Goal: Task Accomplishment & Management: Manage account settings

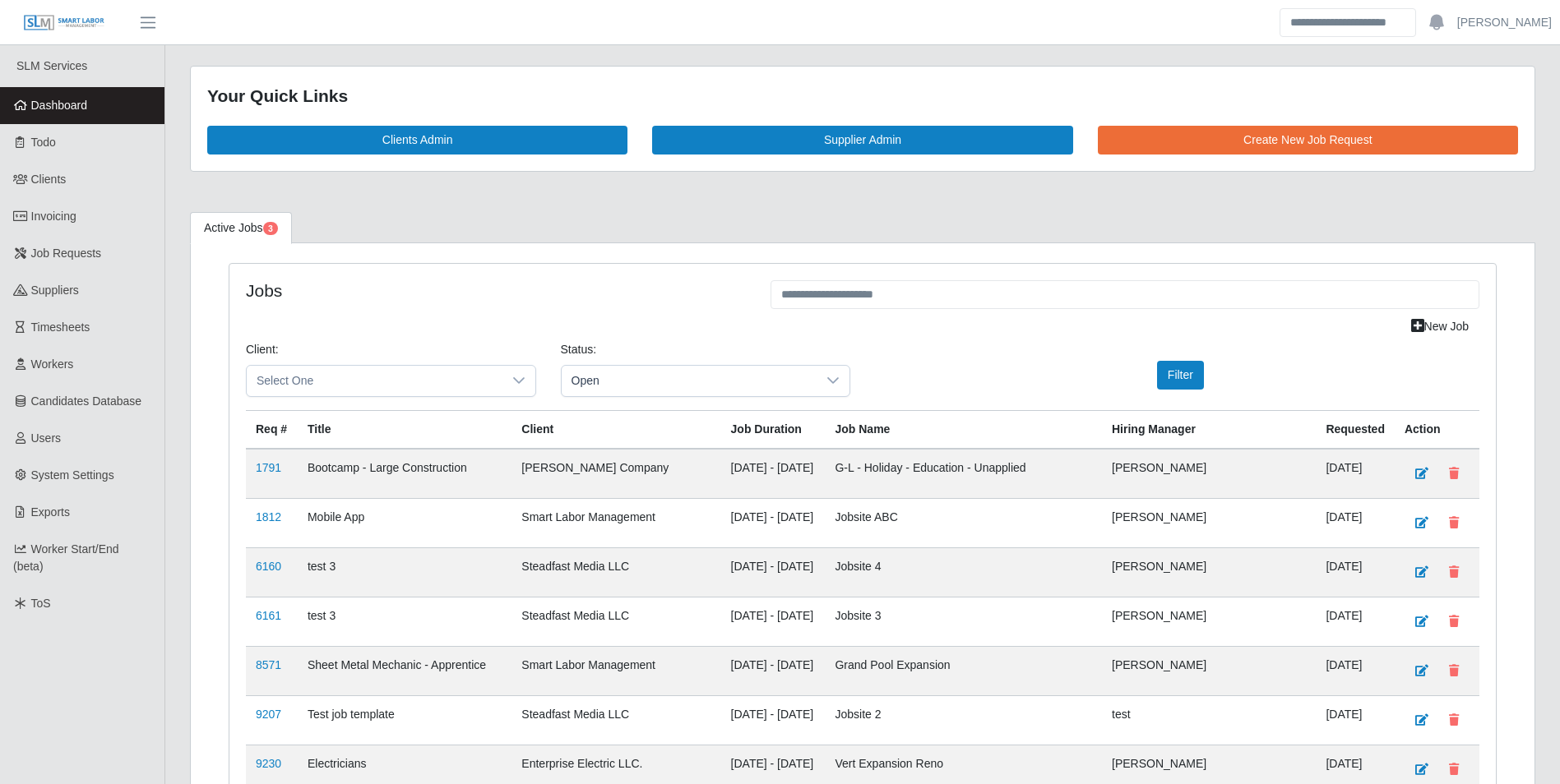
click at [79, 111] on span "Dashboard" at bounding box center [59, 105] width 56 height 13
click at [514, 382] on icon at bounding box center [519, 381] width 13 height 13
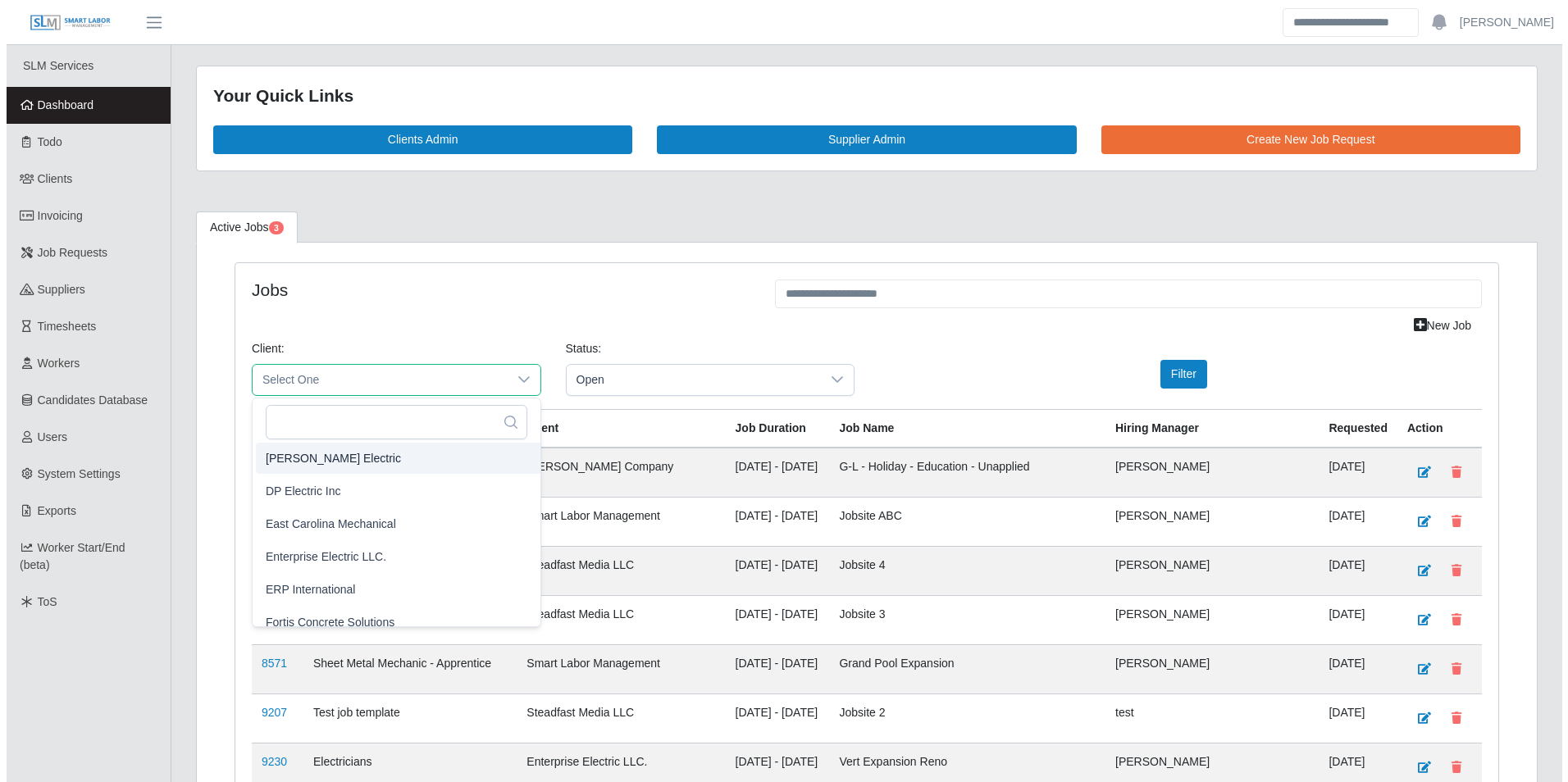
scroll to position [715, 0]
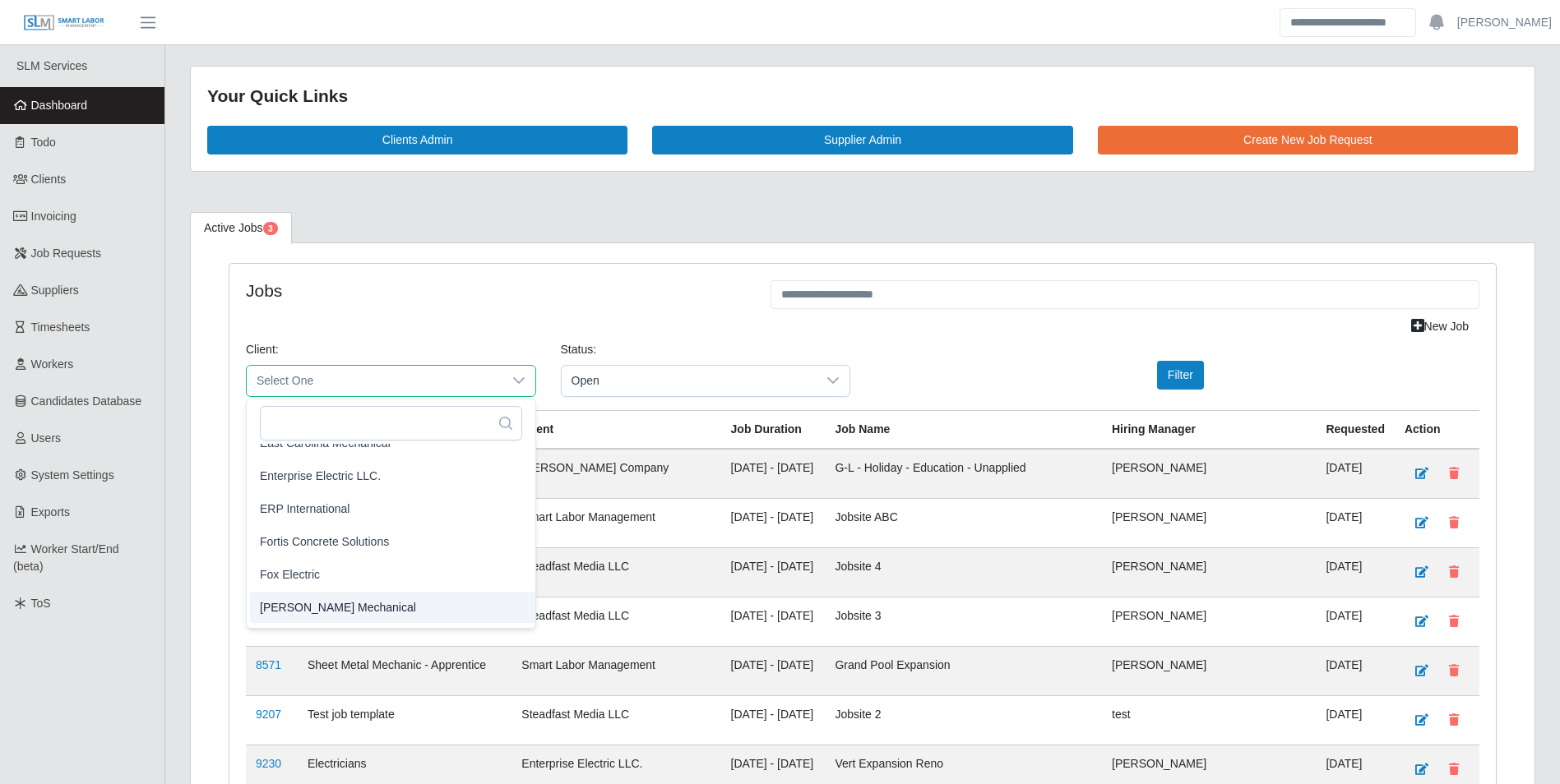
click at [383, 607] on span "George Wayne Mechanical" at bounding box center [338, 607] width 156 height 17
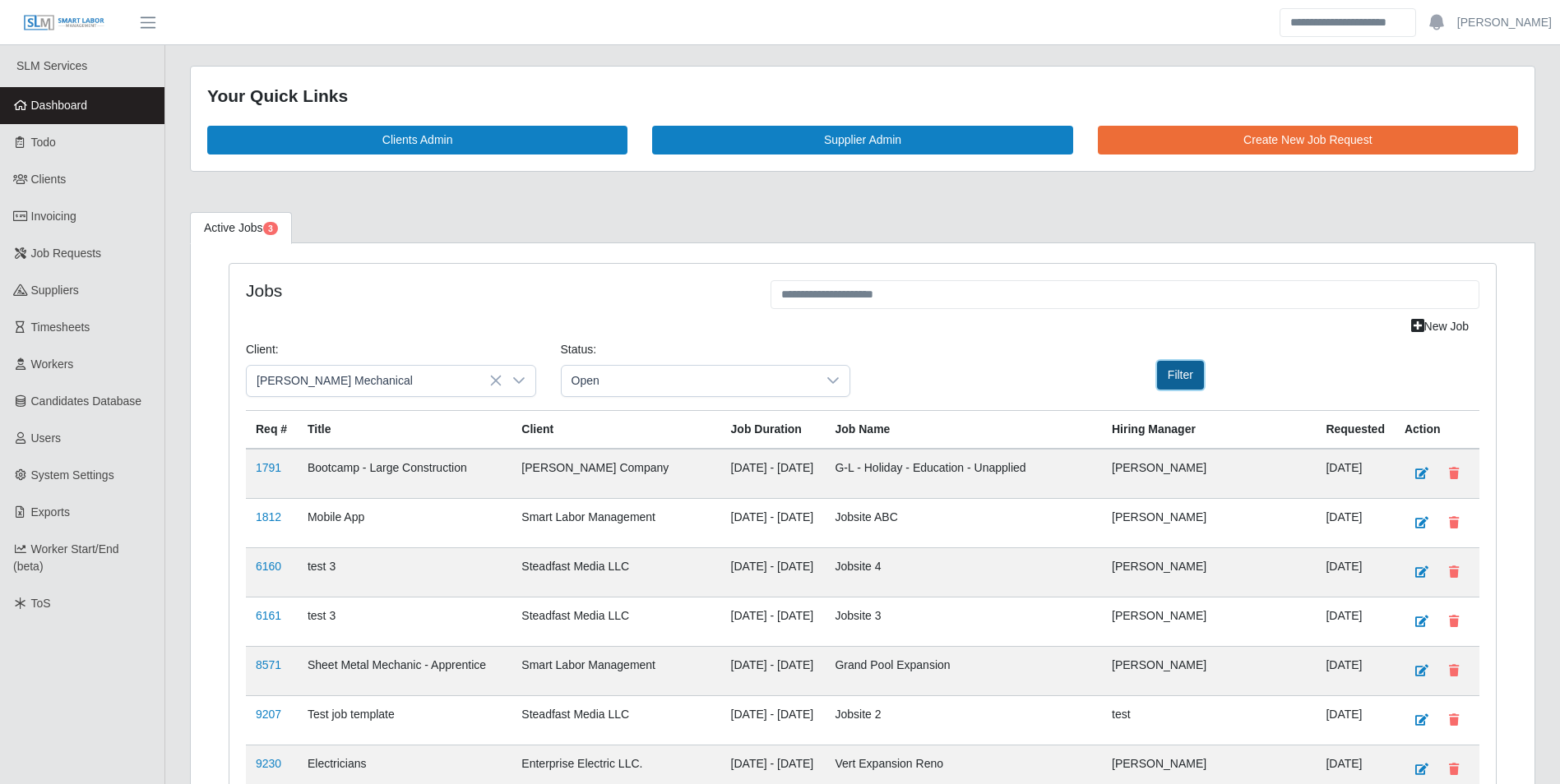
click at [1177, 380] on button "Filter" at bounding box center [1180, 375] width 47 height 29
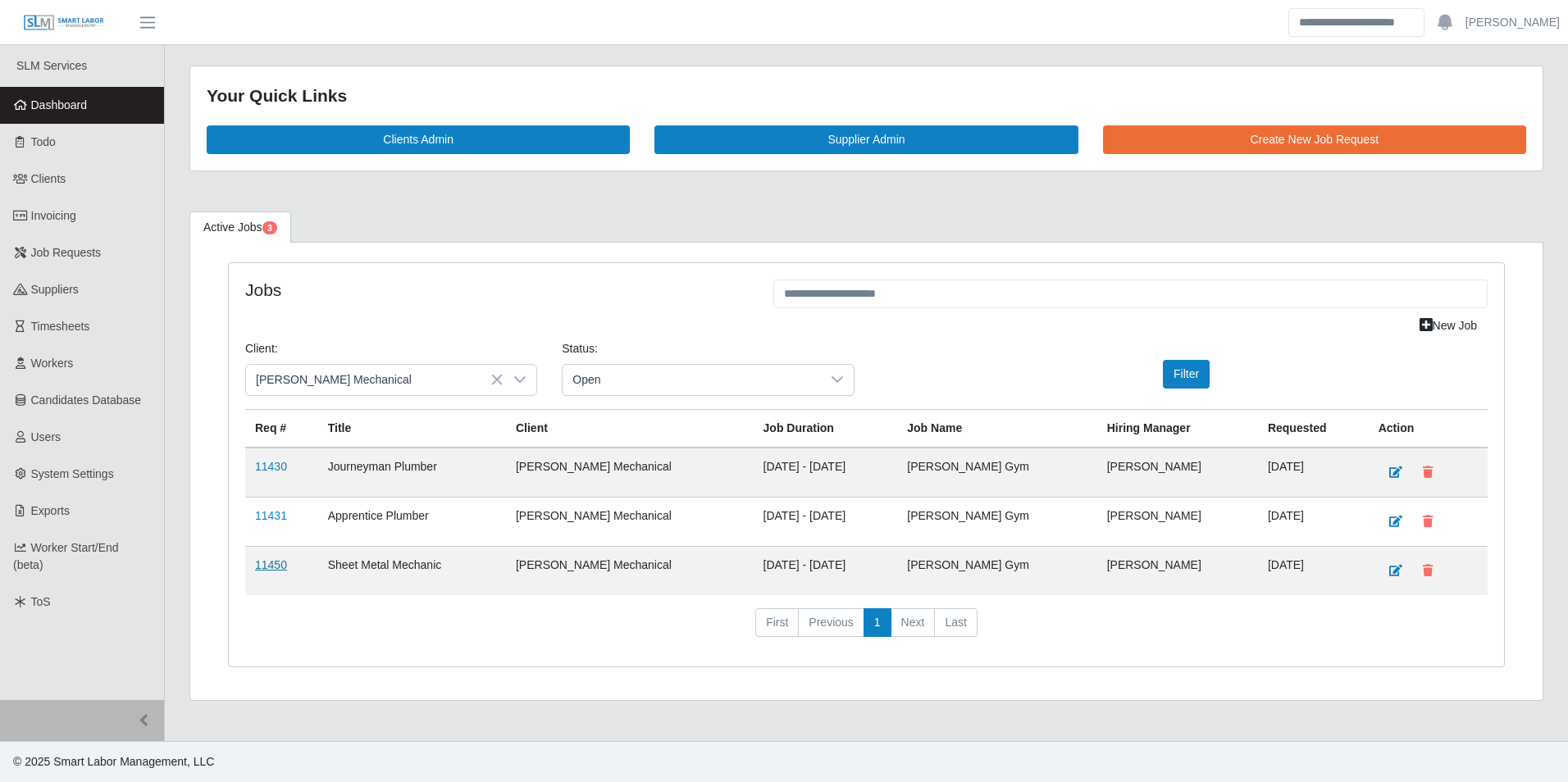
click at [274, 571] on link "11450" at bounding box center [270, 565] width 32 height 13
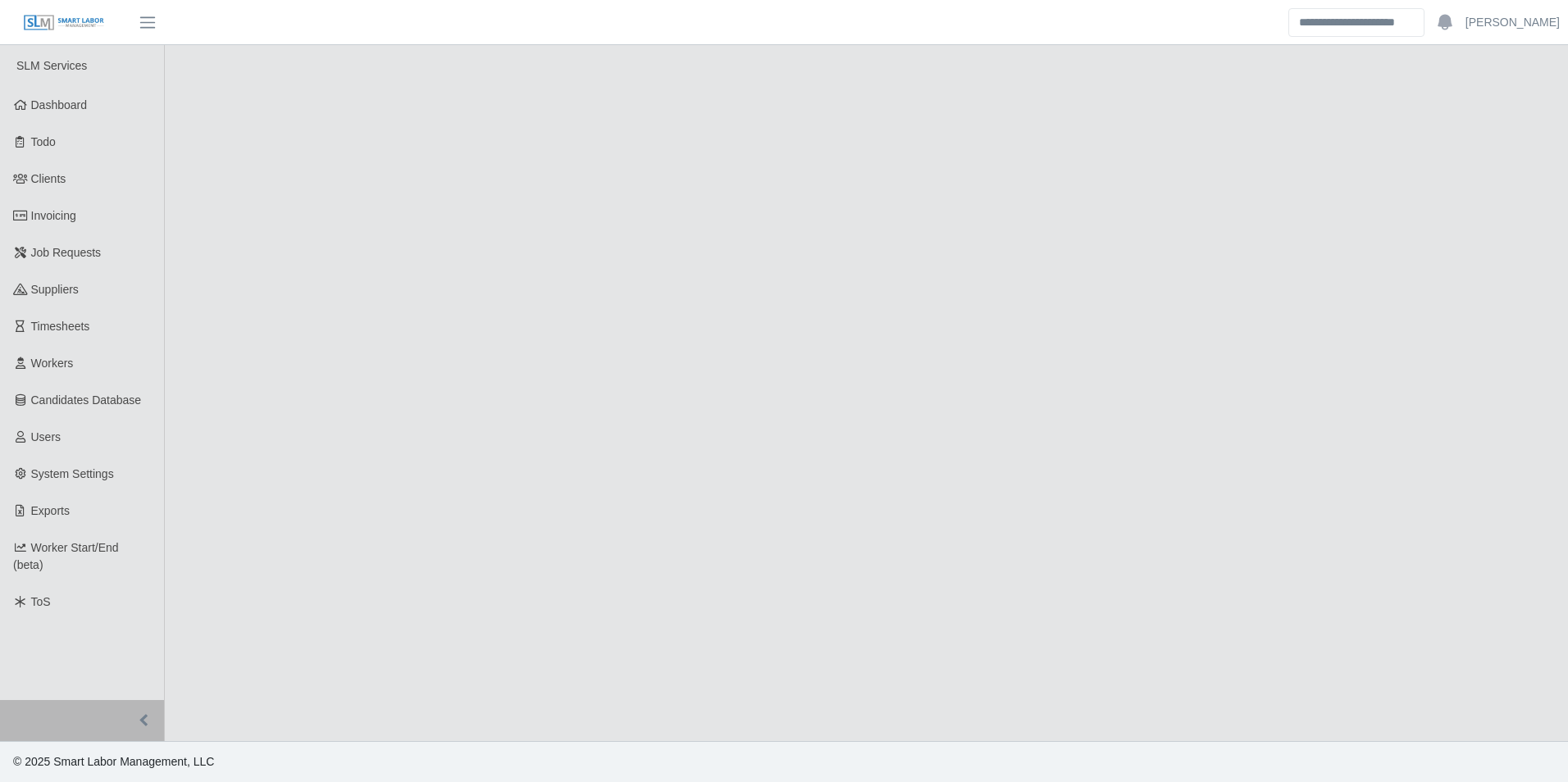
select select "****"
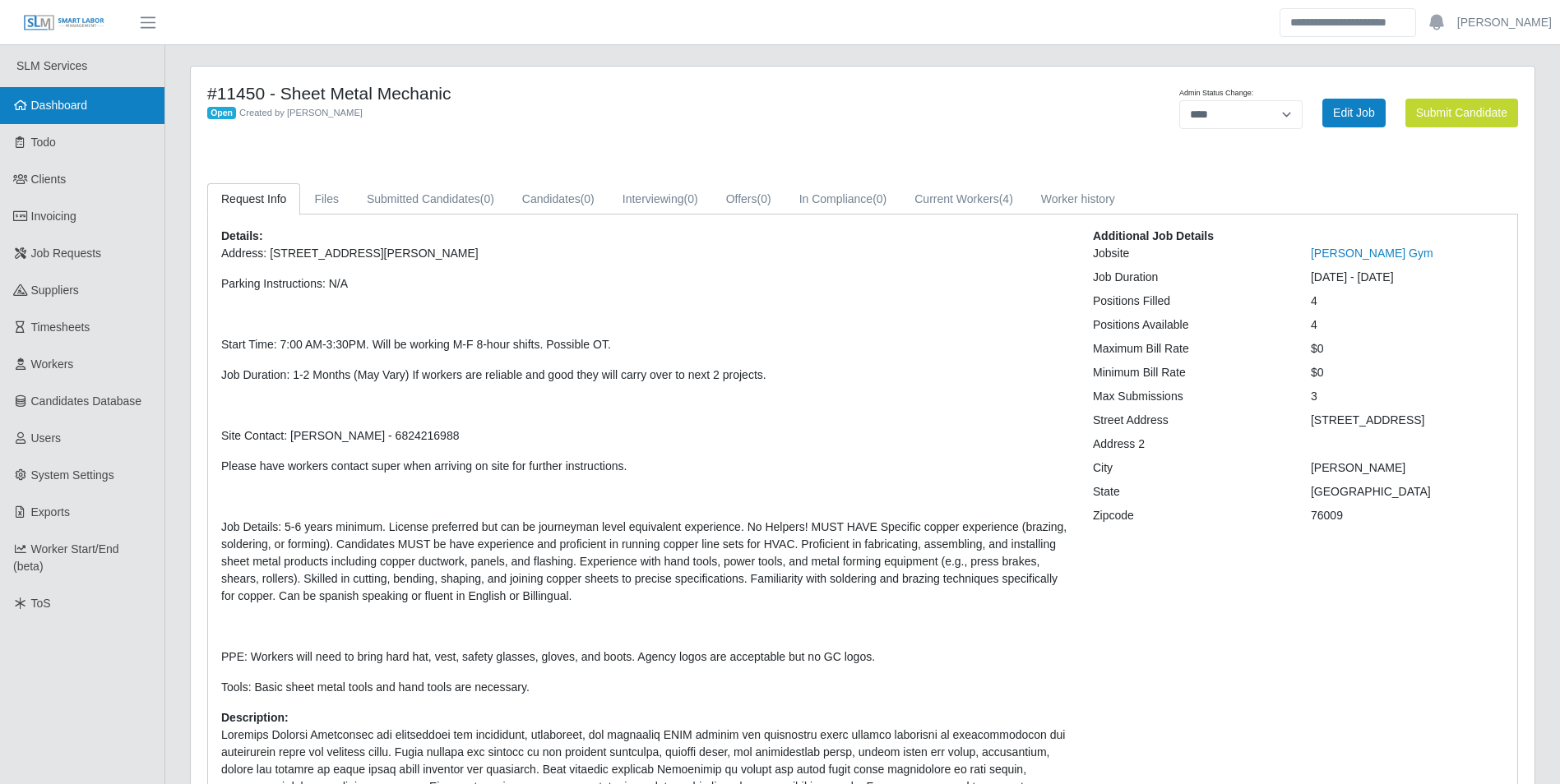
click at [83, 104] on span "Dashboard" at bounding box center [59, 105] width 56 height 13
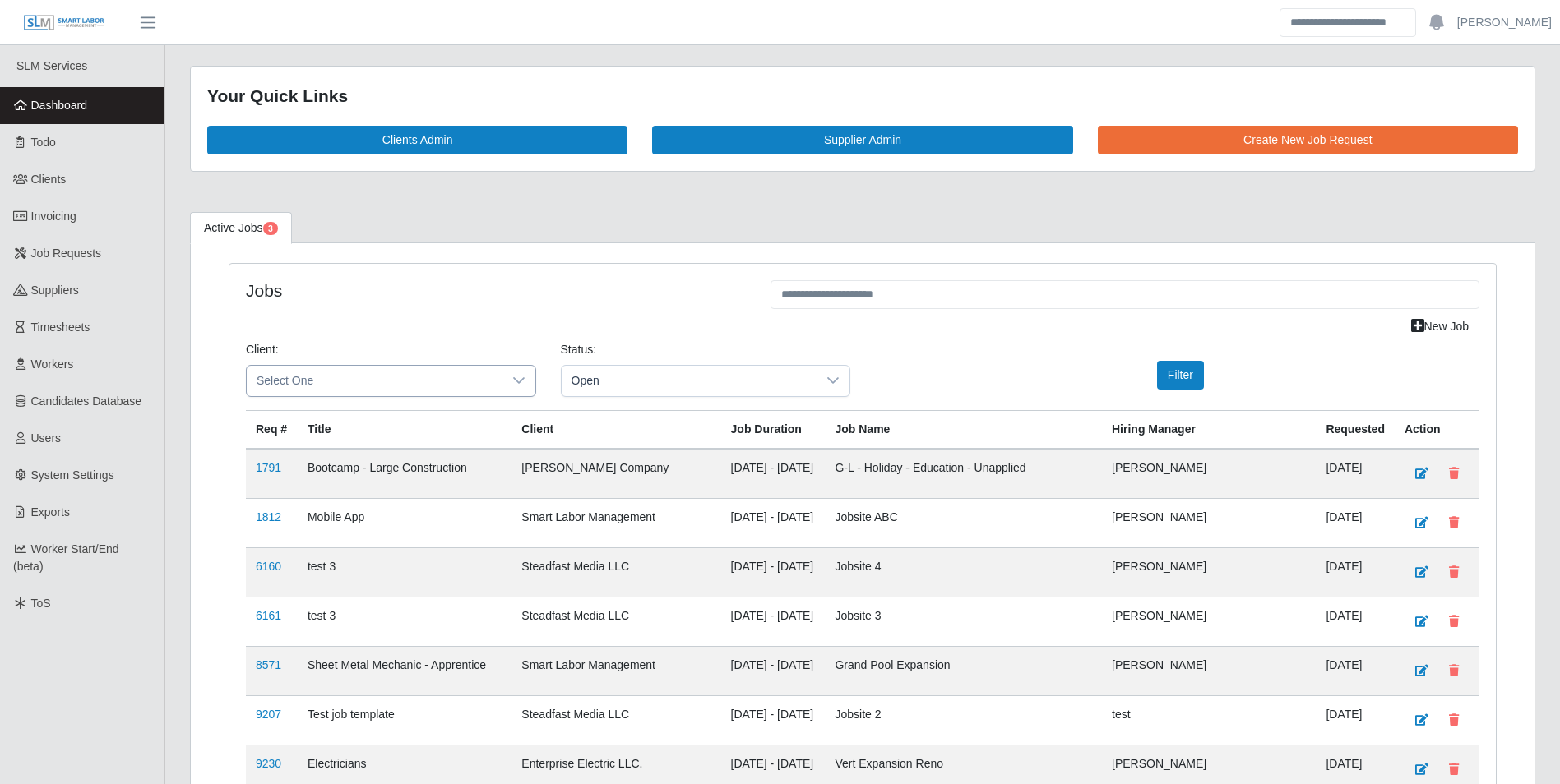
click at [514, 385] on icon at bounding box center [519, 381] width 13 height 13
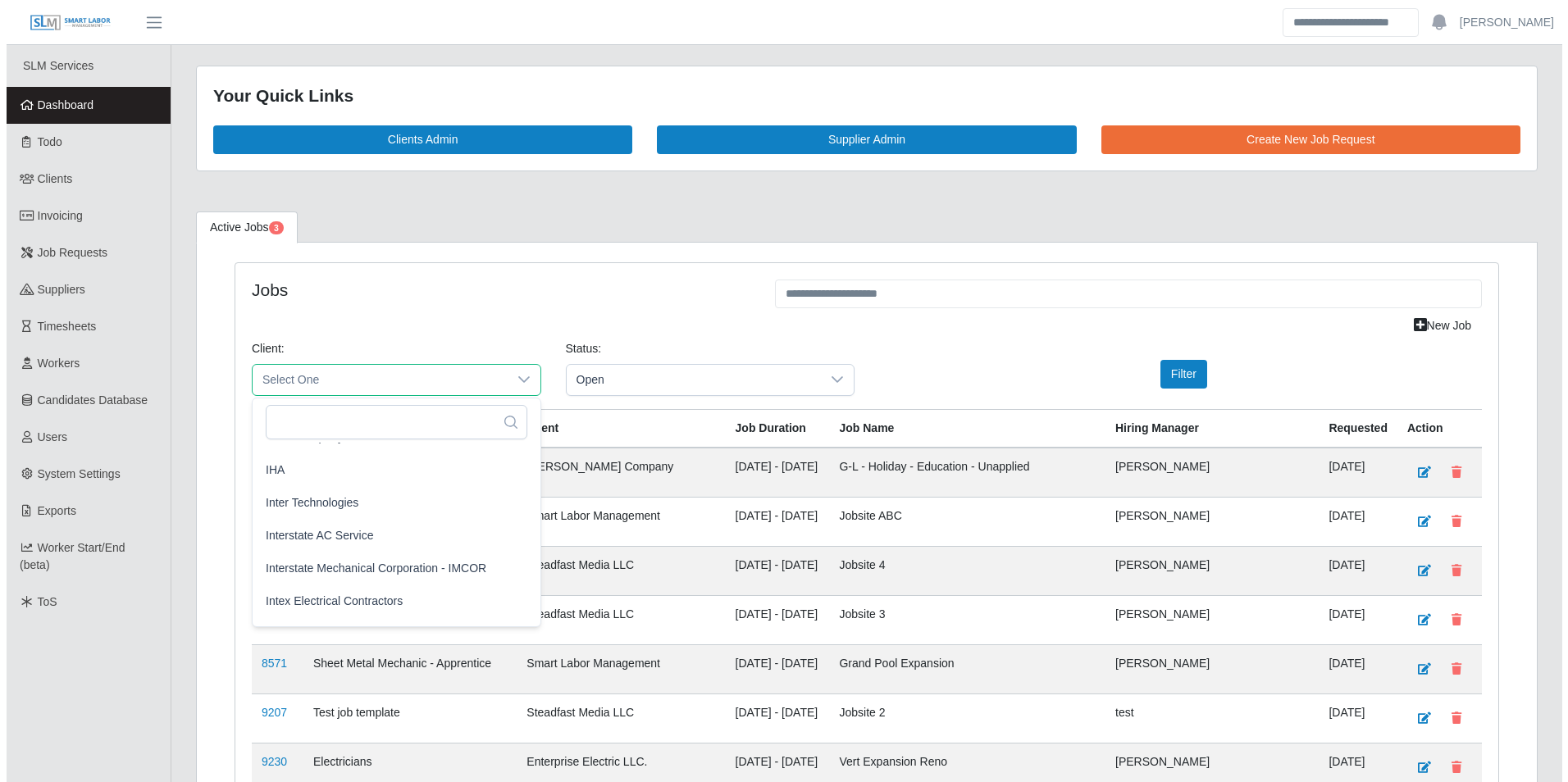
scroll to position [820, 0]
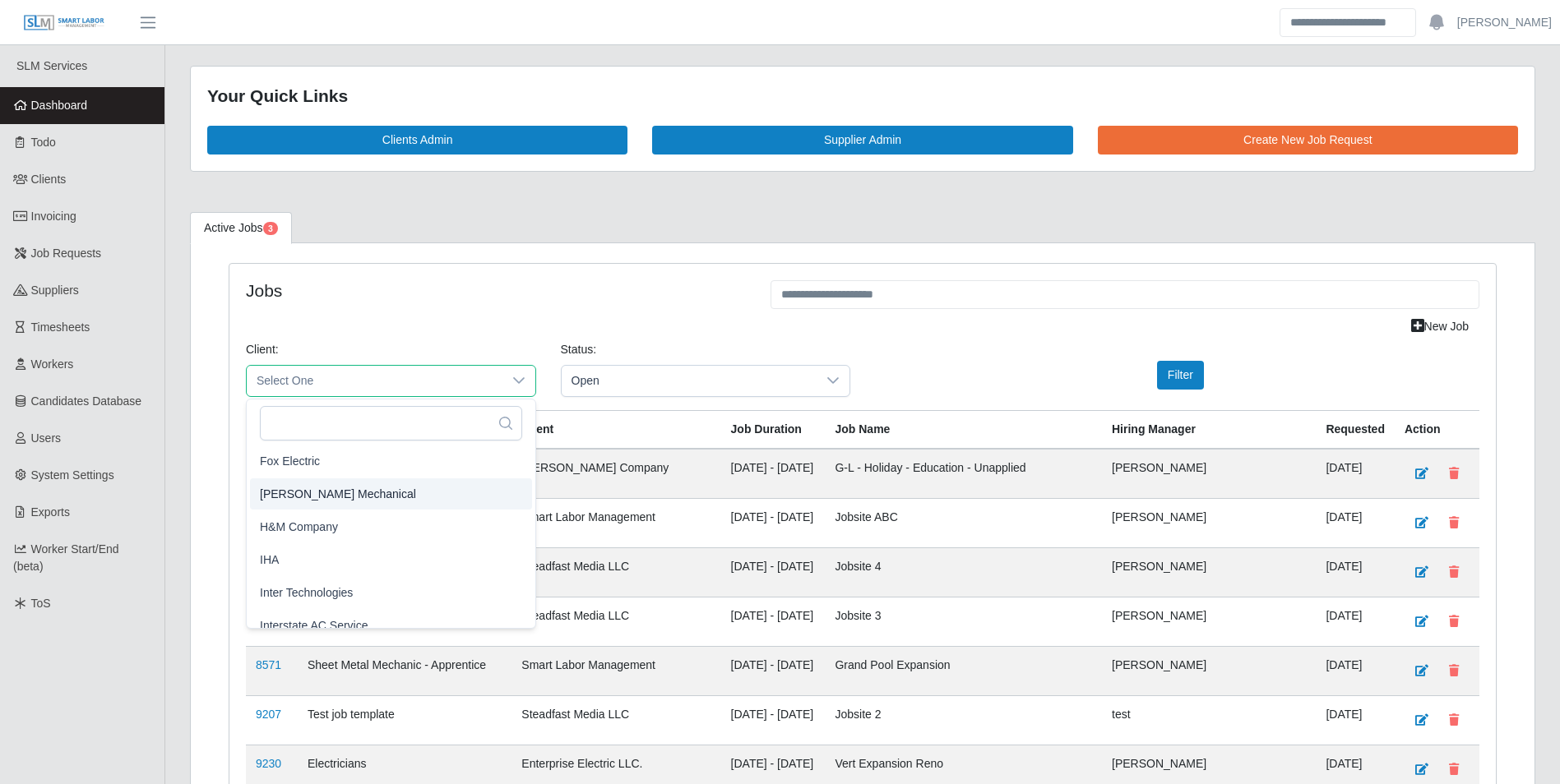
click at [394, 489] on span "[PERSON_NAME] Mechanical" at bounding box center [338, 493] width 156 height 17
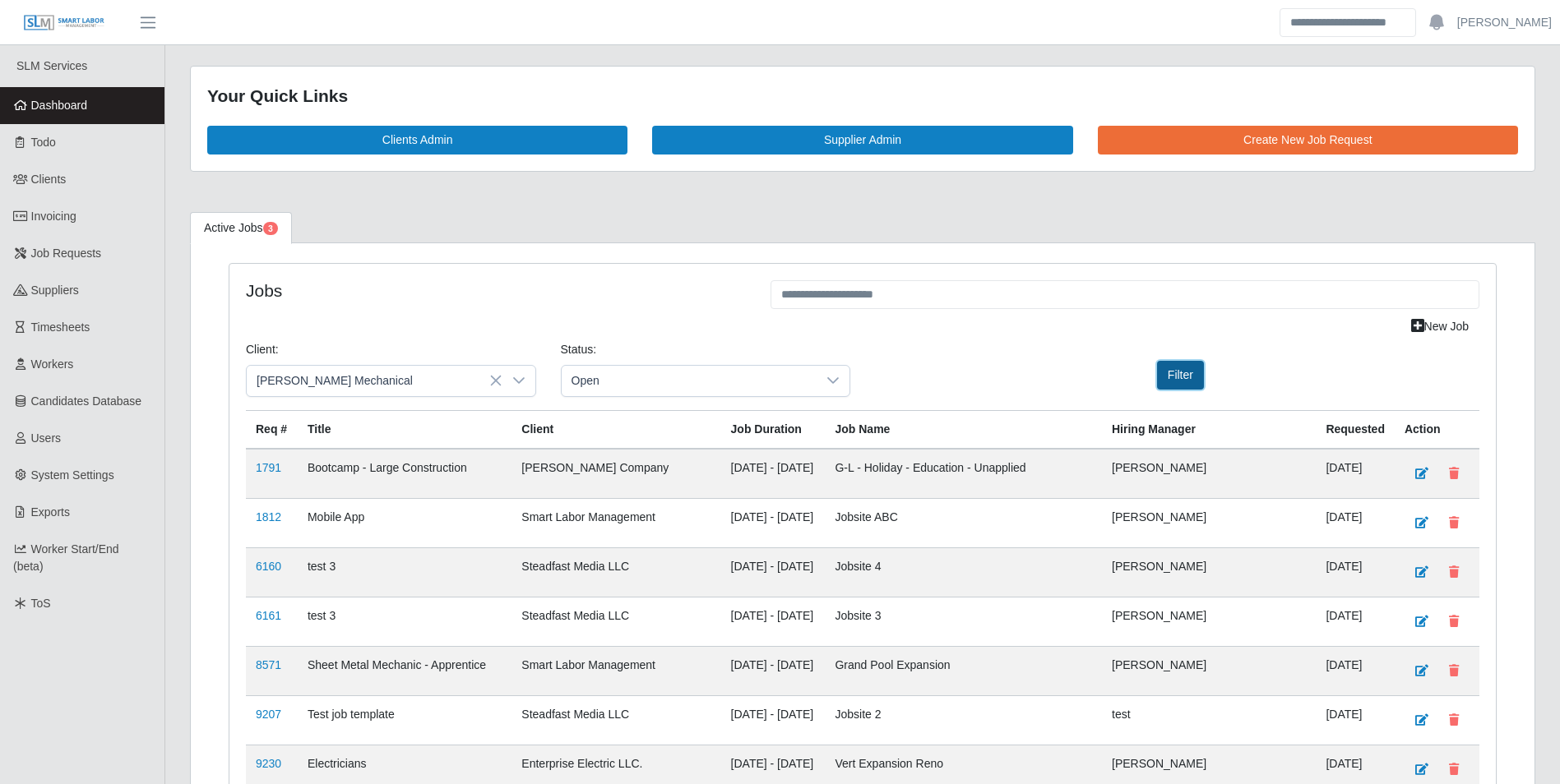
click at [1177, 377] on button "Filter" at bounding box center [1180, 375] width 47 height 29
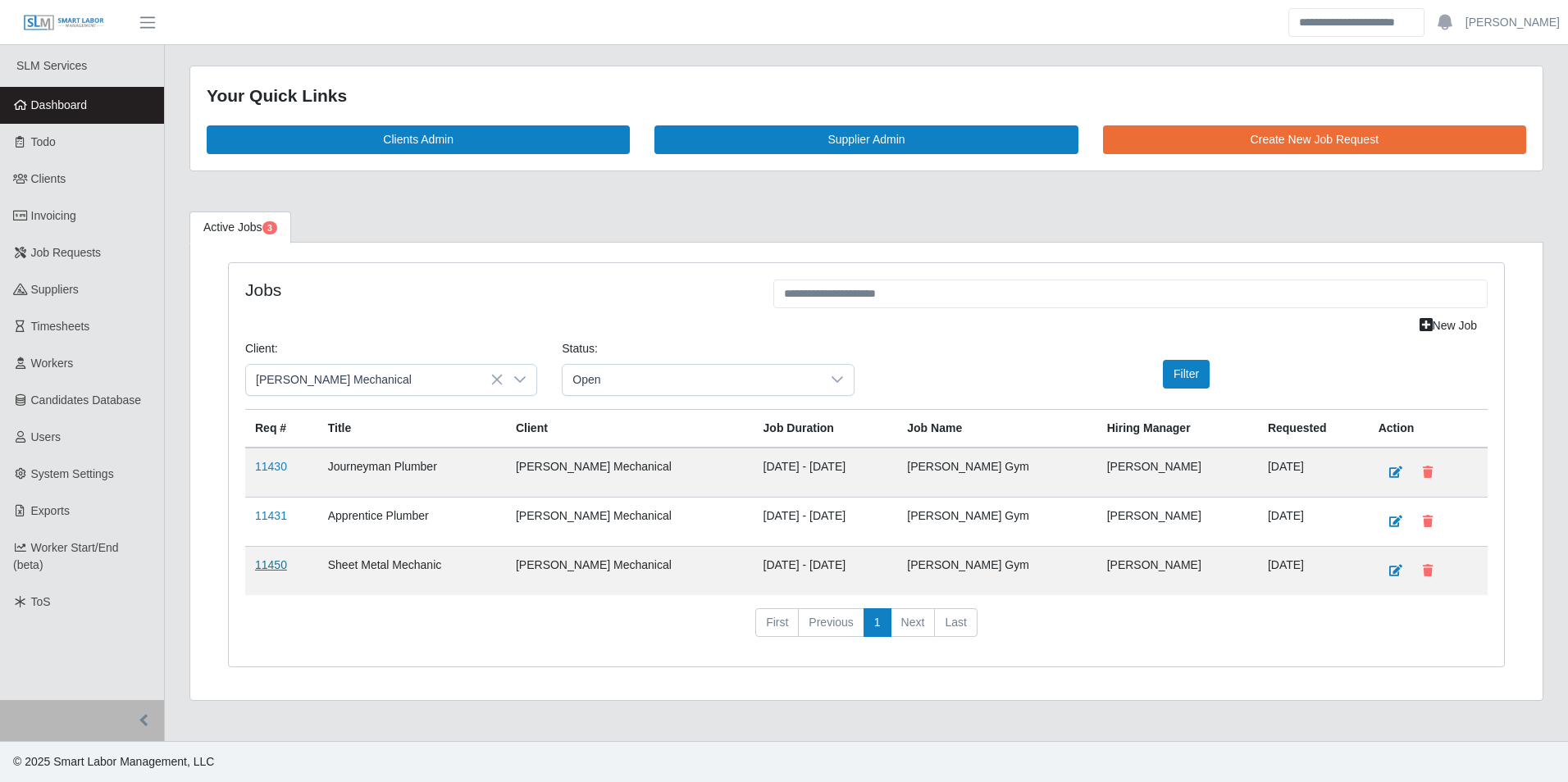
click at [272, 564] on link "11450" at bounding box center [270, 565] width 32 height 13
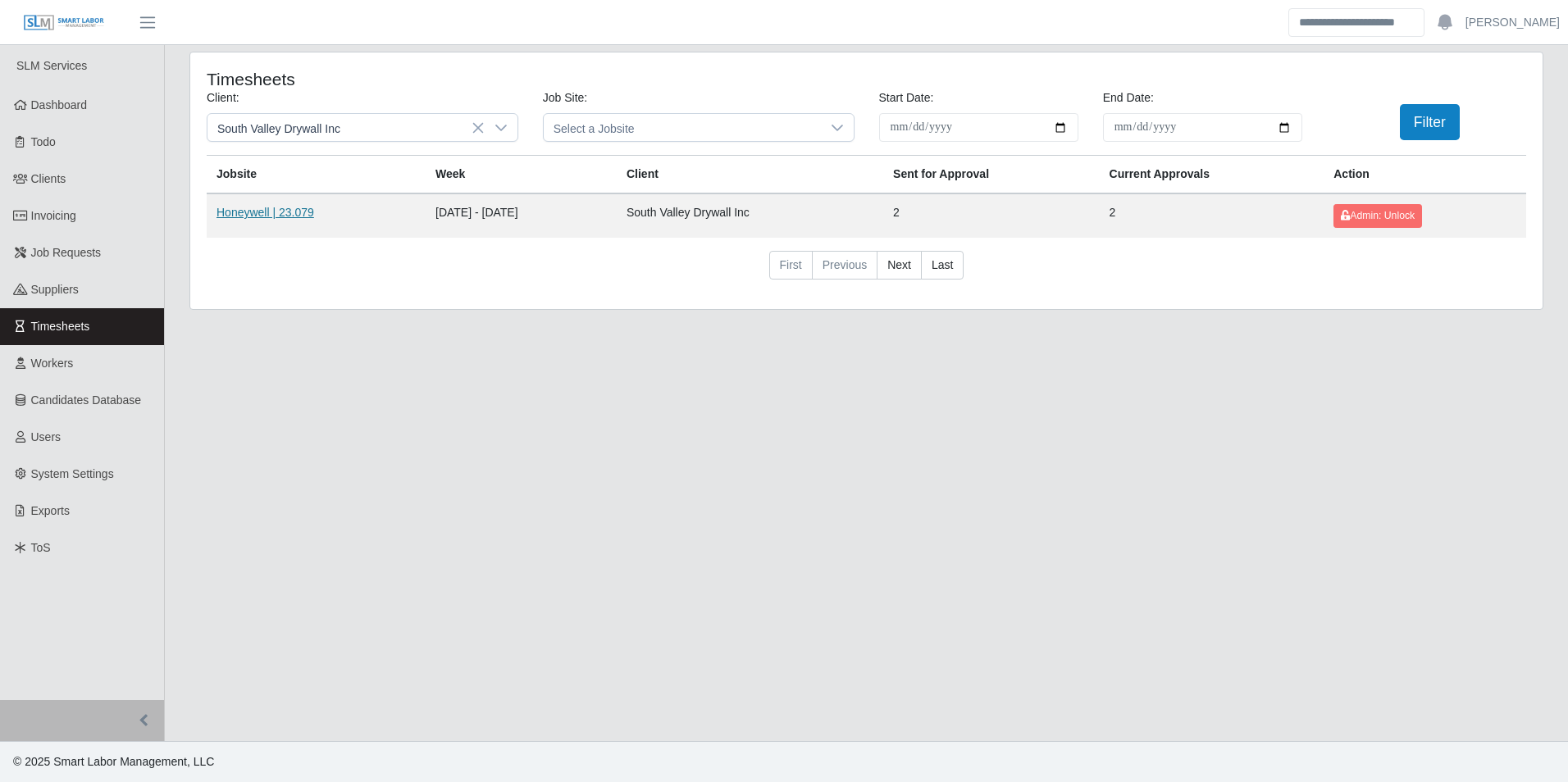
click at [284, 219] on link "Honeywell | 23.079" at bounding box center [266, 212] width 98 height 13
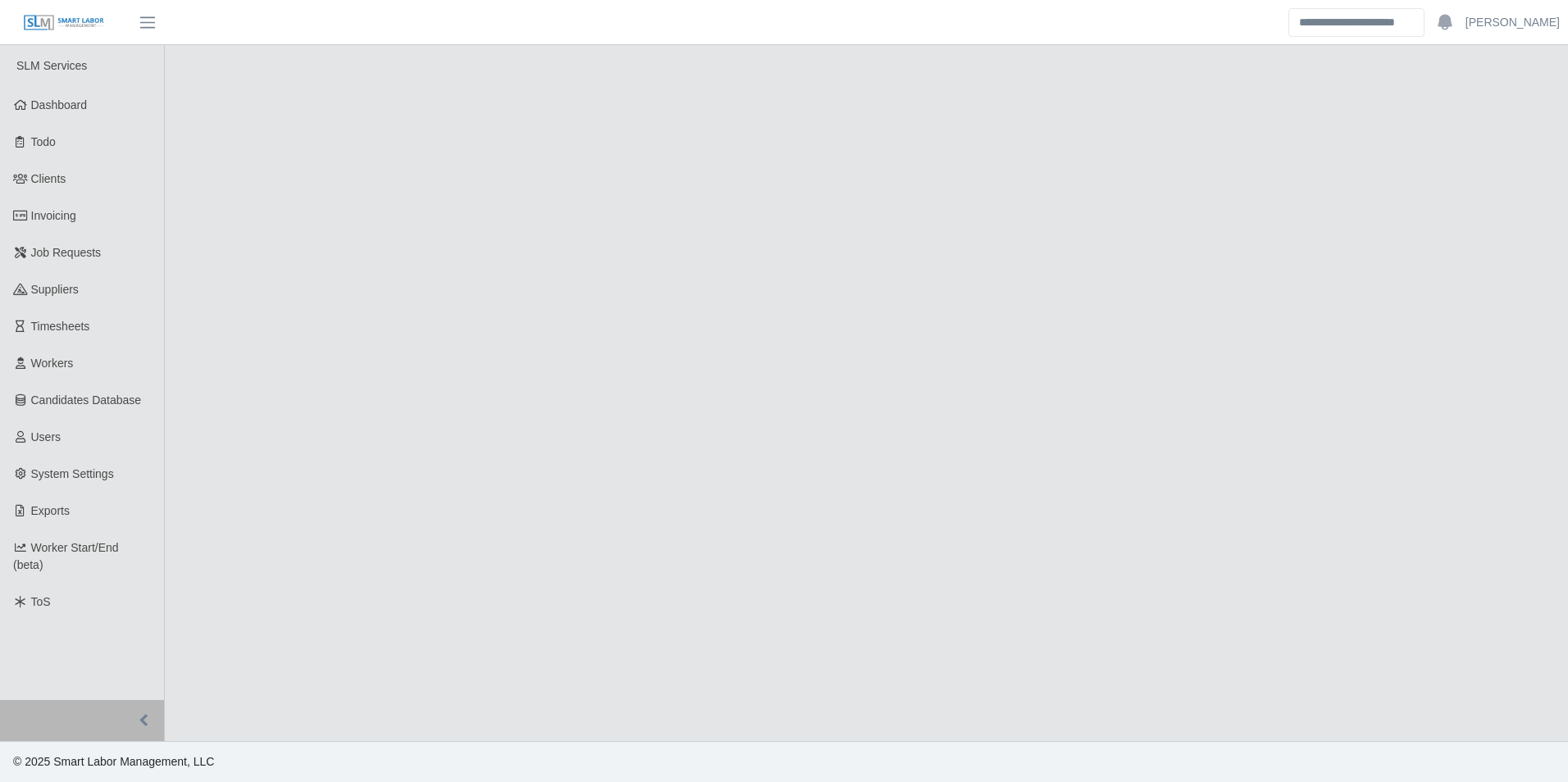
select select "****"
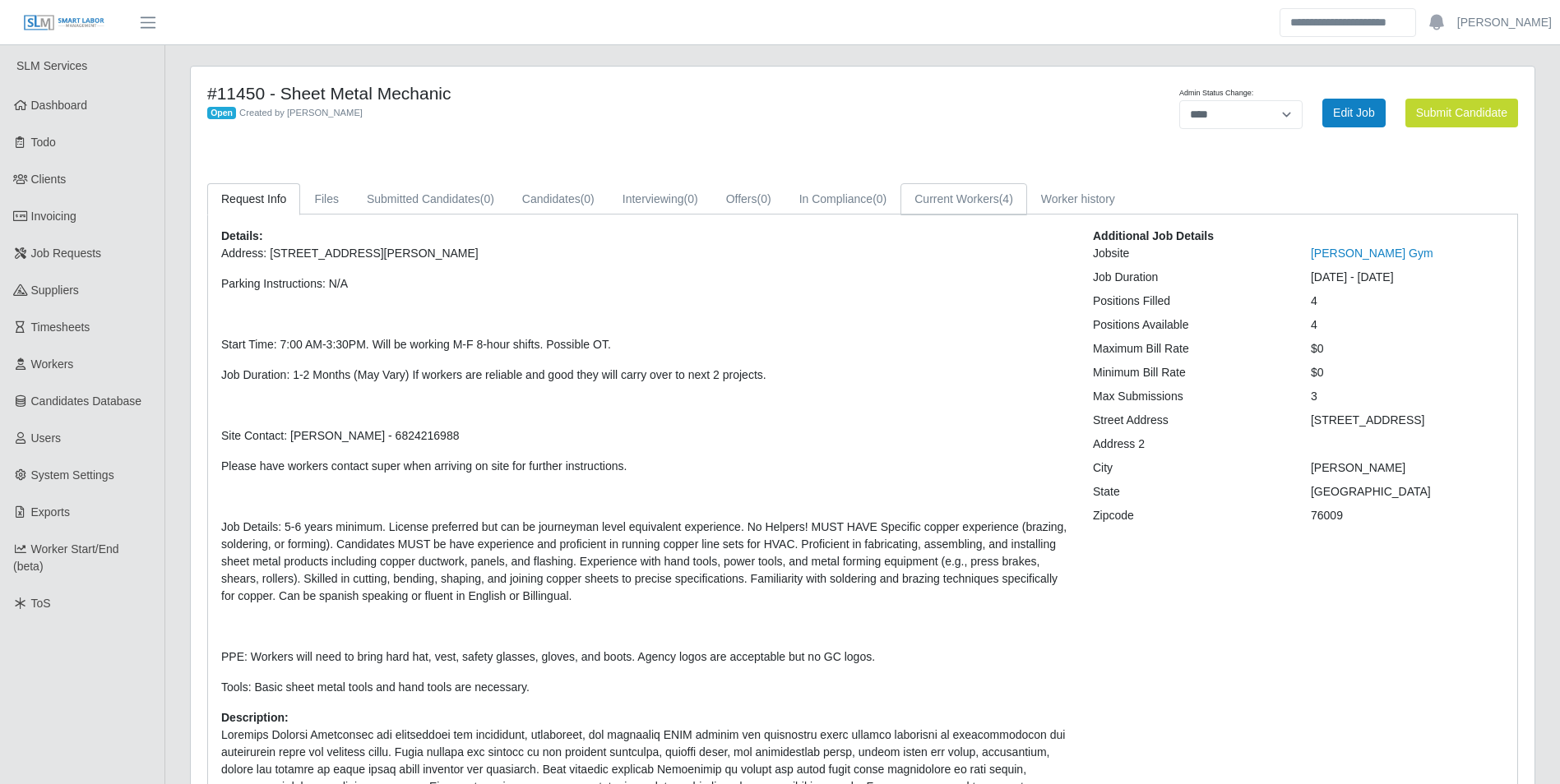
click at [979, 210] on link "Current Workers (4)" at bounding box center [963, 199] width 126 height 32
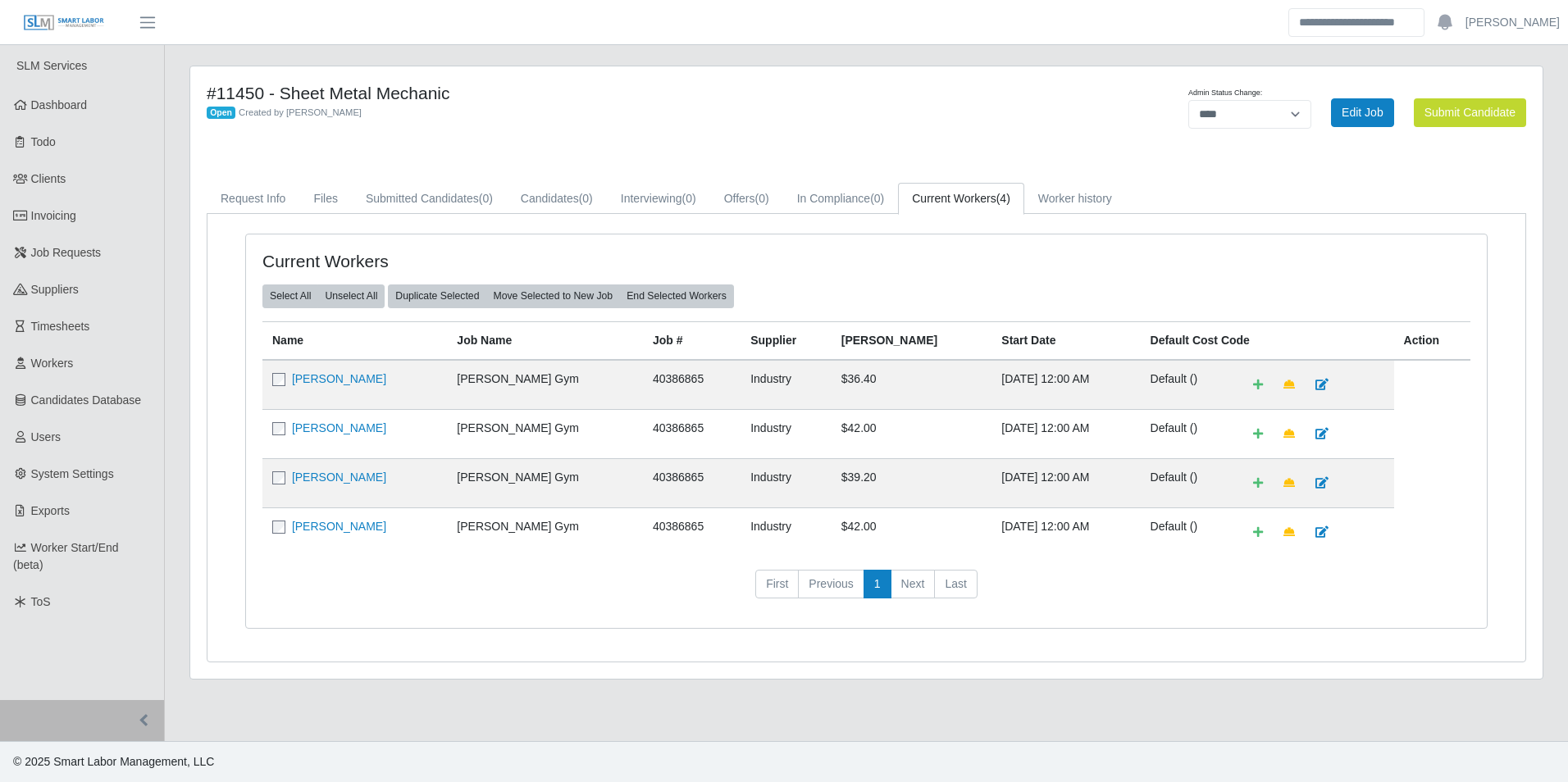
click at [636, 231] on div "Current Workers Select All Unselect All Duplicate Selected Move Selected to New…" at bounding box center [866, 438] width 1318 height 448
click at [661, 224] on div "Current Workers Select All Unselect All Duplicate Selected Move Selected to New…" at bounding box center [866, 438] width 1318 height 448
click at [601, 420] on td "[PERSON_NAME] Gym" at bounding box center [545, 434] width 196 height 49
click at [609, 423] on td "Alvarado Gym" at bounding box center [545, 434] width 196 height 49
click at [73, 93] on link "Dashboard" at bounding box center [82, 105] width 164 height 37
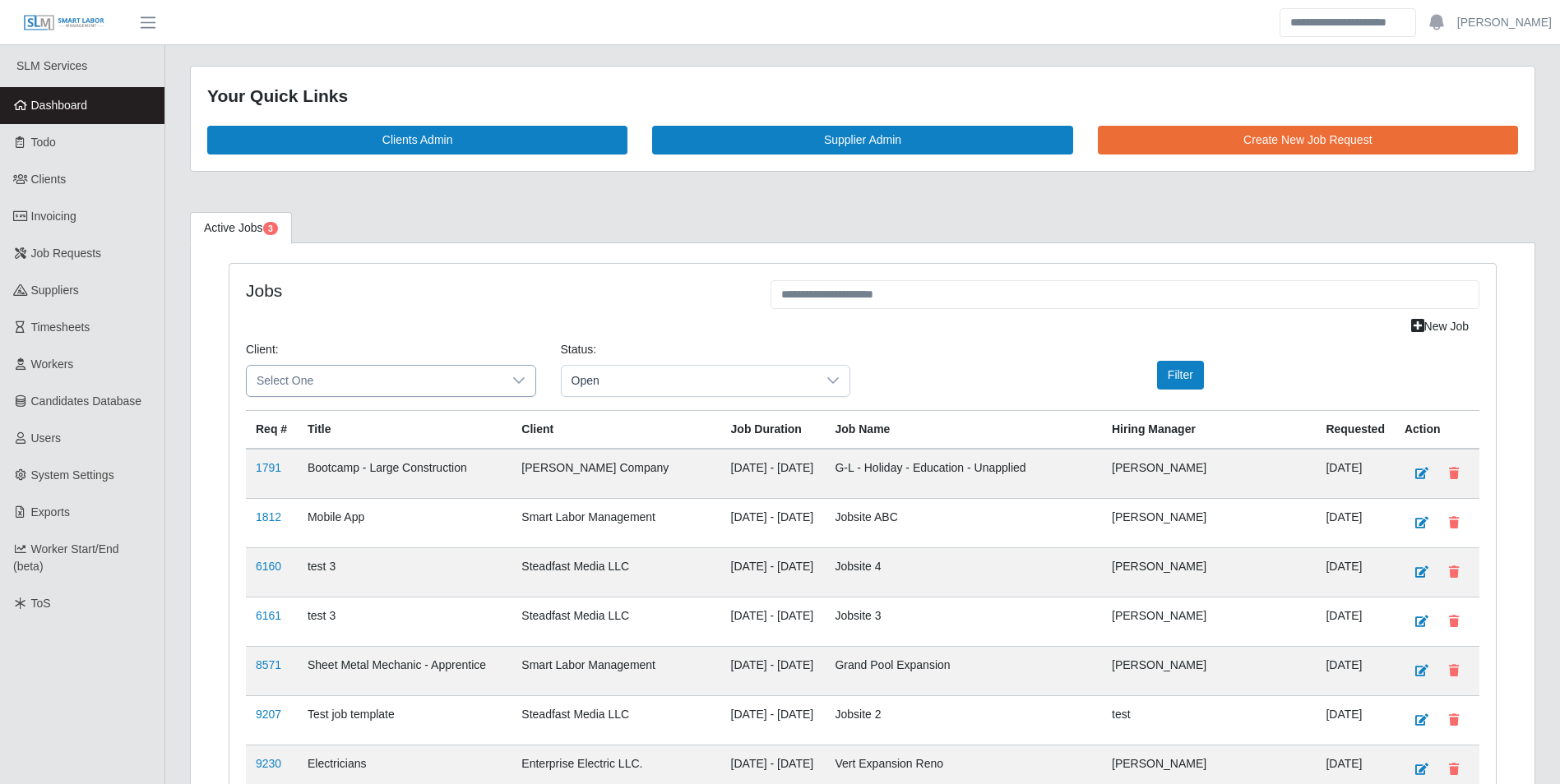
click at [515, 376] on icon at bounding box center [519, 381] width 13 height 13
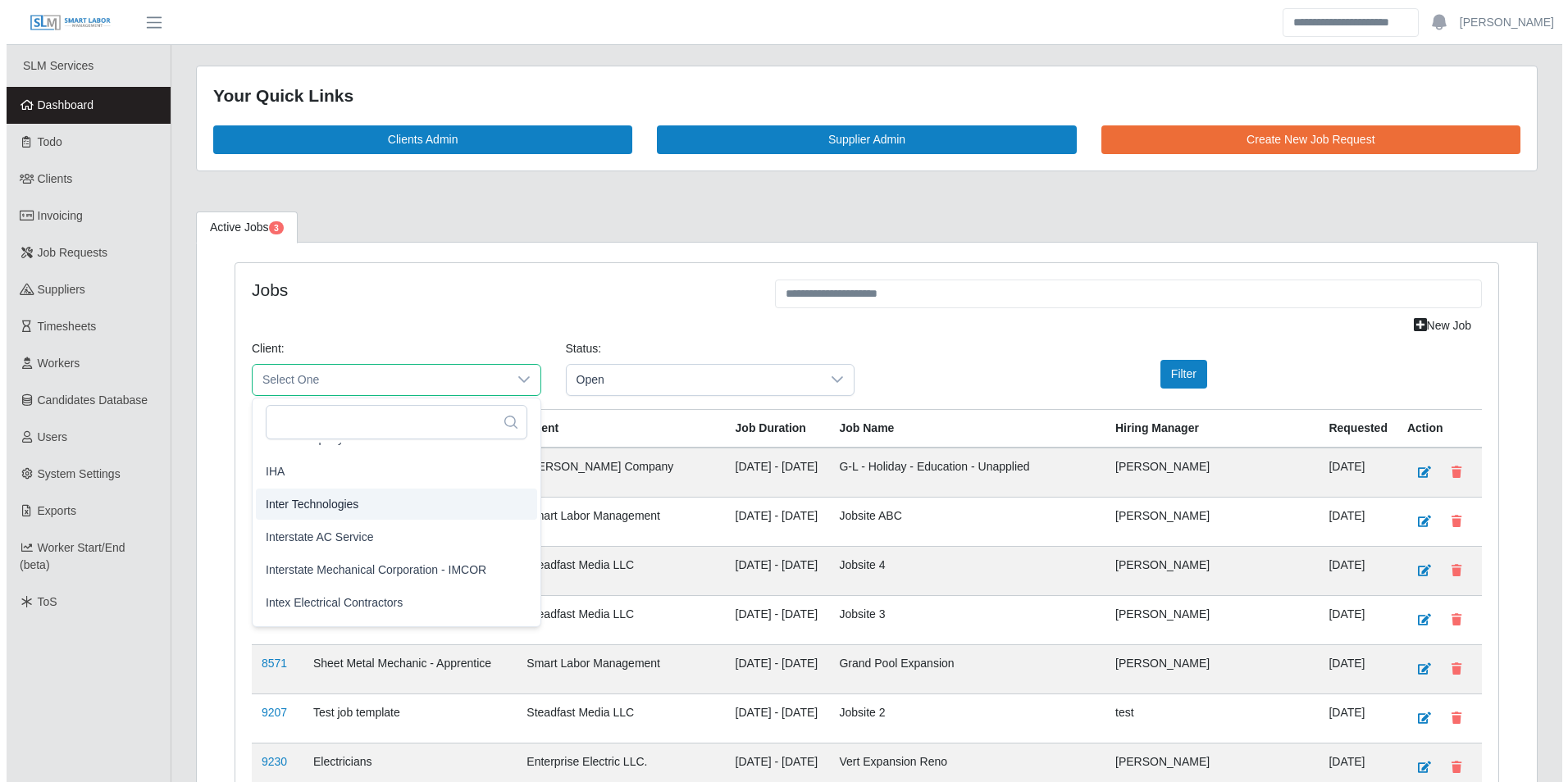
scroll to position [820, 0]
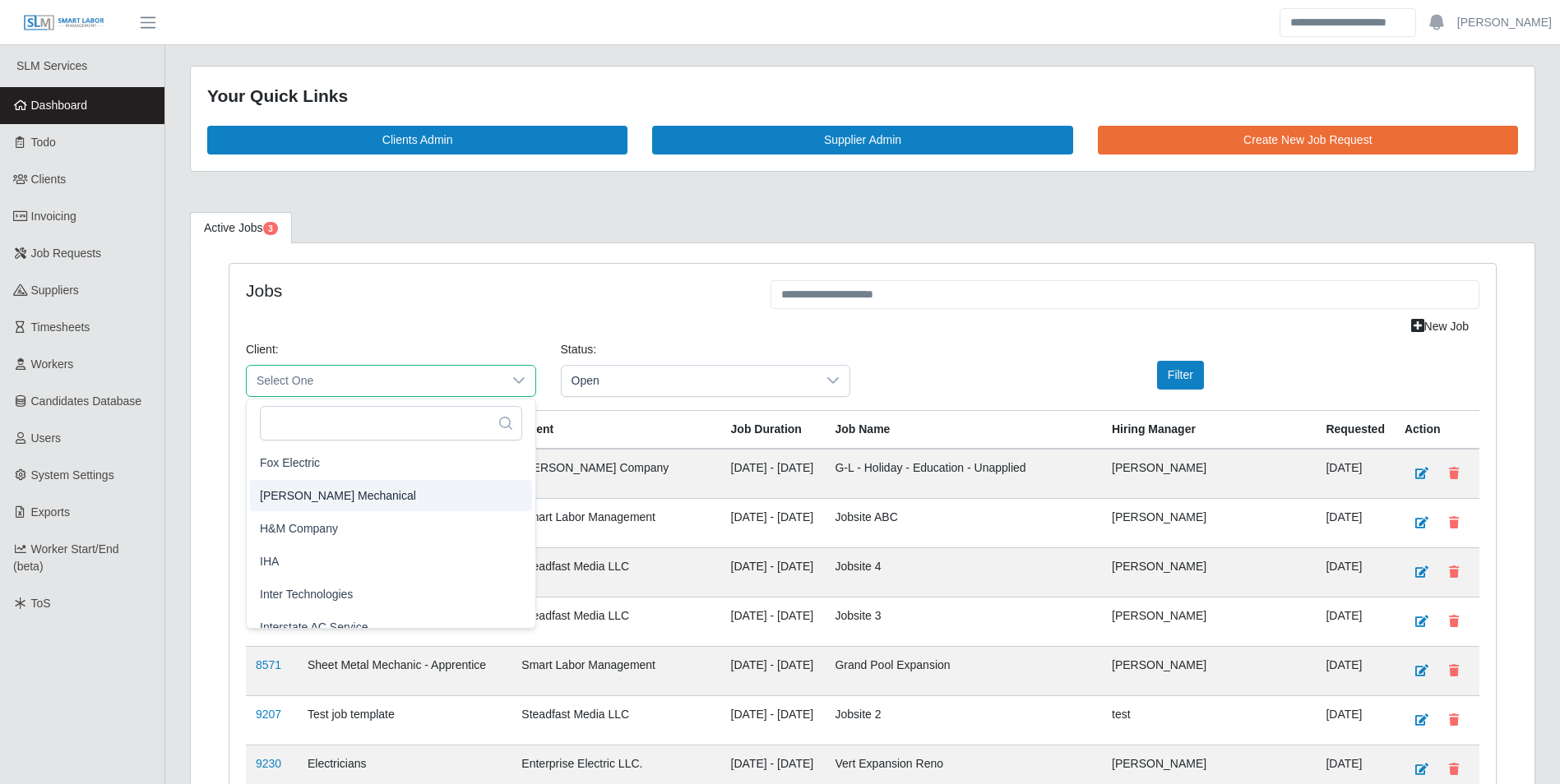
click at [359, 494] on span "George Wayne Mechanical" at bounding box center [338, 495] width 156 height 17
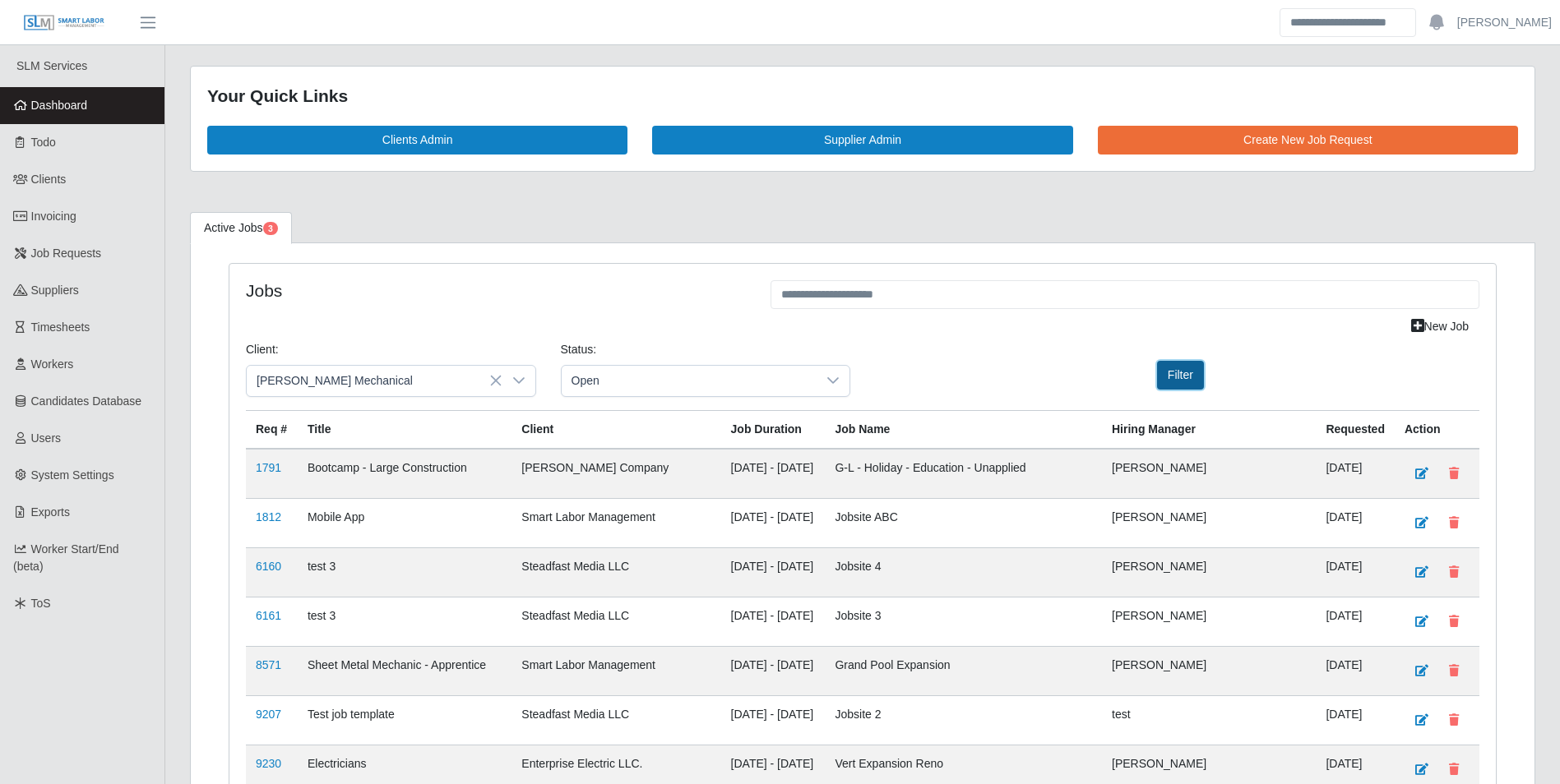
click at [1176, 379] on button "Filter" at bounding box center [1180, 375] width 47 height 29
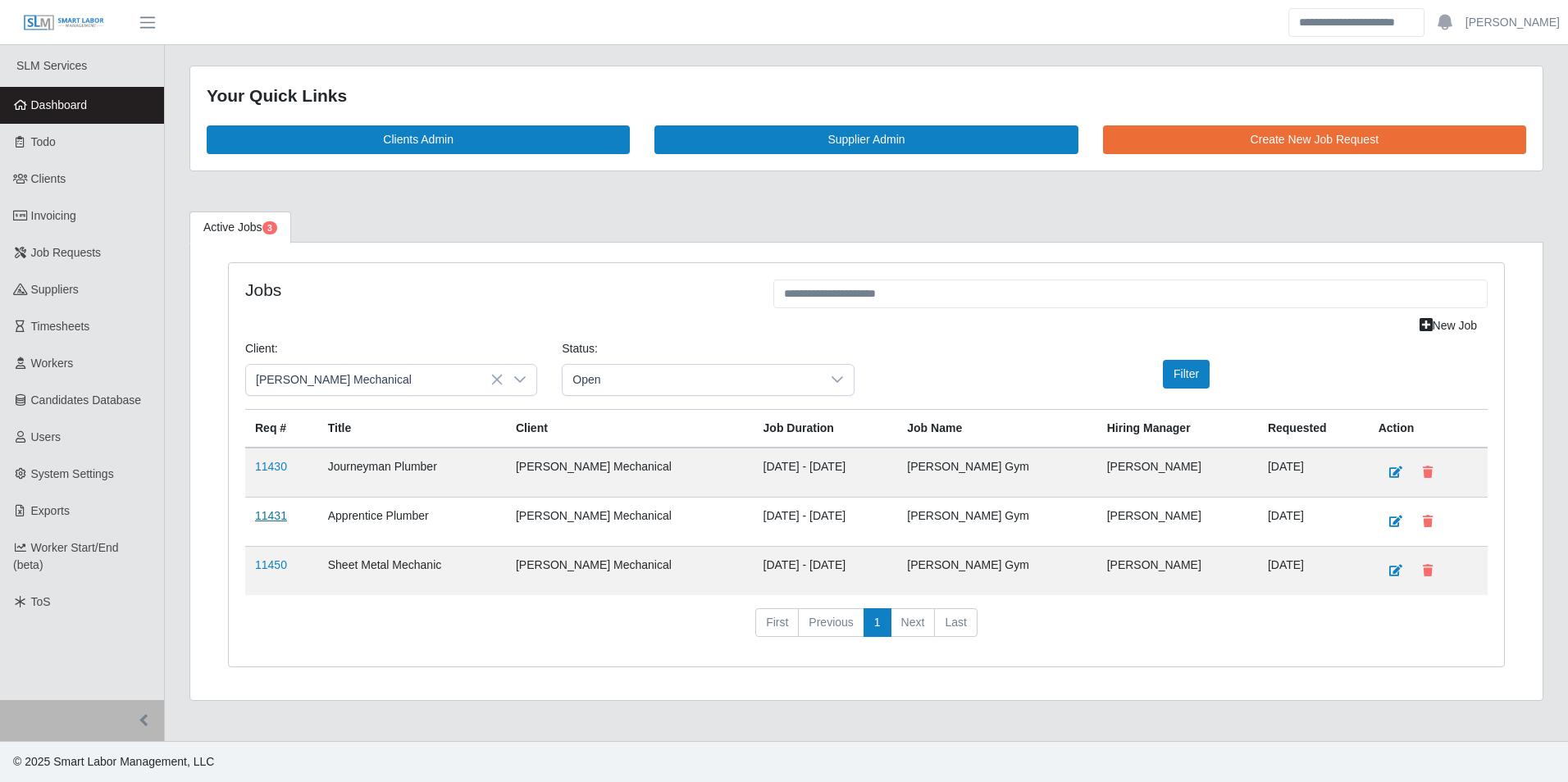
click at [272, 513] on link "11431" at bounding box center [270, 516] width 32 height 13
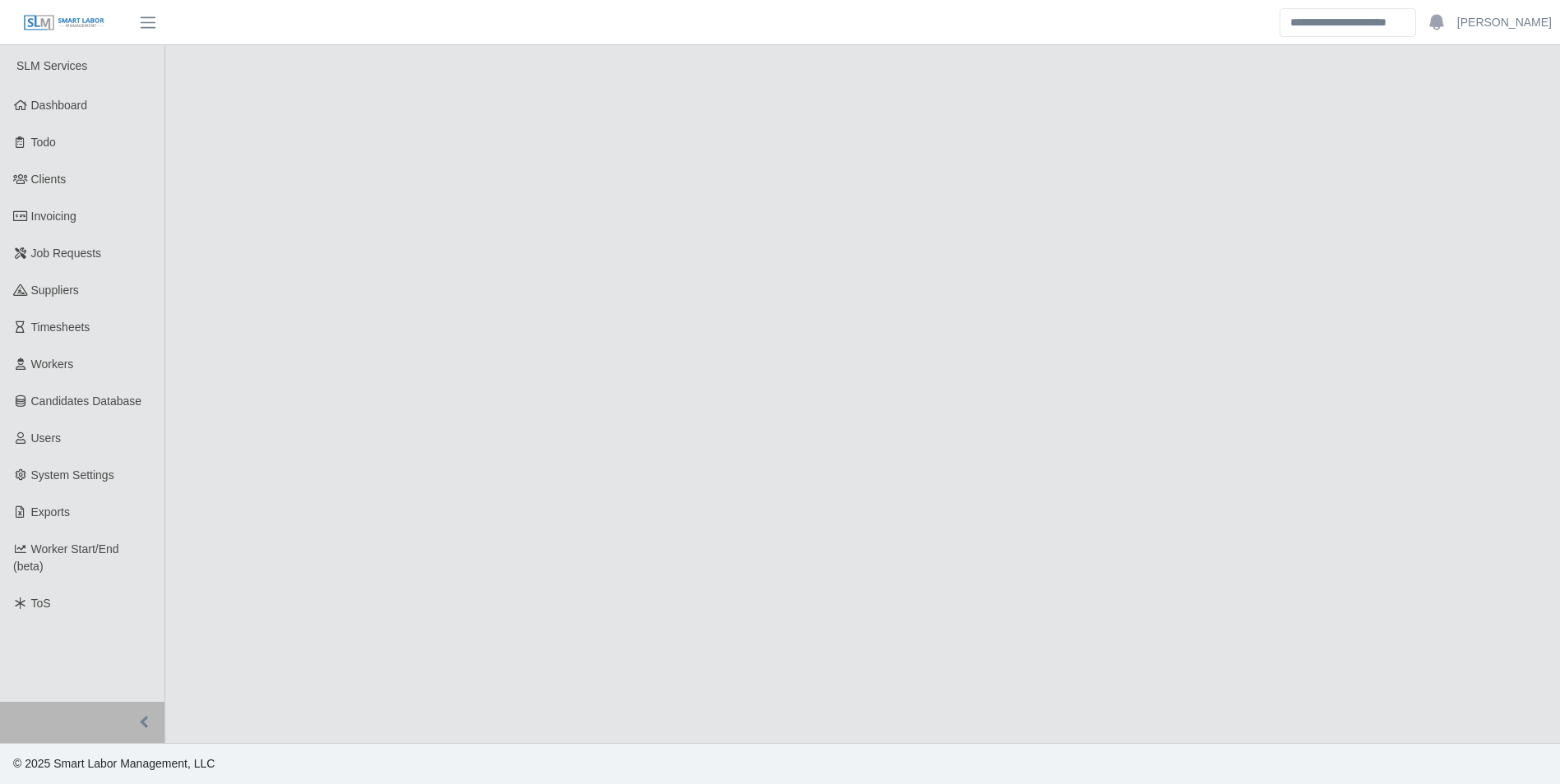
select select "****"
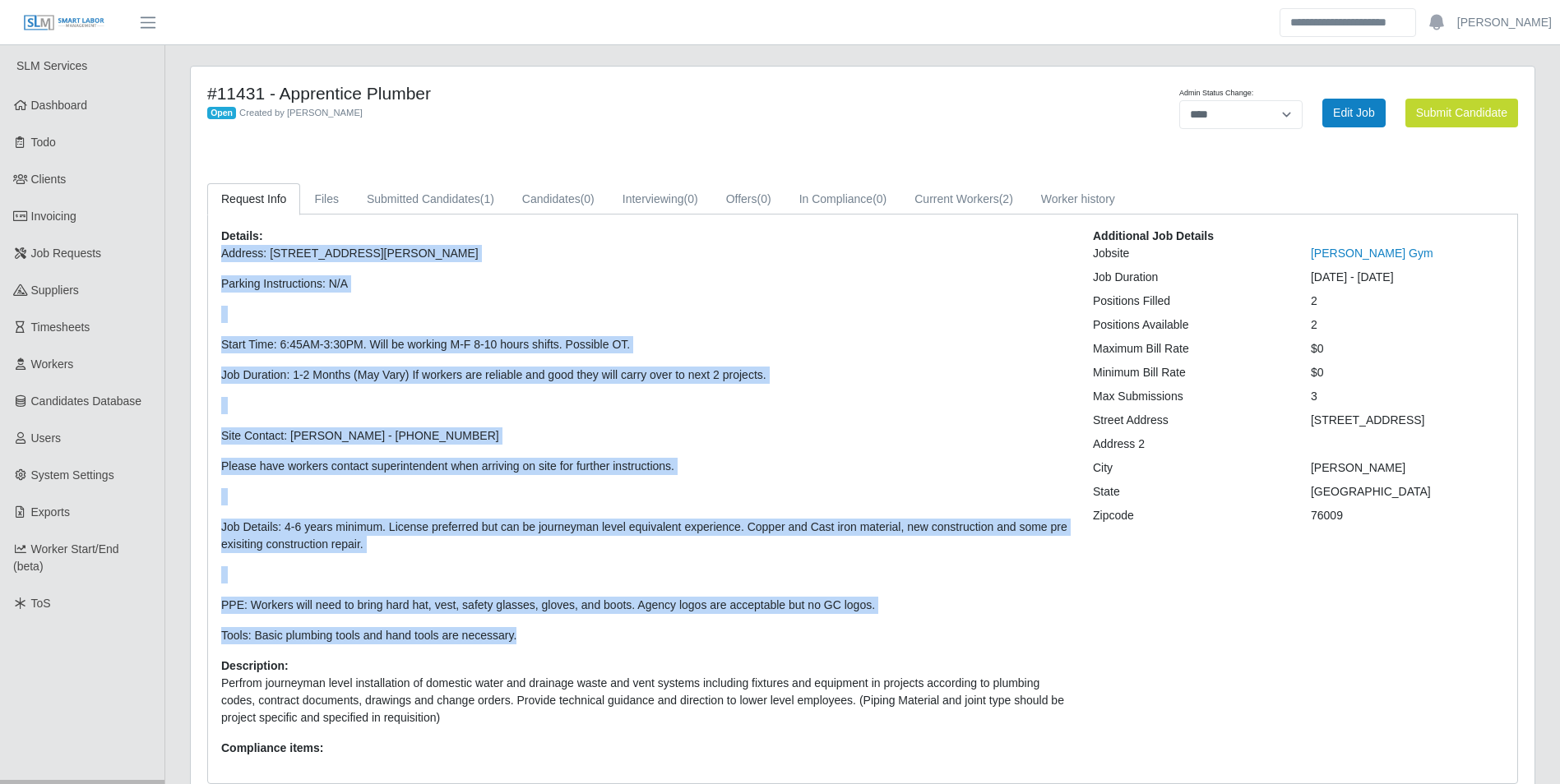
drag, startPoint x: 222, startPoint y: 252, endPoint x: 557, endPoint y: 620, distance: 497.6
click at [557, 620] on p "Address: 1301 S Parkway Dr, Alvarado, TX 76009 Parking Instructions: N/A Start …" at bounding box center [644, 445] width 847 height 400
drag, startPoint x: 557, startPoint y: 620, endPoint x: 494, endPoint y: 637, distance: 65.3
copy p "Address: 1301 S Parkway Dr, Alvarado, TX 76009 Parking Instructions: N/A Start …"
click at [599, 390] on p "Address: 1301 S Parkway Dr, Alvarado, TX 76009 Parking Instructions: N/A Start …" at bounding box center [644, 445] width 847 height 400
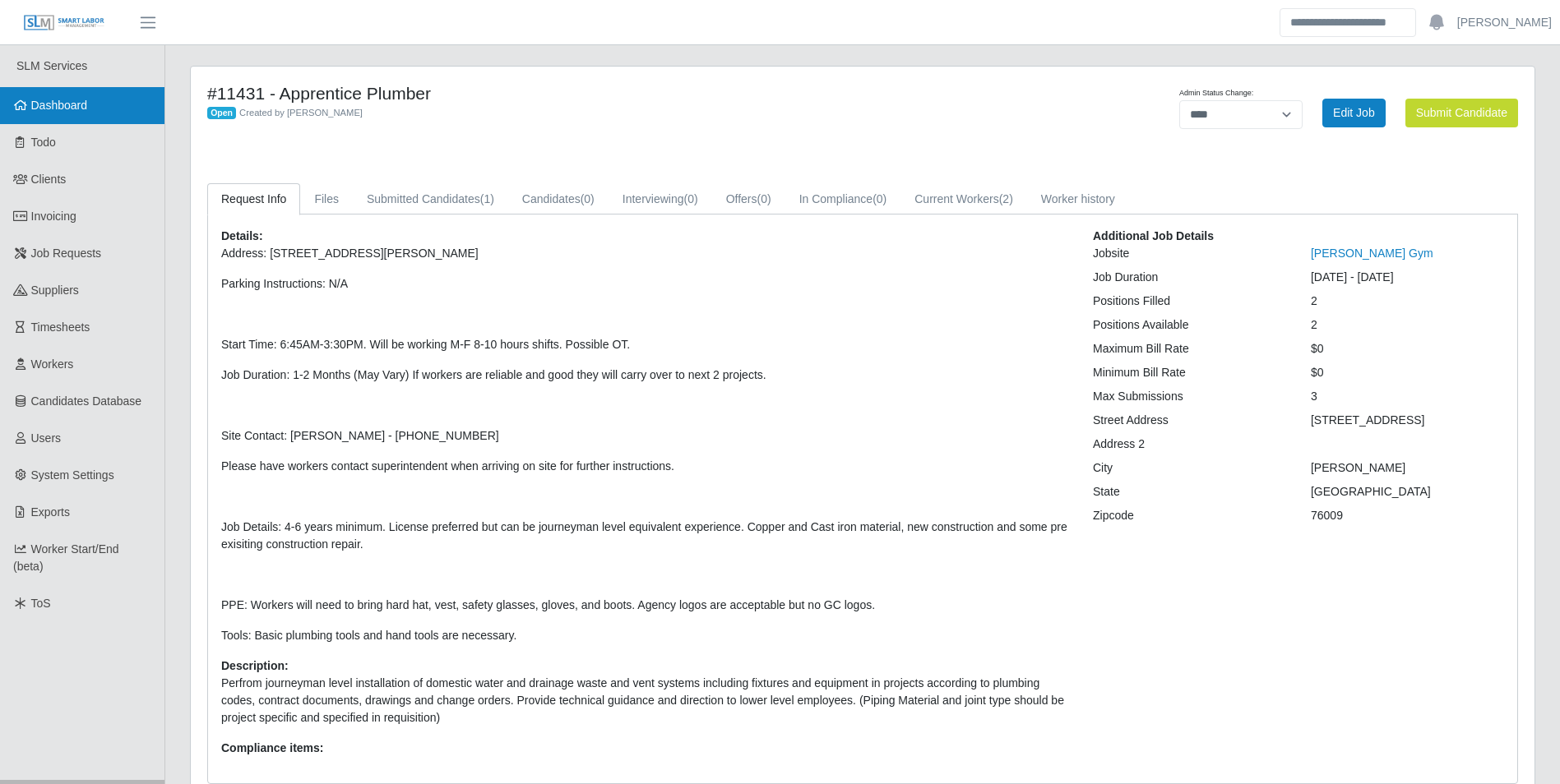
click at [84, 103] on span "Dashboard" at bounding box center [59, 105] width 56 height 13
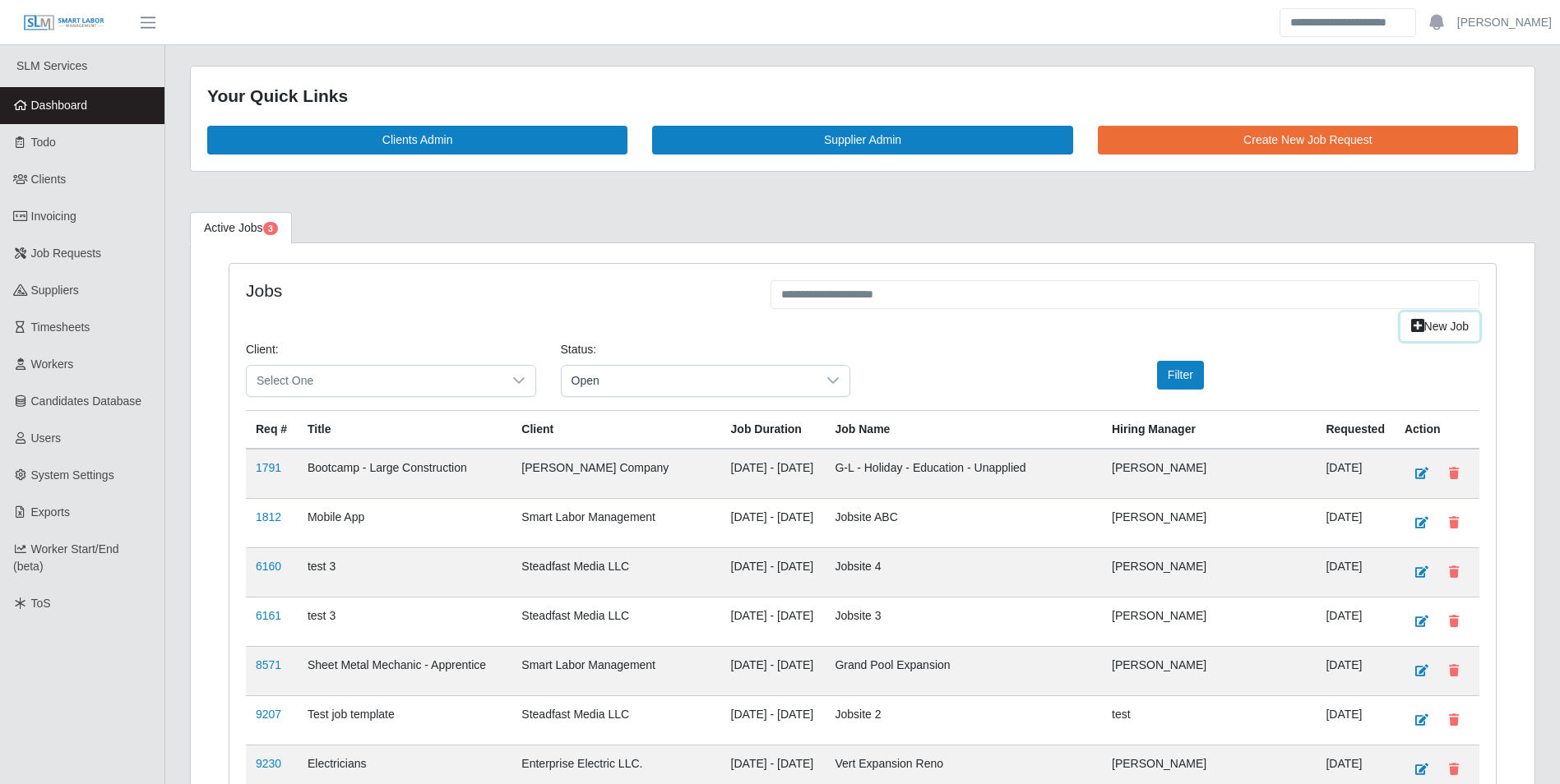
click at [1442, 318] on link "New Job" at bounding box center [1439, 327] width 79 height 29
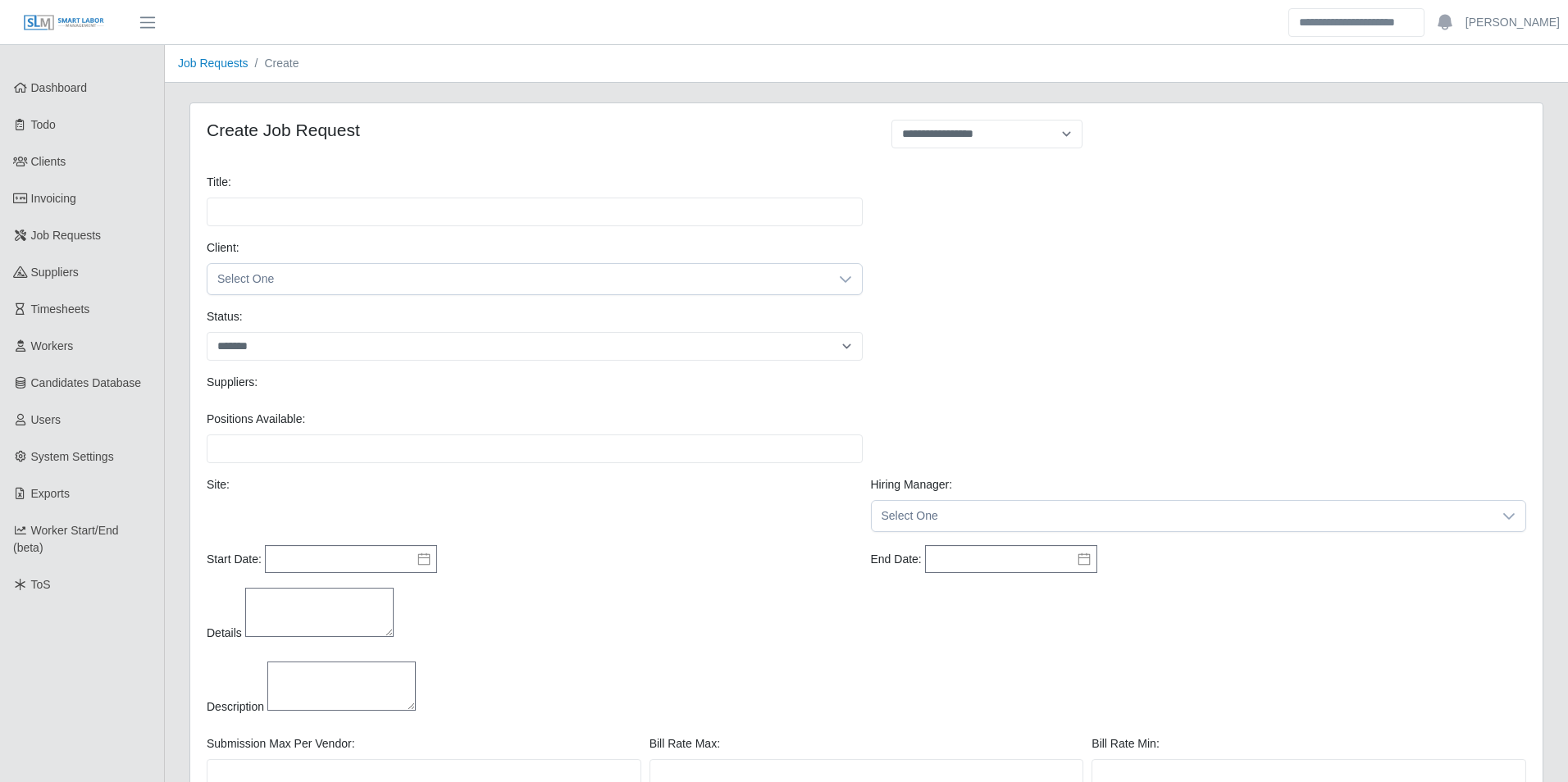
select select
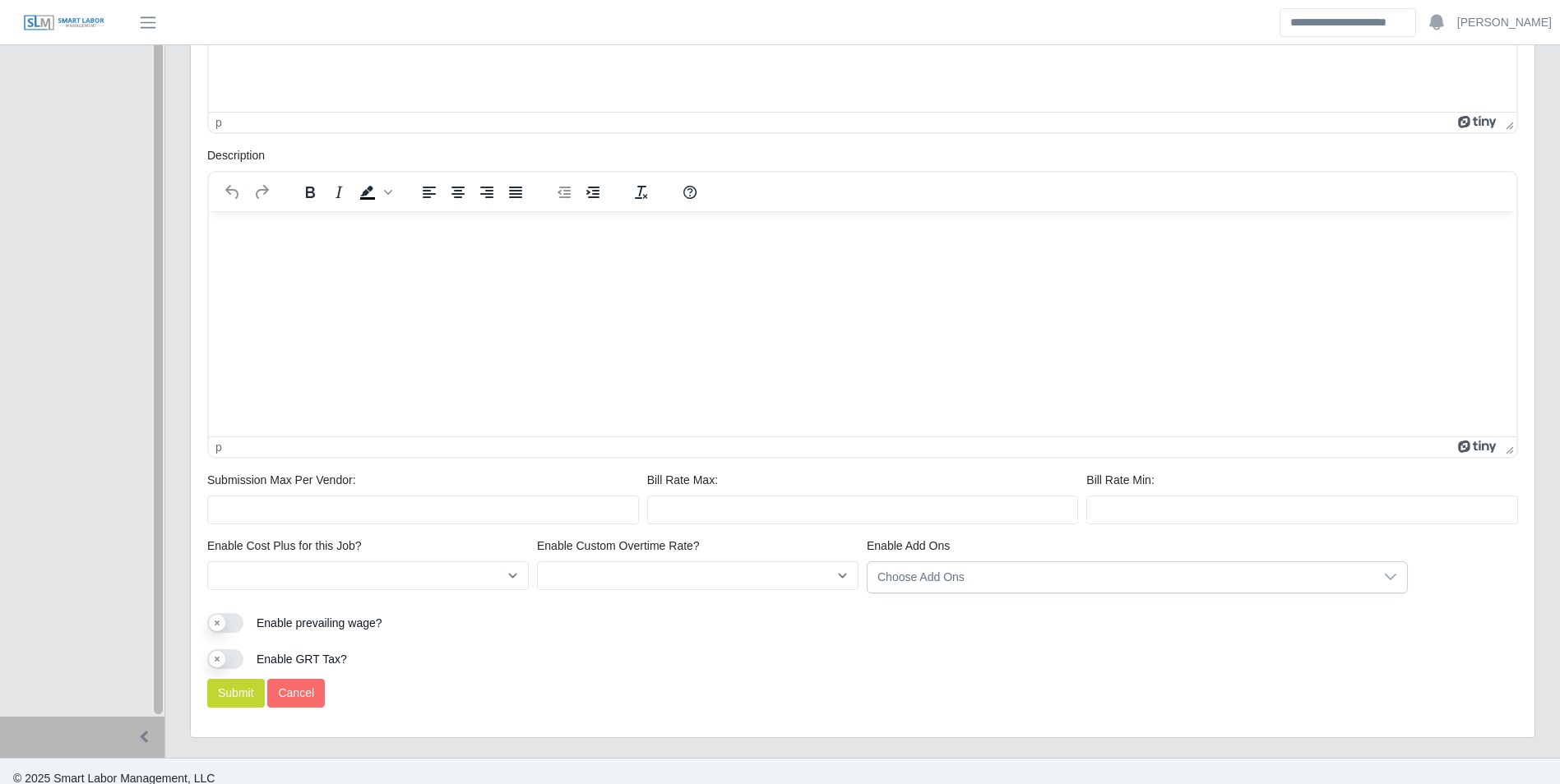
scroll to position [781, 0]
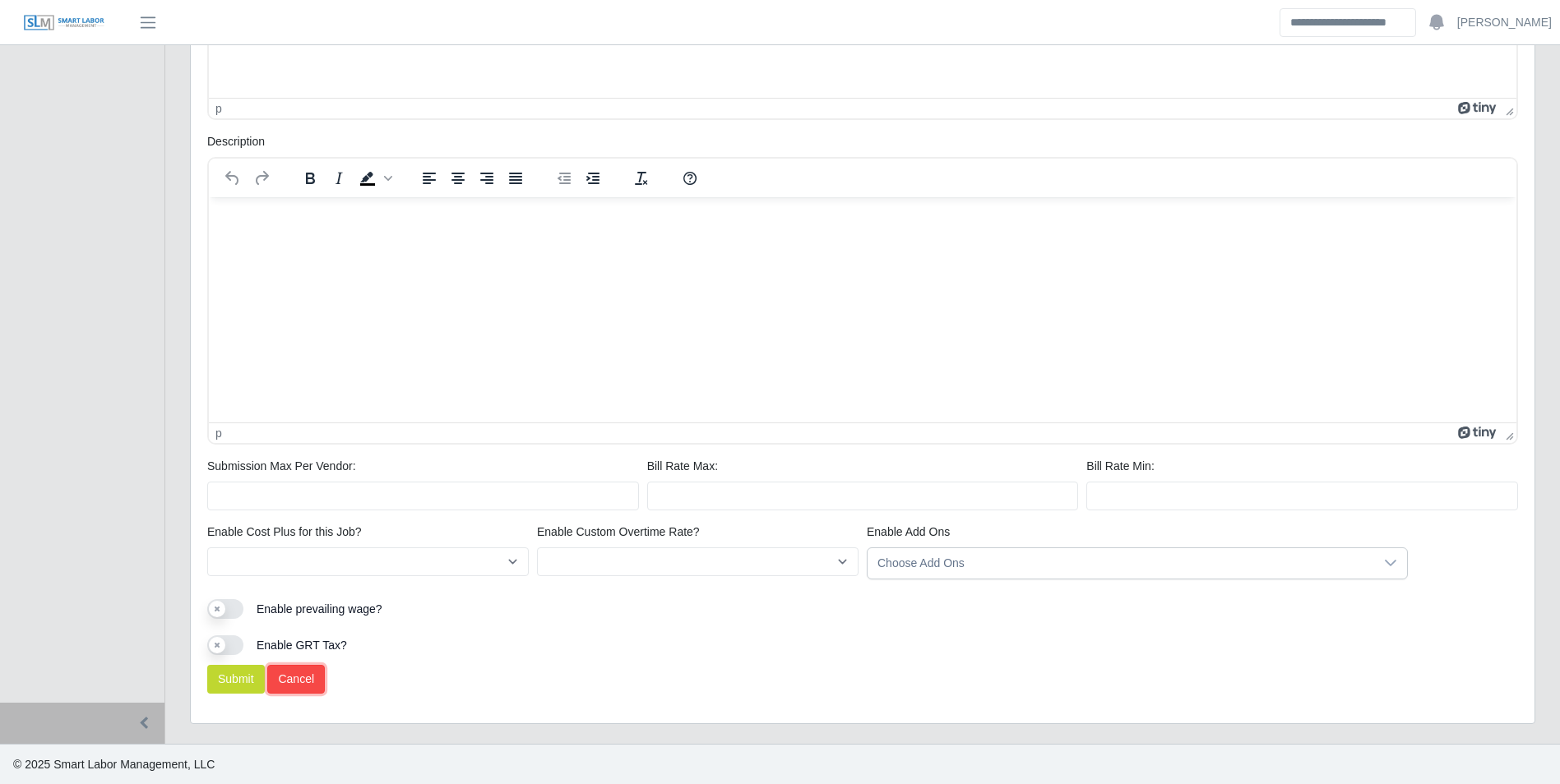
click at [311, 676] on link "Cancel" at bounding box center [295, 680] width 57 height 29
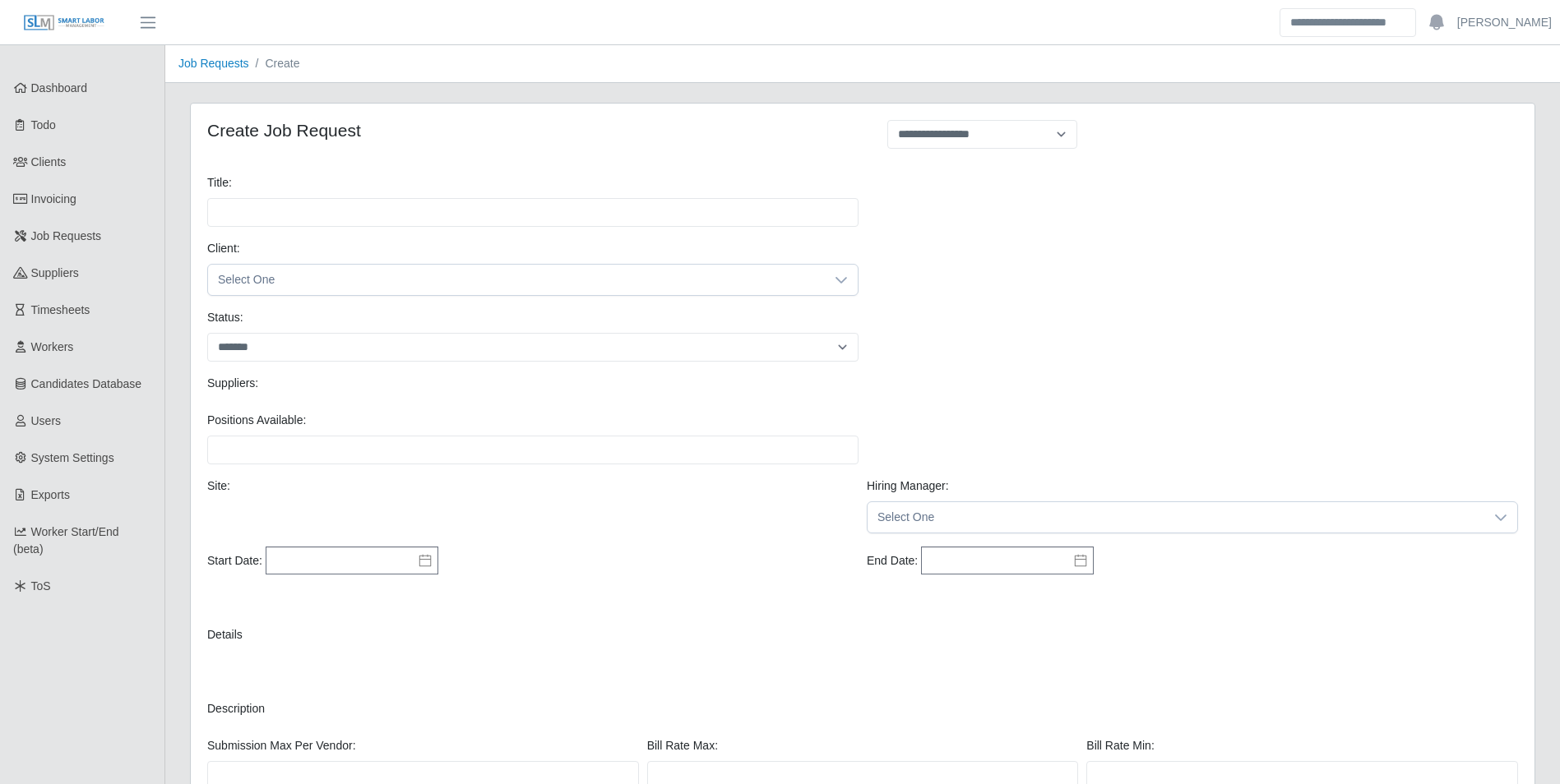
select select
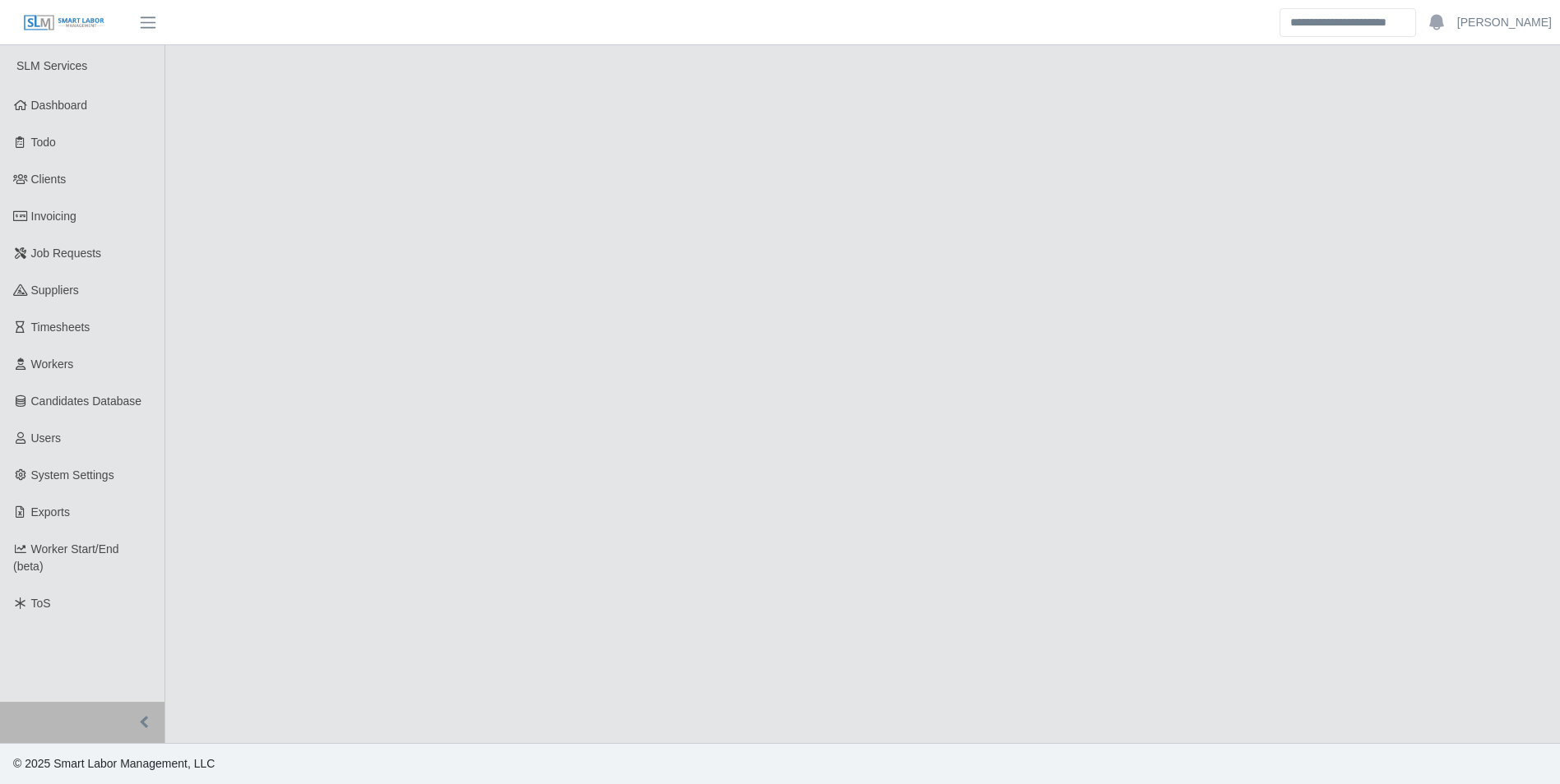
select select "****"
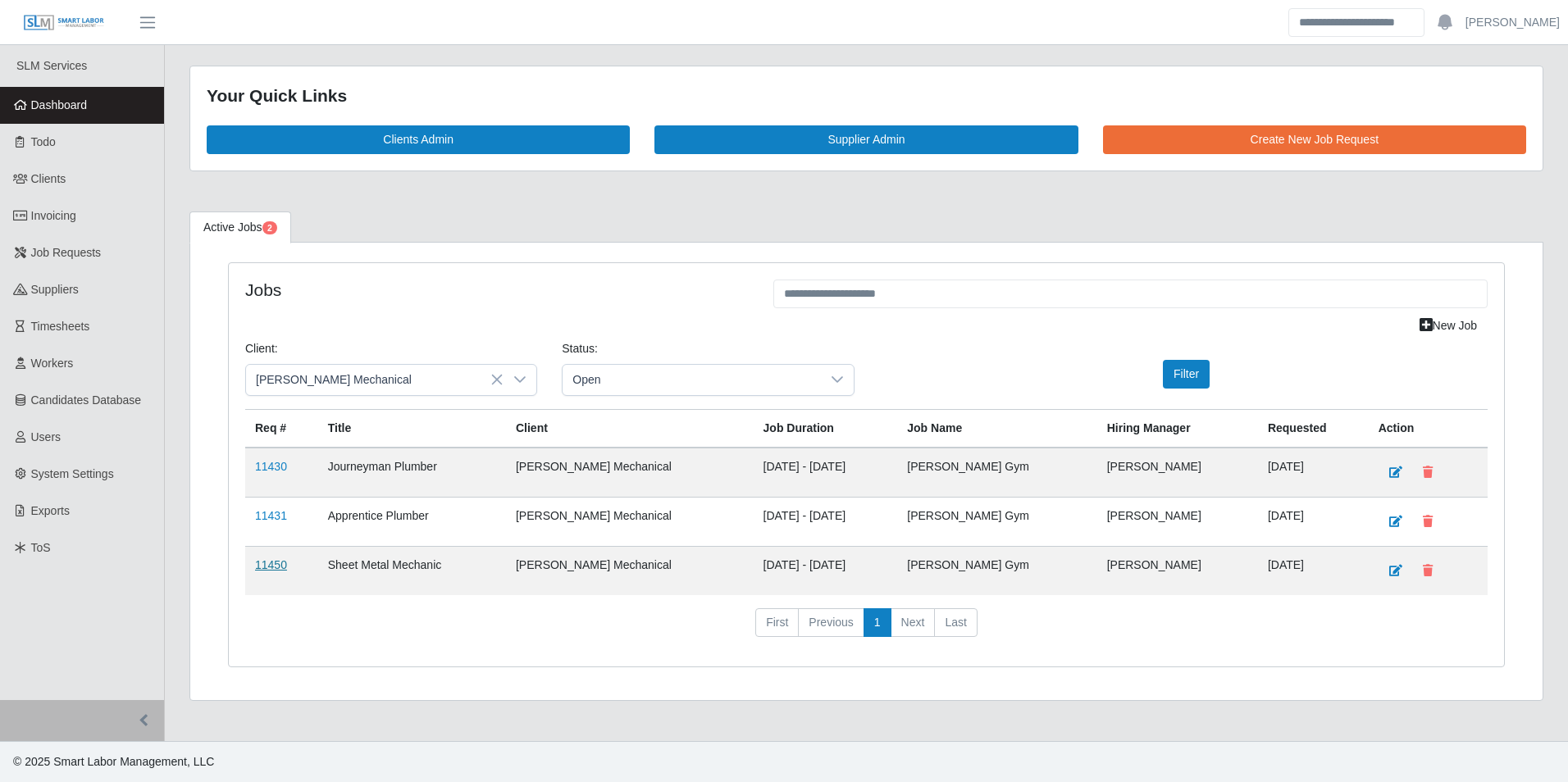
click at [280, 566] on link "11450" at bounding box center [270, 565] width 32 height 13
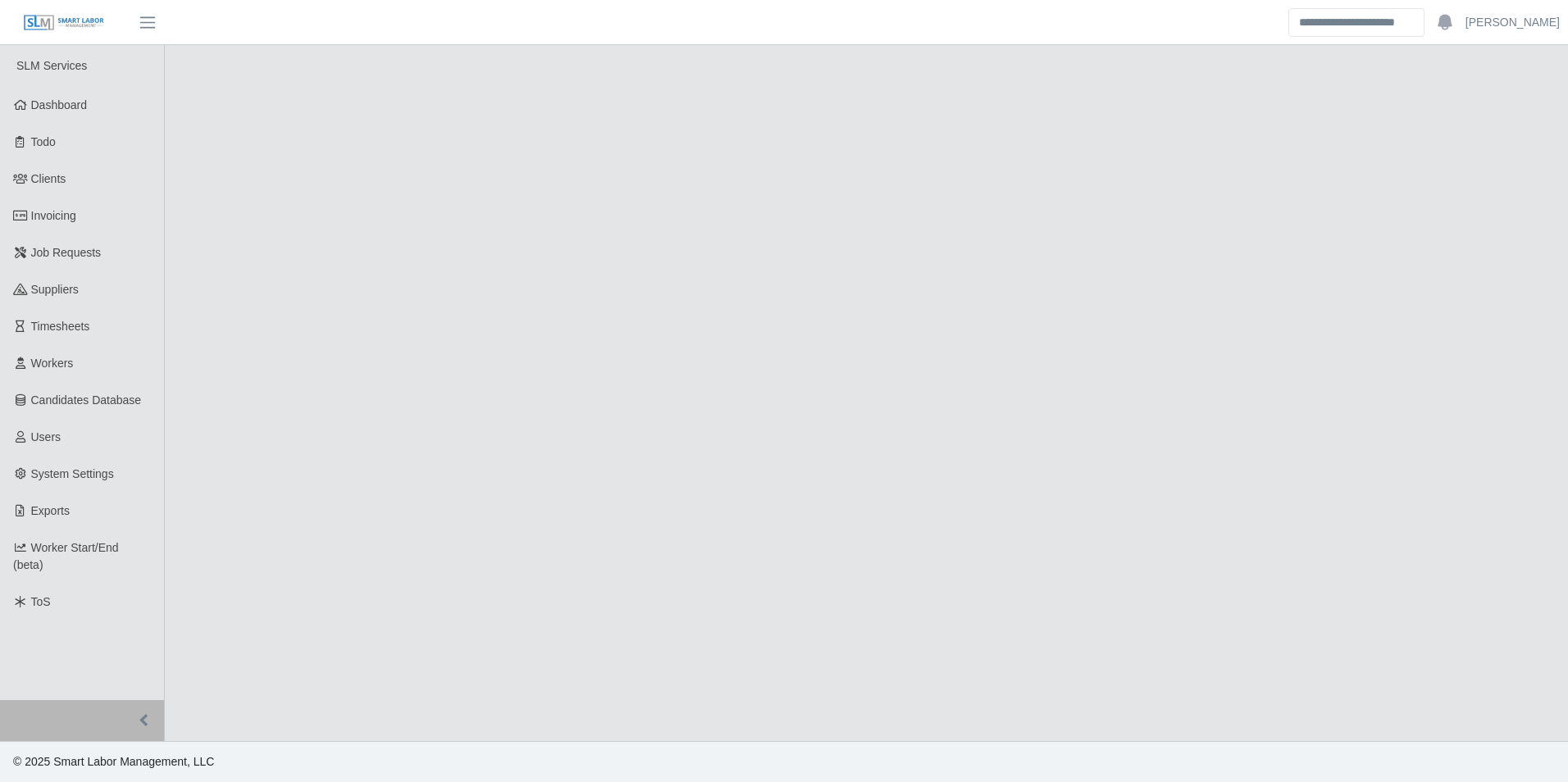
select select "****"
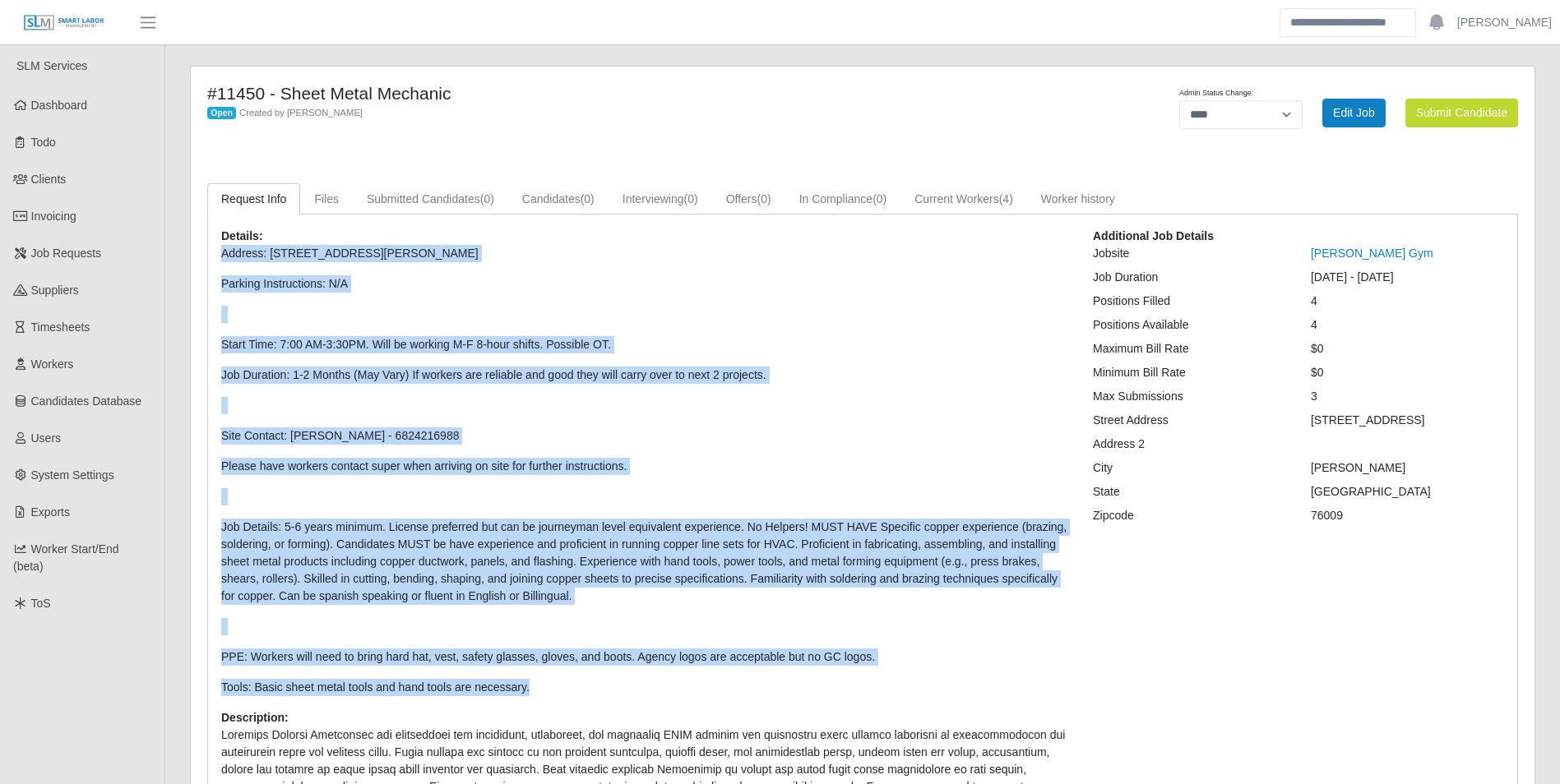
drag, startPoint x: 215, startPoint y: 251, endPoint x: 566, endPoint y: 678, distance: 552.7
click at [566, 678] on div "Details: Address: 1301 S Parkway Dr, Alvarado, TX 76009 Parking Instructions: N…" at bounding box center [644, 602] width 871 height 749
drag, startPoint x: 566, startPoint y: 678, endPoint x: 510, endPoint y: 680, distance: 56.0
copy p "Address: 1301 S Parkway Dr, Alvarado, TX 76009 Parking Instructions: N/A Start …"
click at [550, 411] on p at bounding box center [644, 405] width 847 height 17
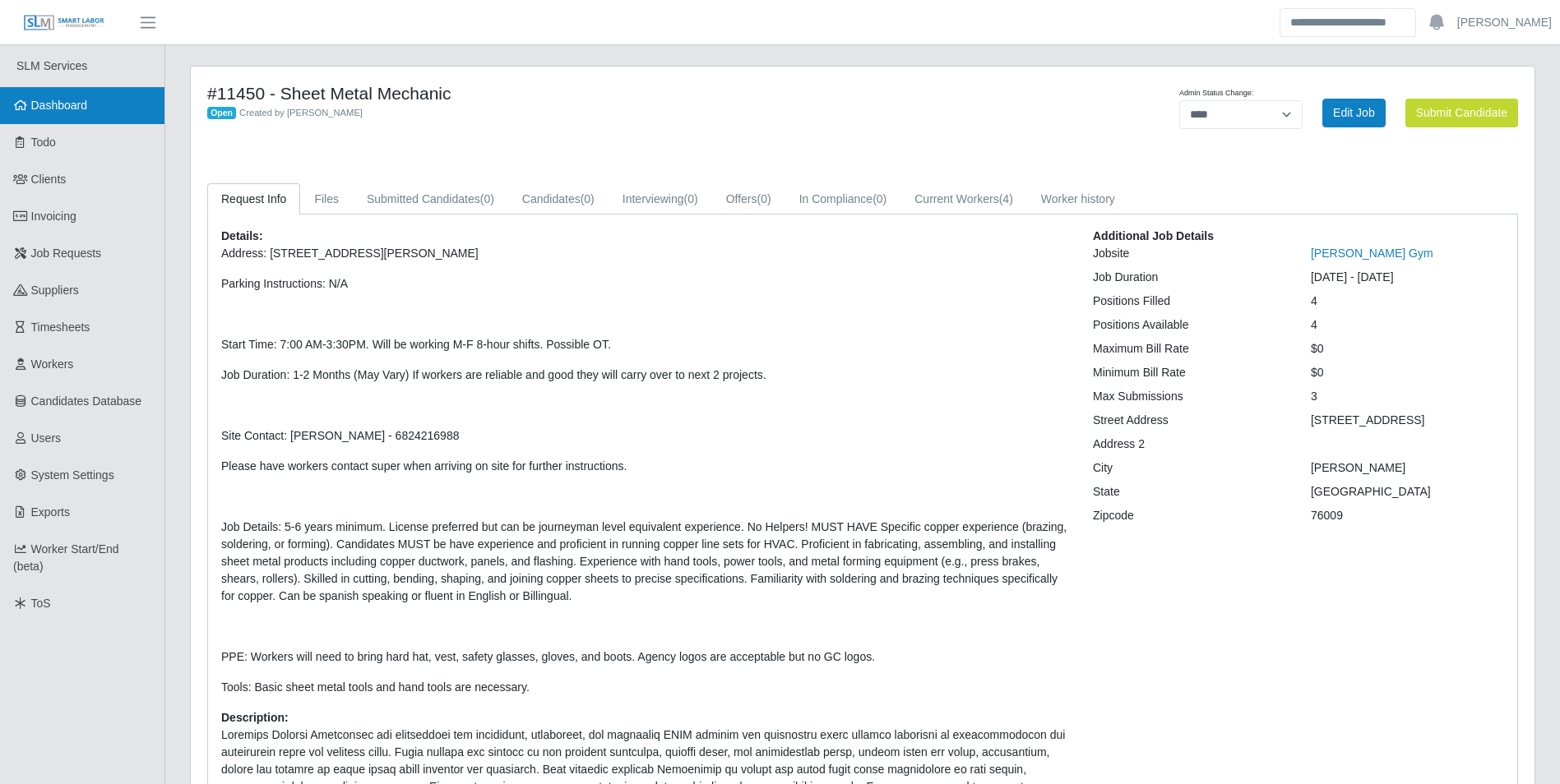
click at [65, 110] on span "Dashboard" at bounding box center [59, 105] width 56 height 13
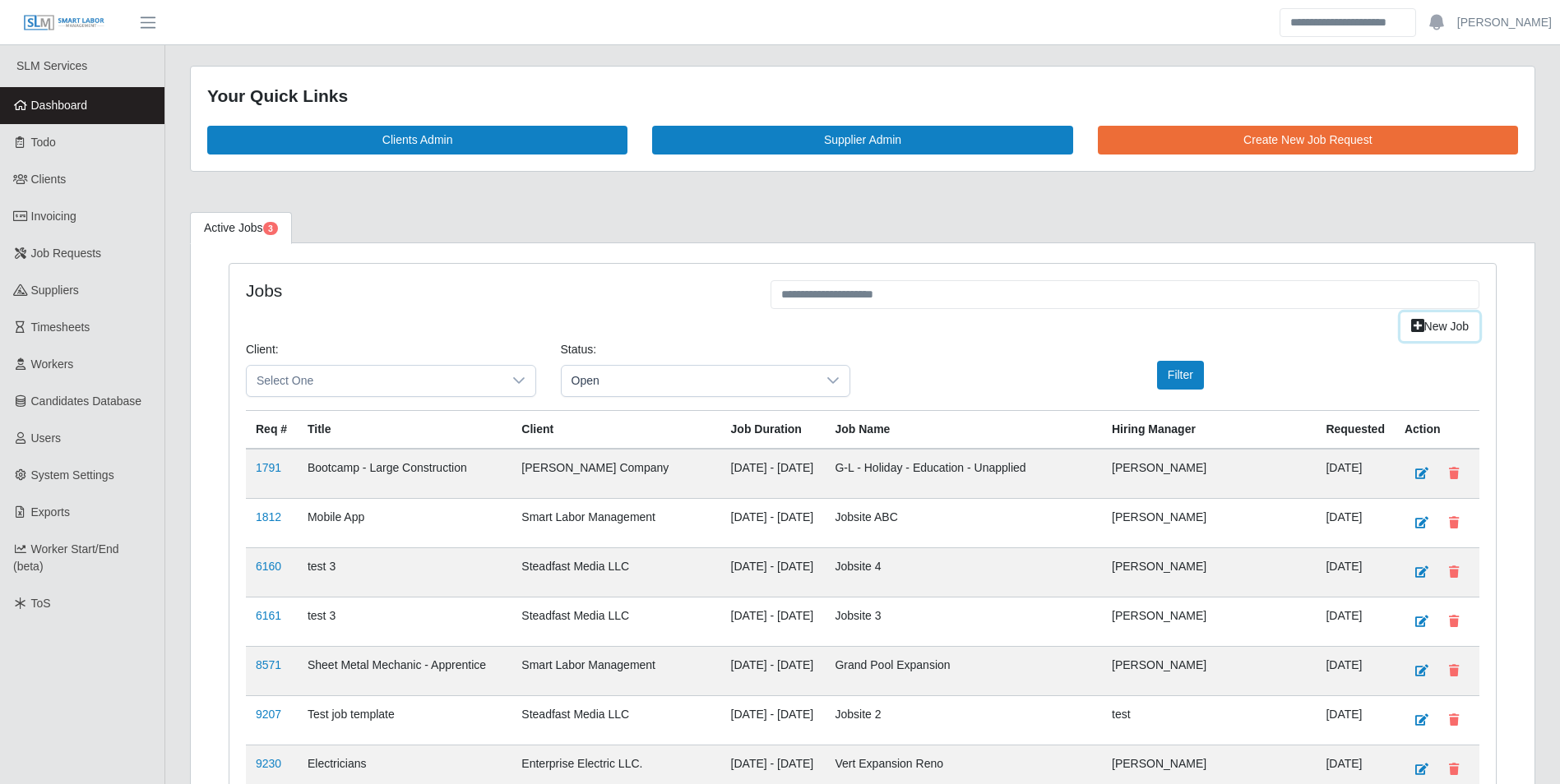
click at [1444, 331] on link "New Job" at bounding box center [1439, 327] width 79 height 29
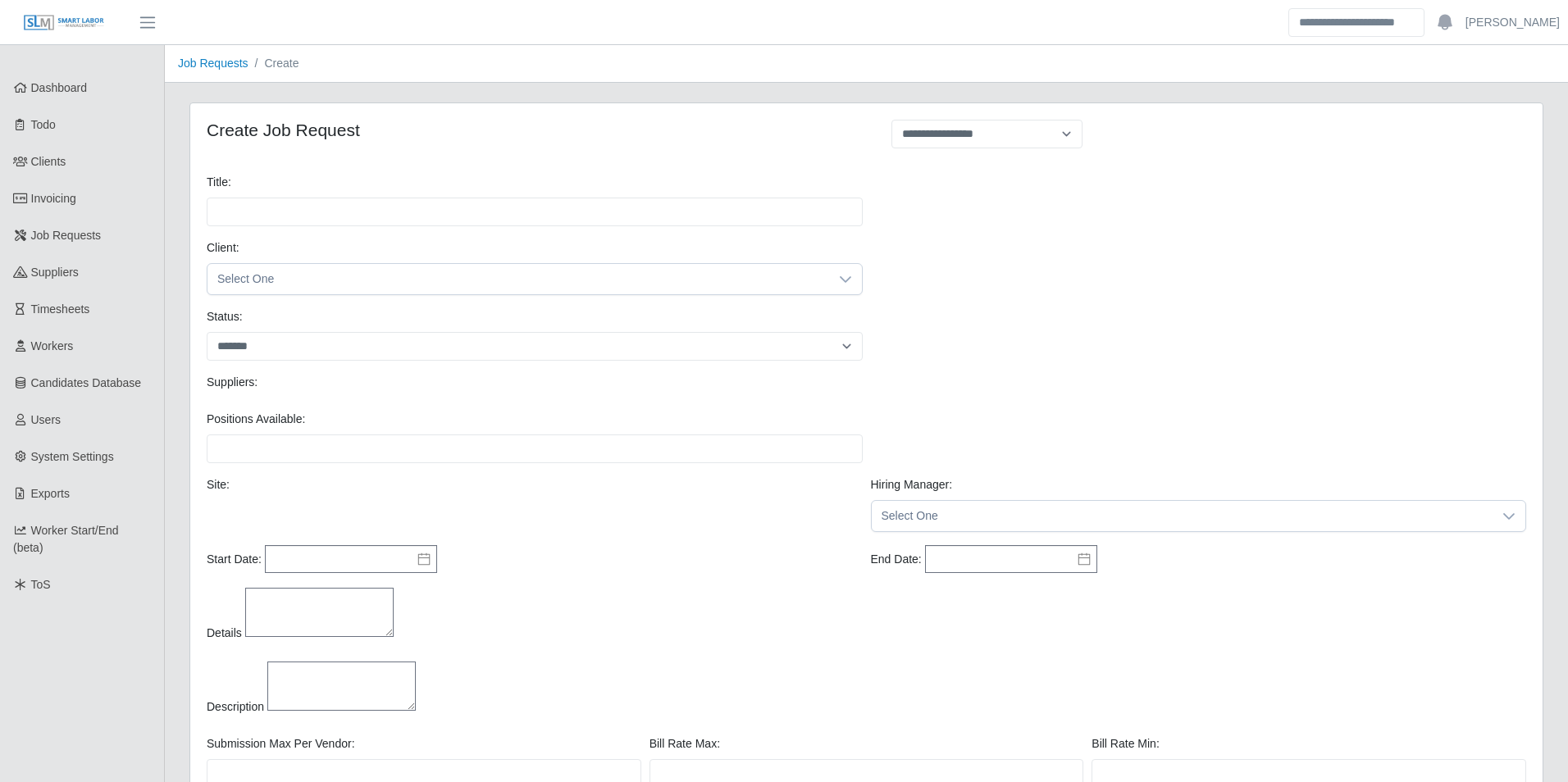
select select
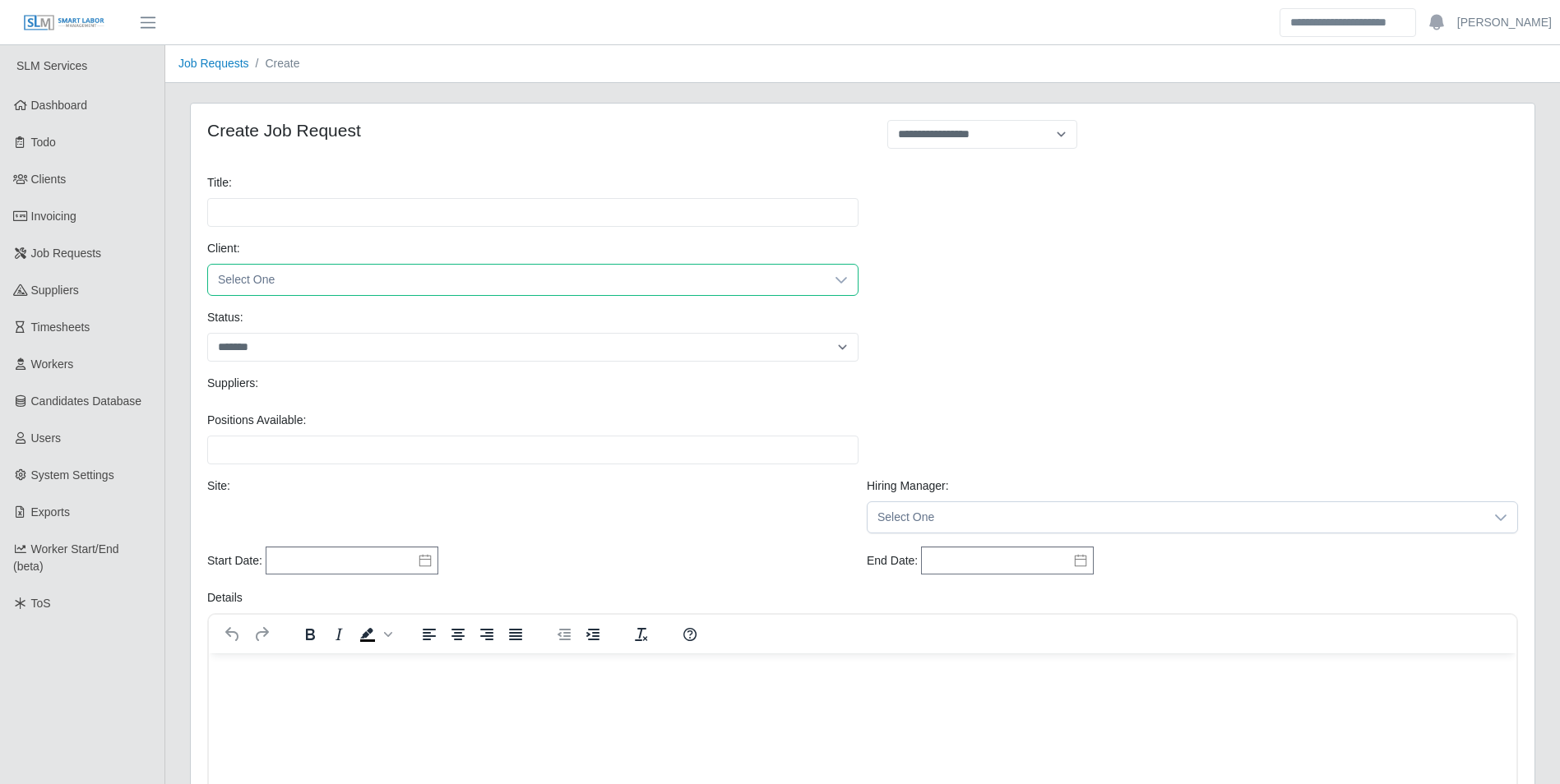
click at [357, 282] on span "Select One" at bounding box center [516, 279] width 617 height 30
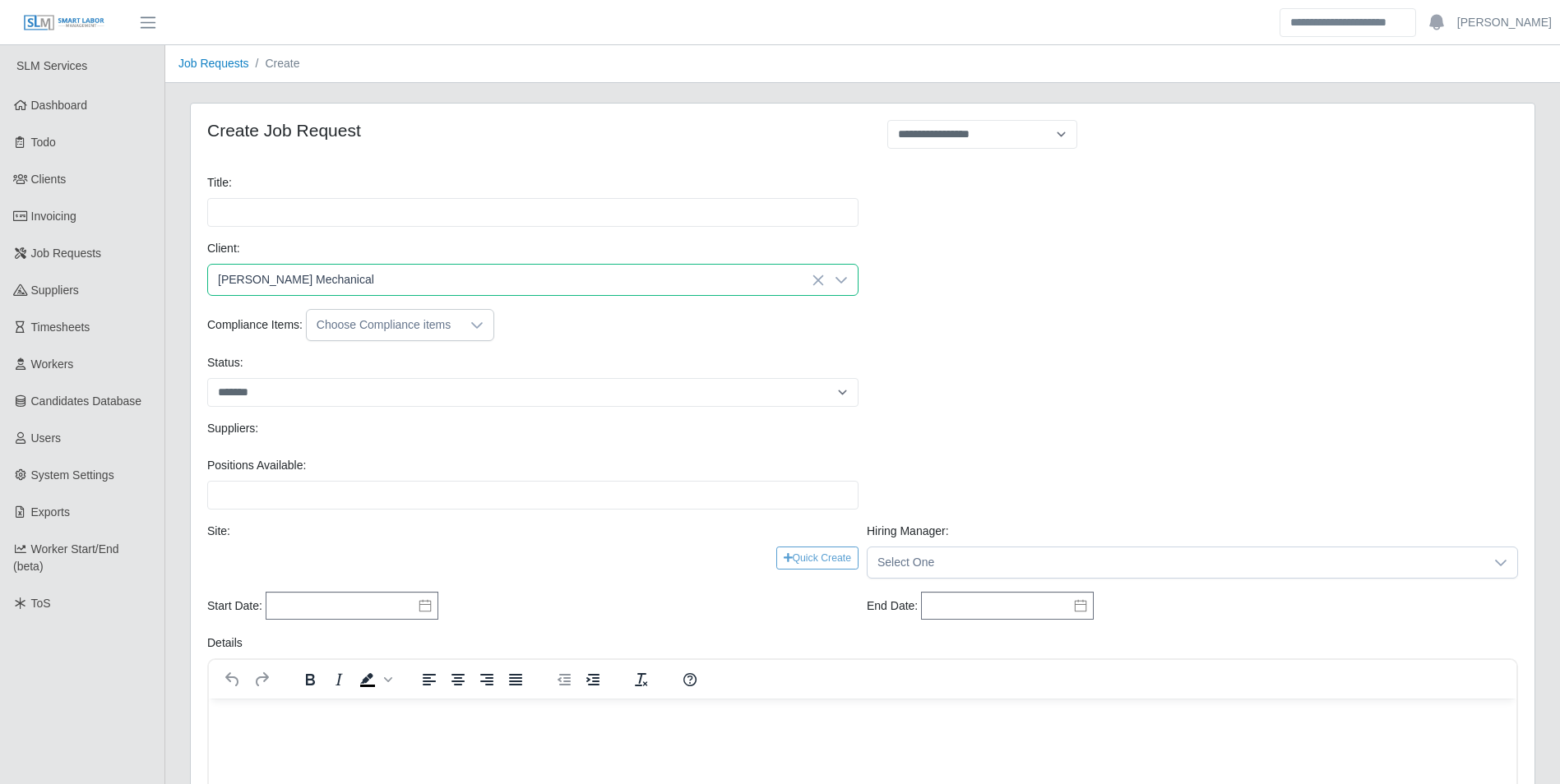
click at [345, 402] on span "George Wayne Mechanical" at bounding box center [299, 404] width 156 height 17
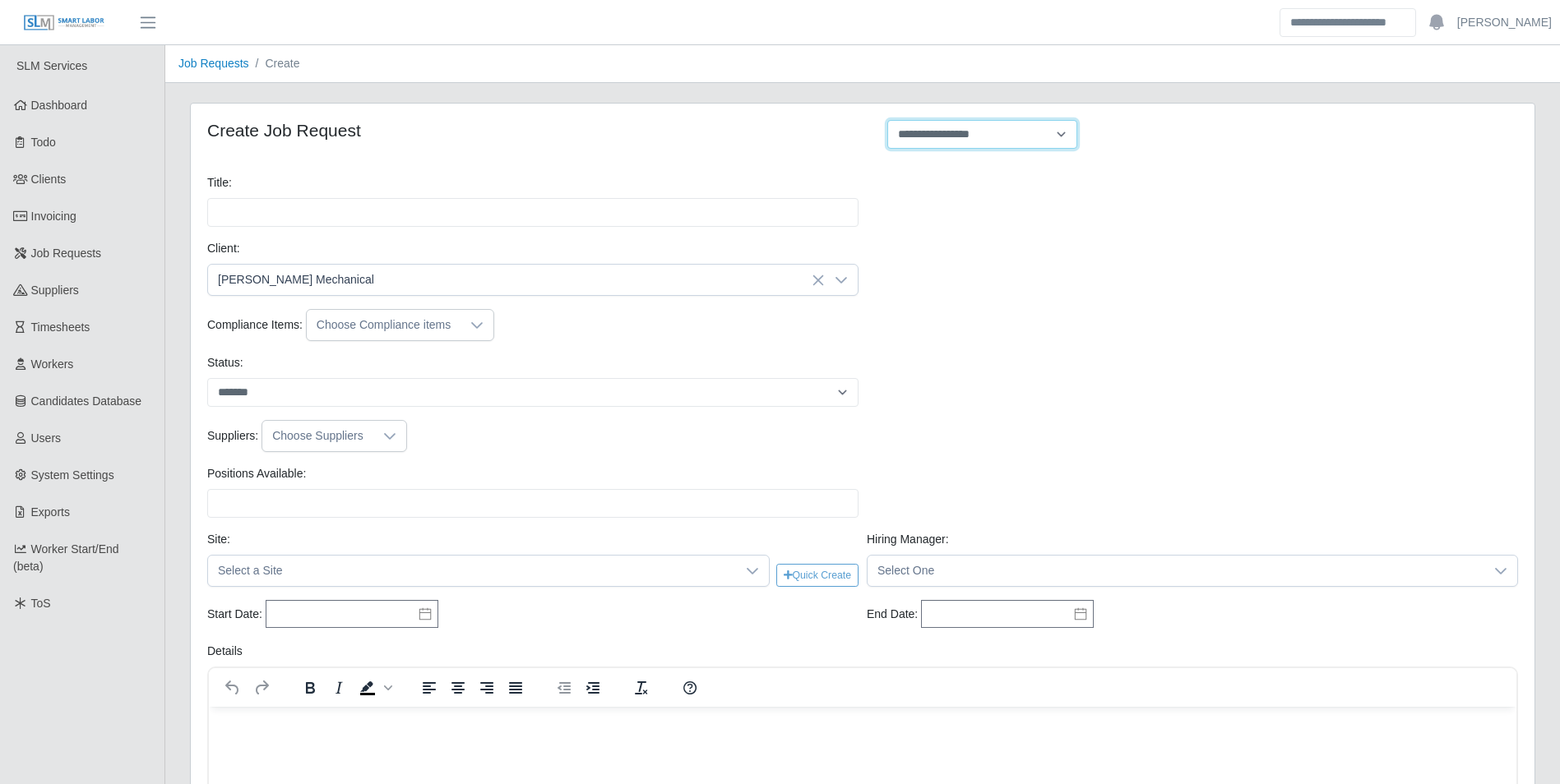
click at [1056, 138] on select "**********" at bounding box center [982, 134] width 190 height 29
select select "**********"
click at [888, 120] on select "**********" at bounding box center [982, 134] width 190 height 29
type input "**********"
type input "*"
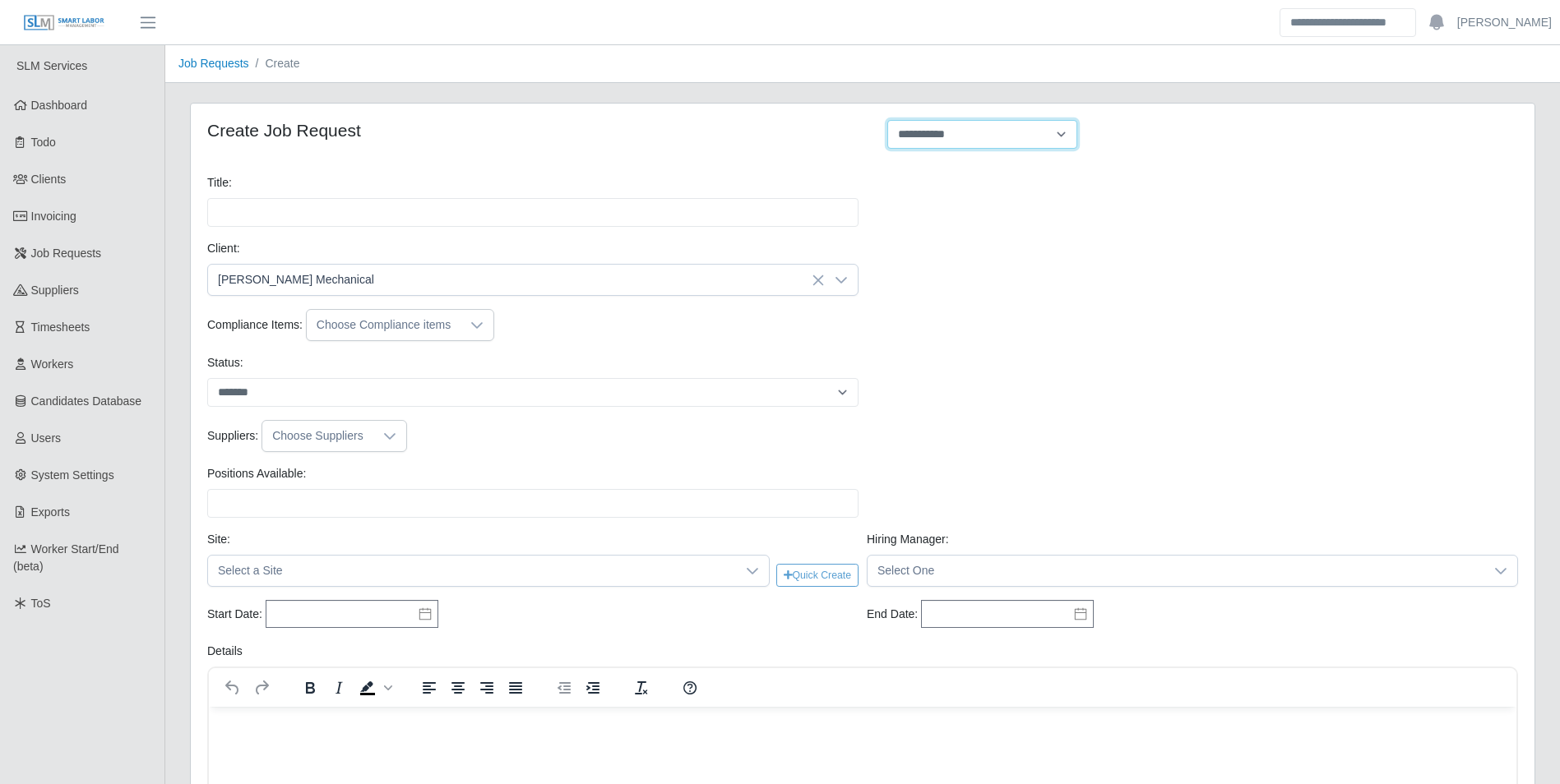
type input "*"
click at [1009, 206] on div "**********" at bounding box center [863, 207] width 1319 height 65
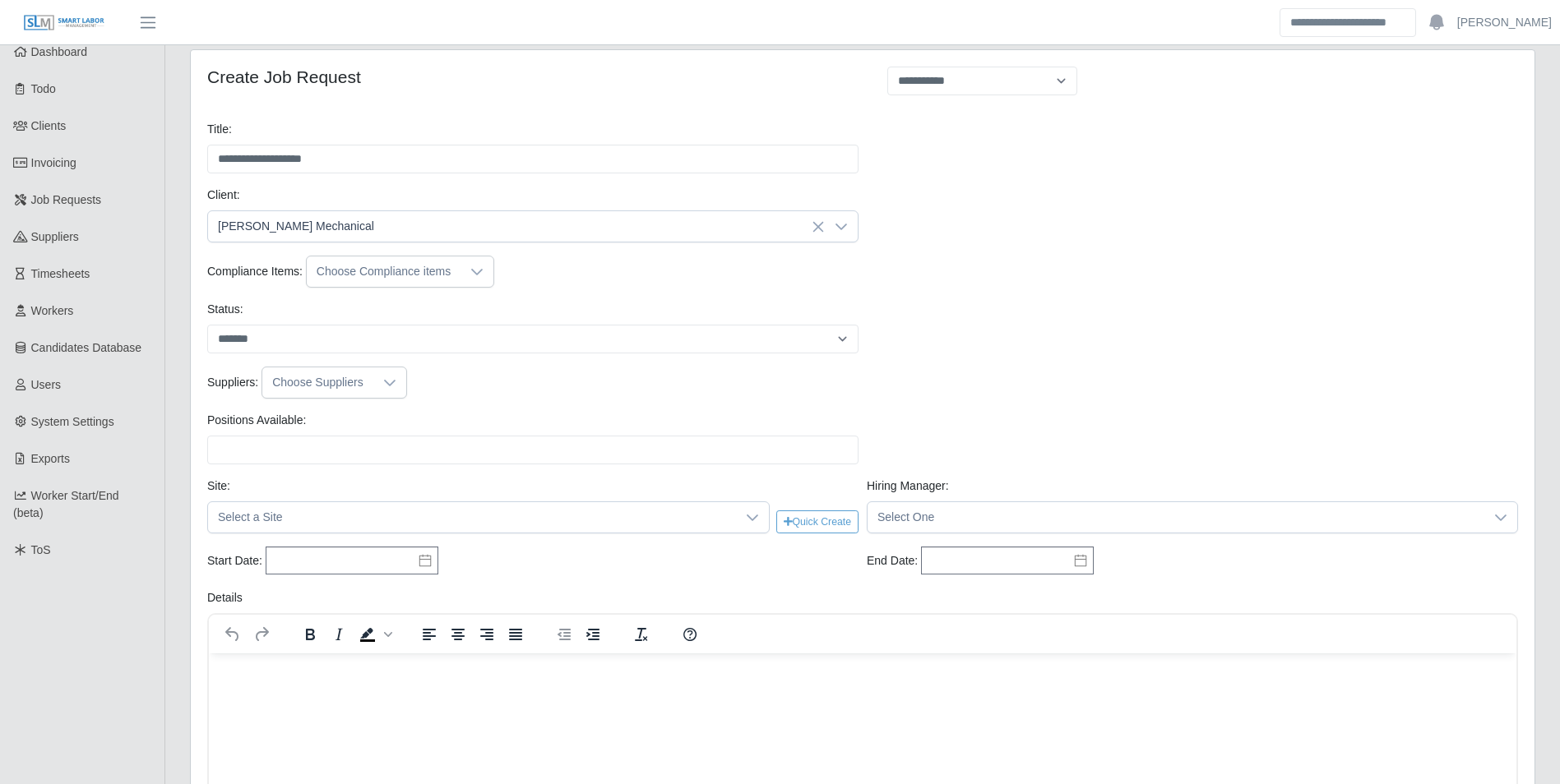
scroll to position [83, 0]
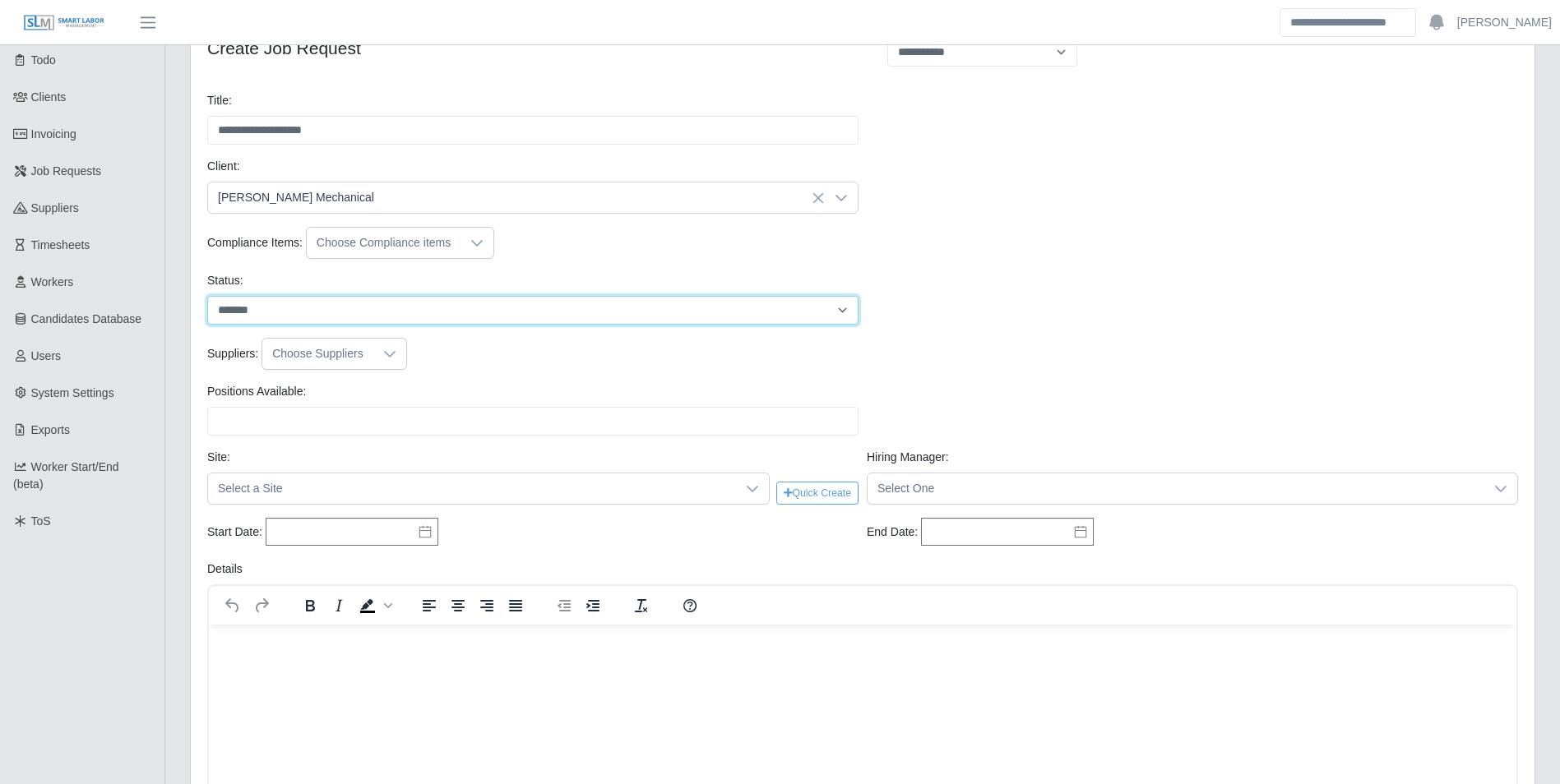
click at [253, 303] on select "******* ****" at bounding box center [532, 311] width 651 height 29
select select "****"
click at [207, 296] on select "******* ****" at bounding box center [532, 311] width 651 height 29
click at [383, 358] on icon at bounding box center [390, 354] width 13 height 13
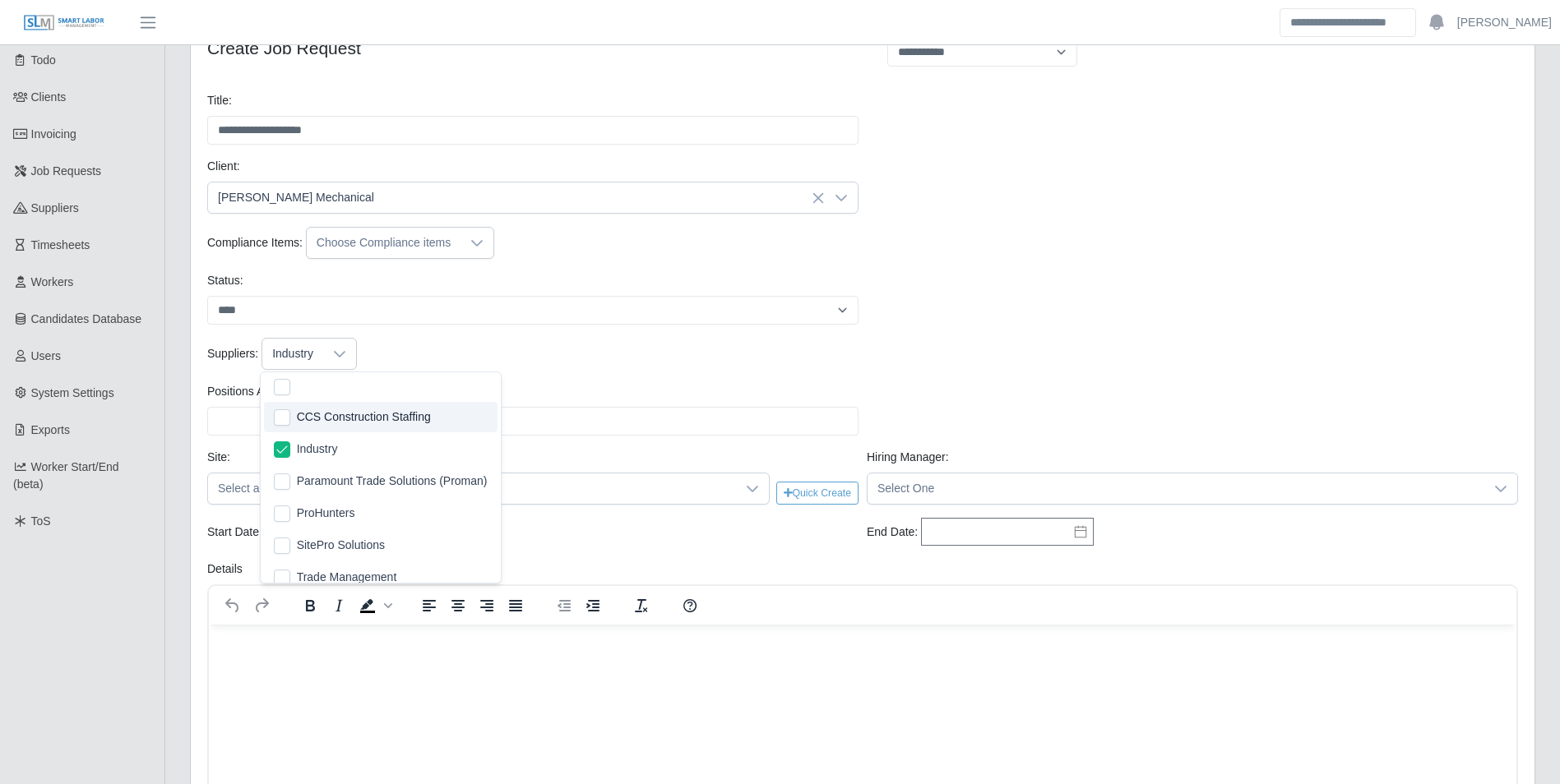
click at [671, 367] on div "Suppliers: Industry" at bounding box center [863, 353] width 1319 height 32
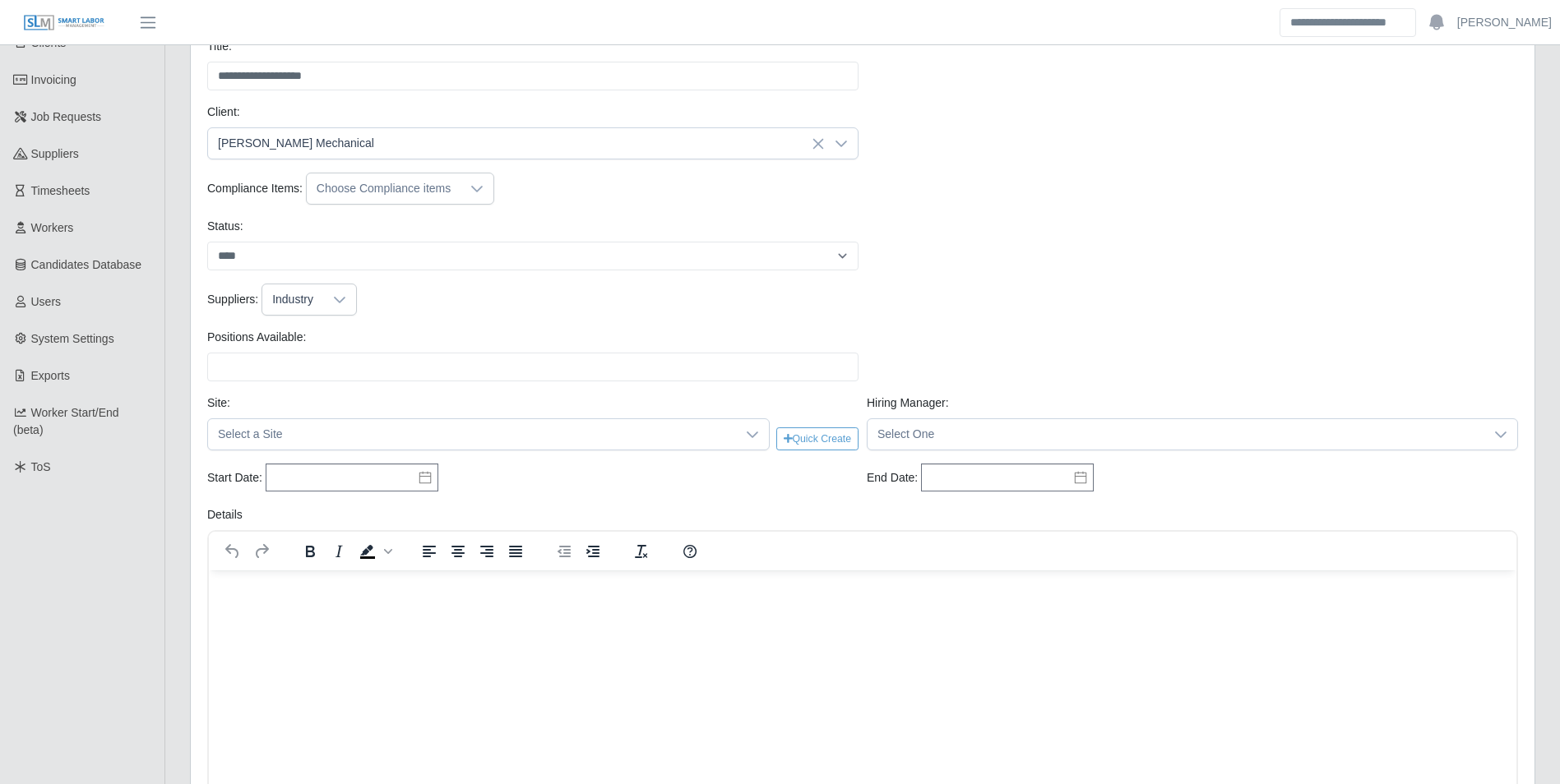
scroll to position [164, 0]
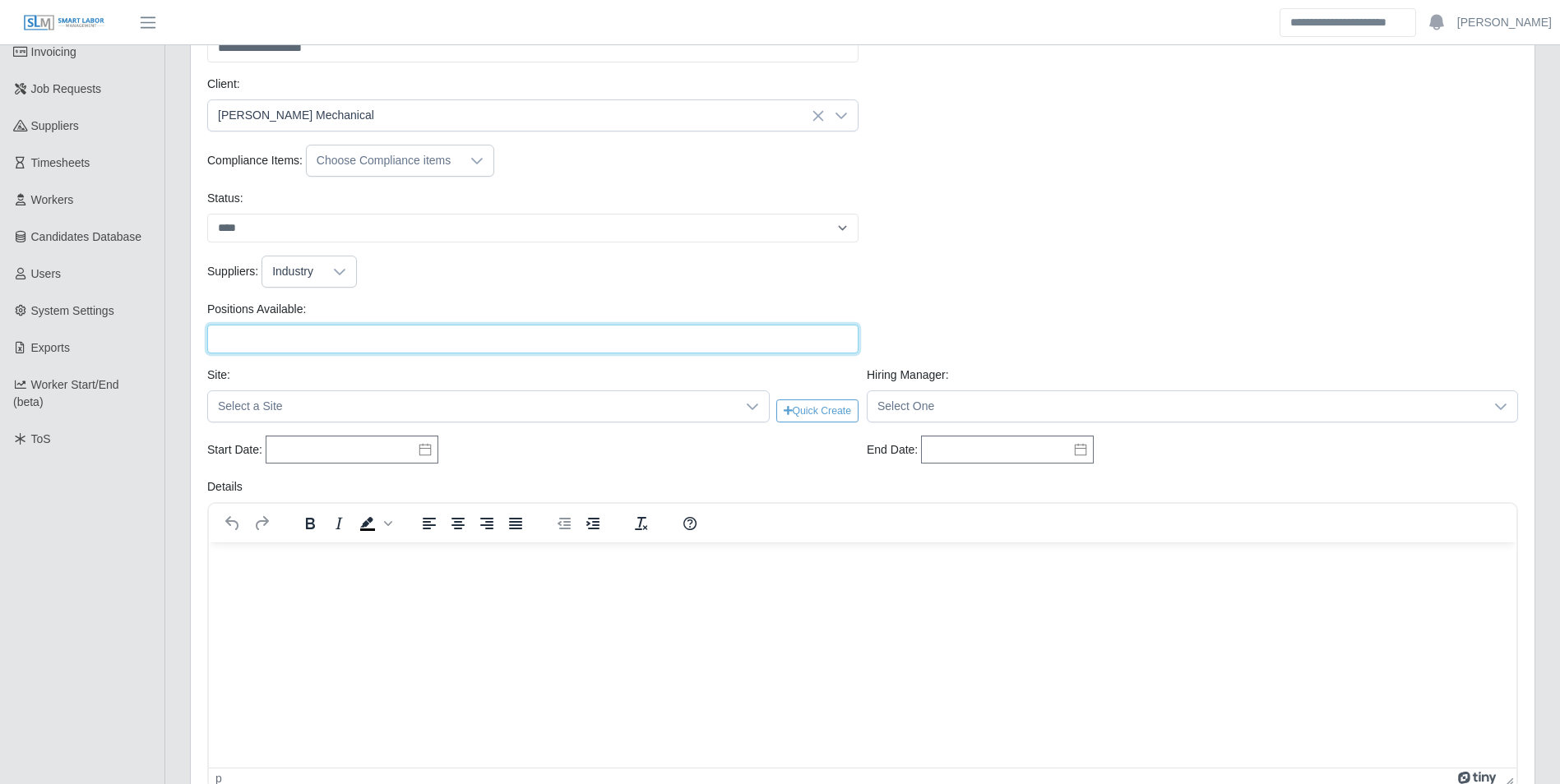
click at [312, 334] on input "Positions Available:" at bounding box center [532, 339] width 651 height 29
type input "*"
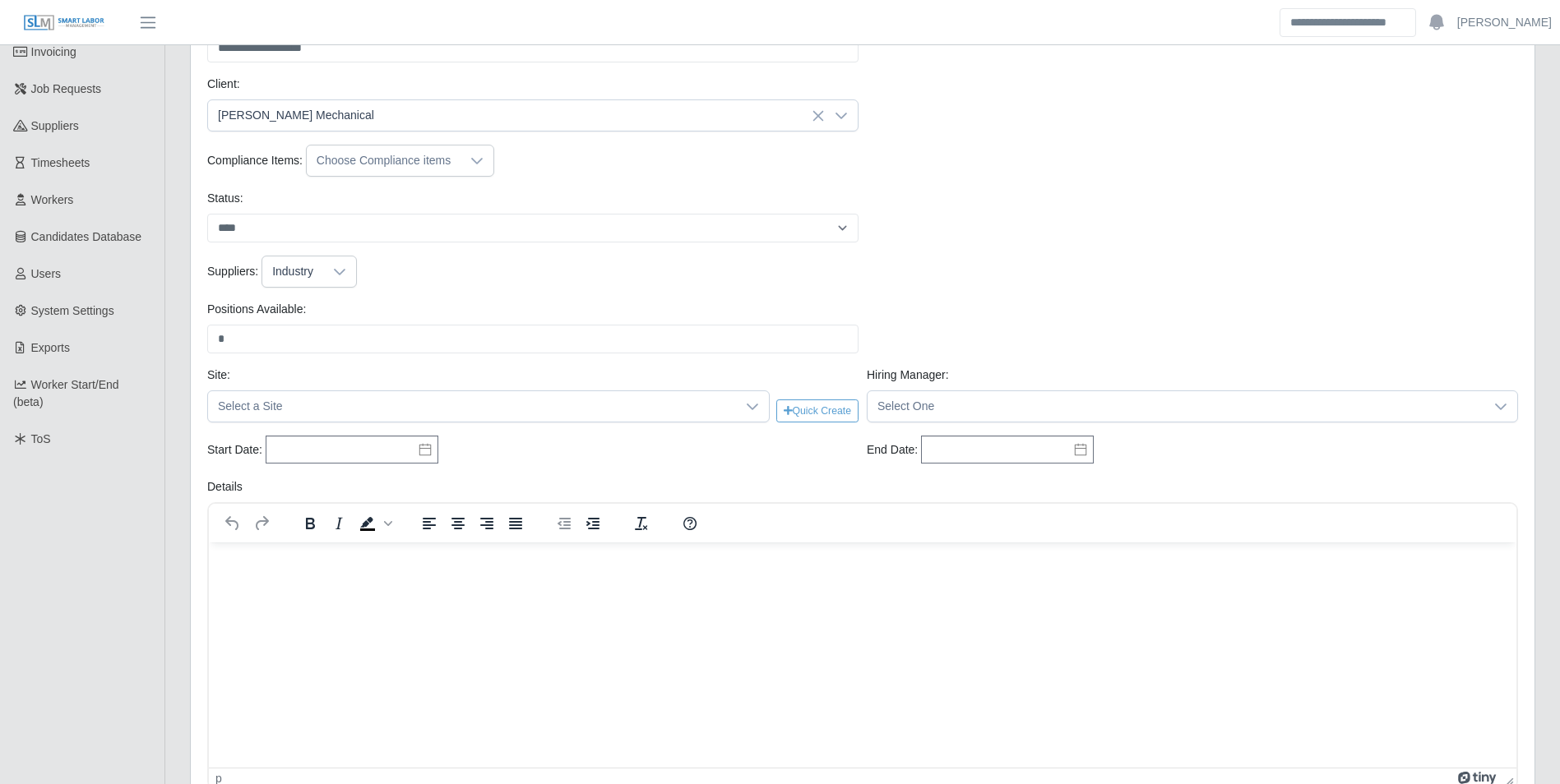
drag, startPoint x: 474, startPoint y: 306, endPoint x: 541, endPoint y: 305, distance: 67.0
click at [479, 305] on div "Positions Available: * Please provide a valid position available number." at bounding box center [533, 327] width 660 height 53
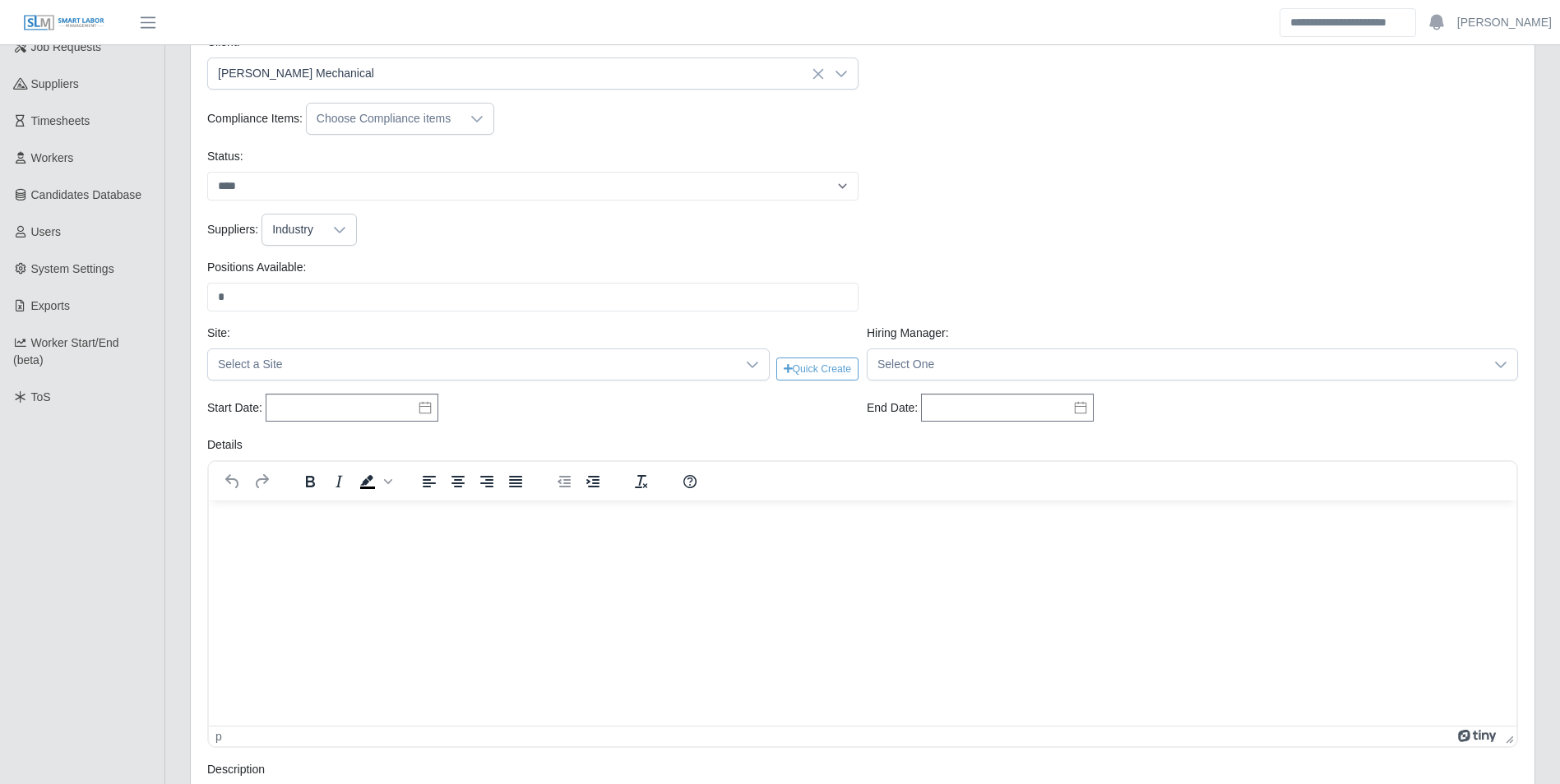
scroll to position [247, 0]
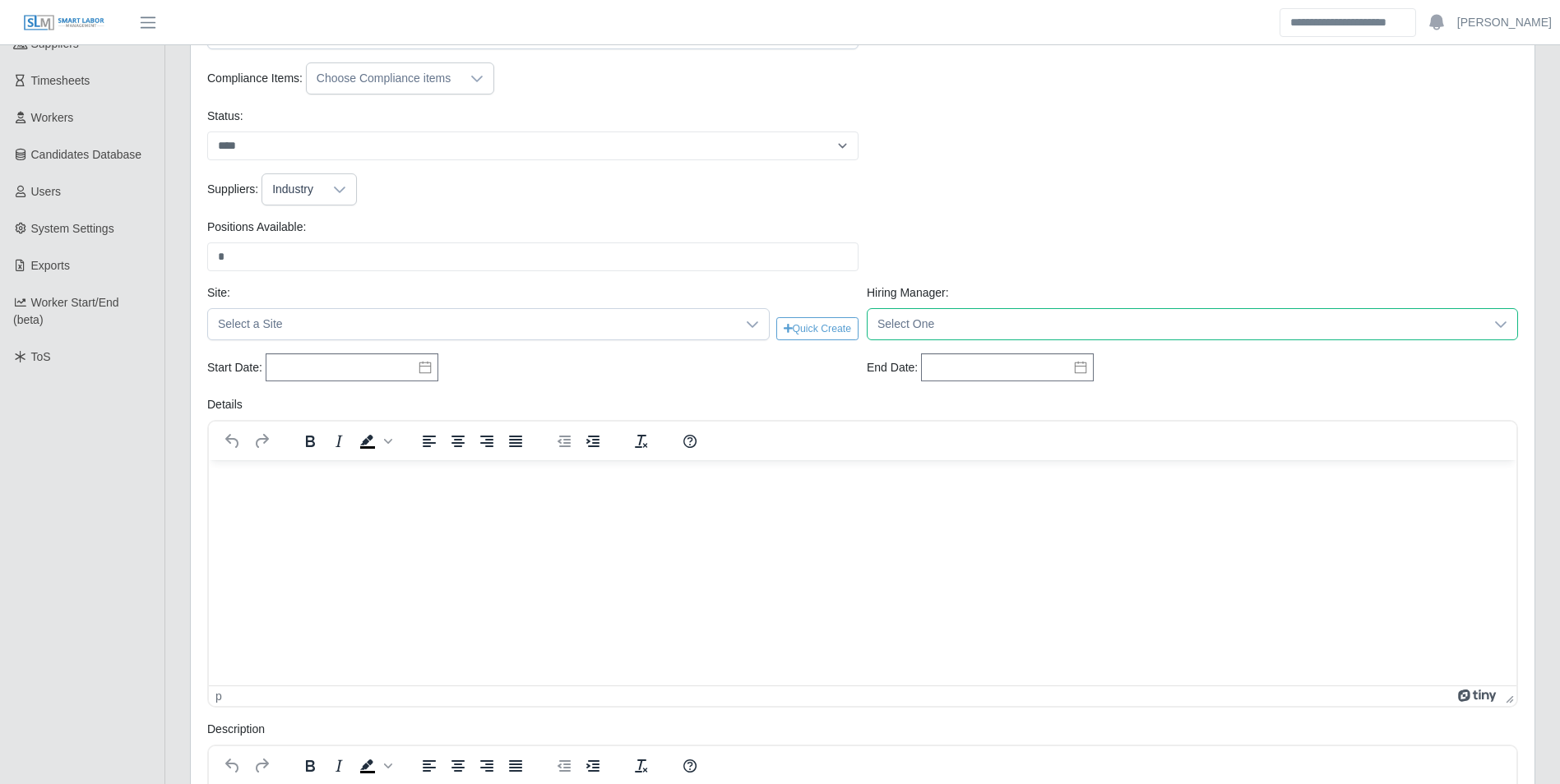
click at [902, 321] on span "Select One" at bounding box center [1176, 323] width 617 height 30
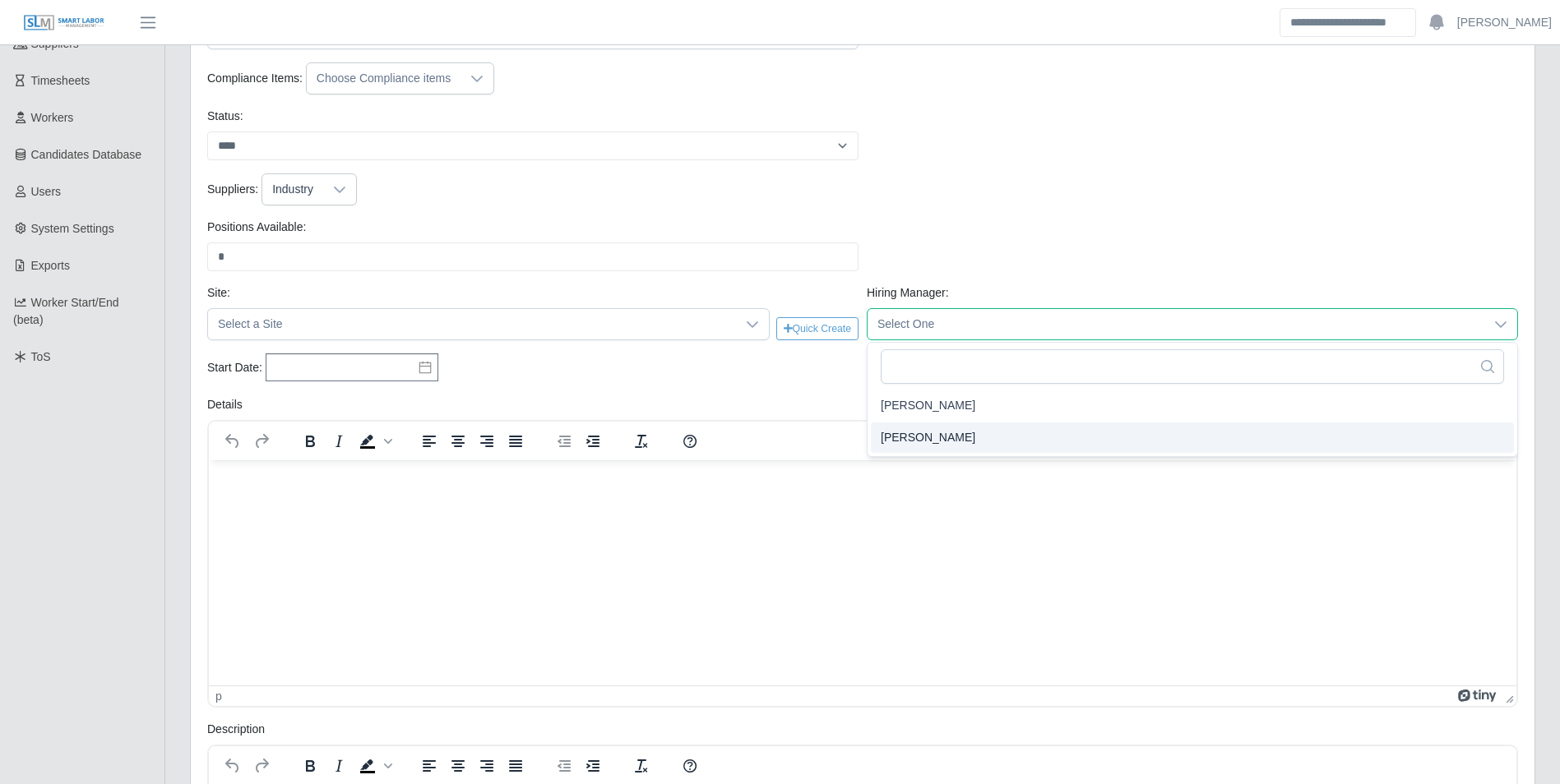
click at [924, 432] on span "Kris Scarfone" at bounding box center [928, 437] width 94 height 17
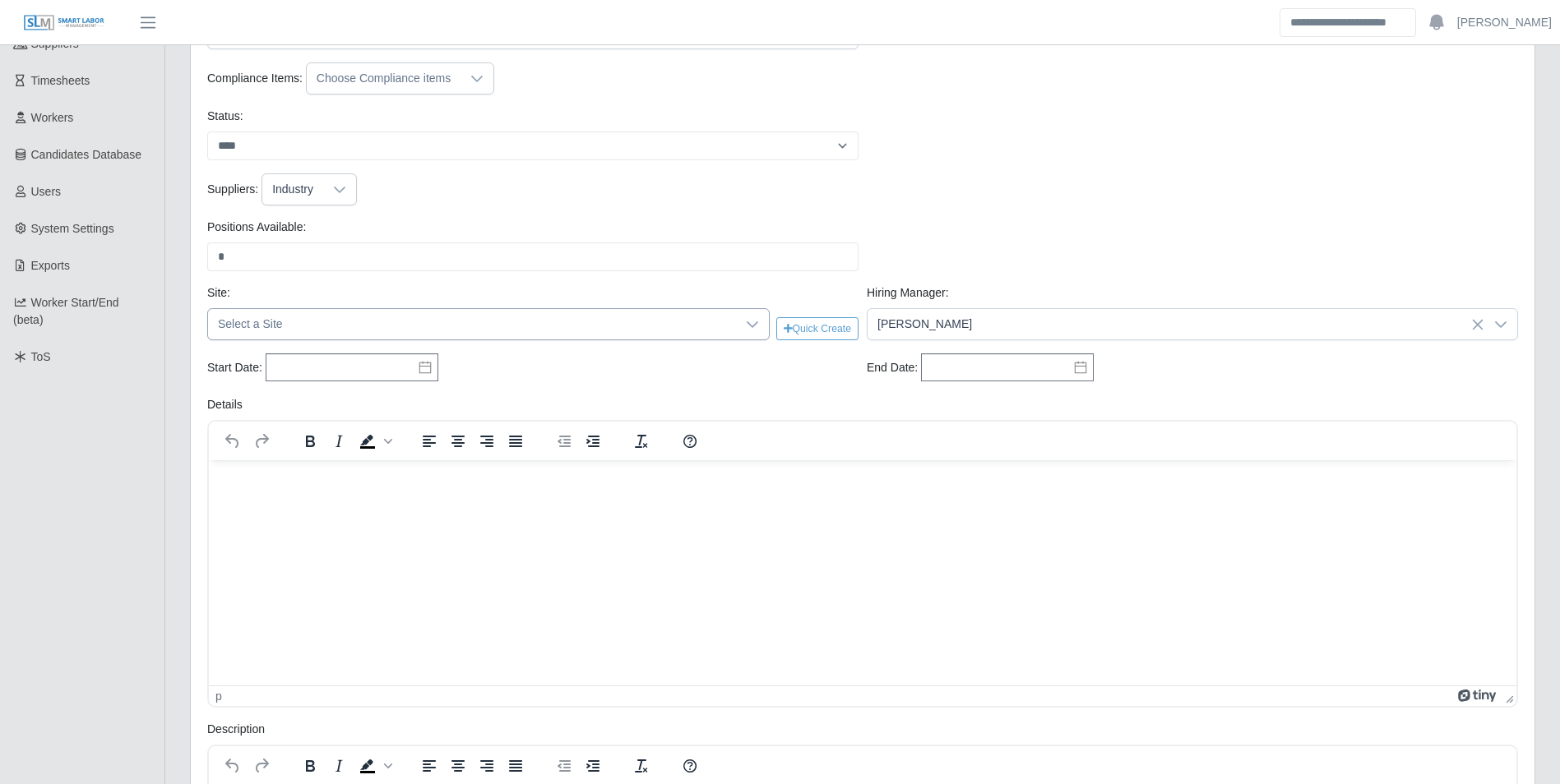
click at [750, 324] on icon at bounding box center [752, 324] width 13 height 13
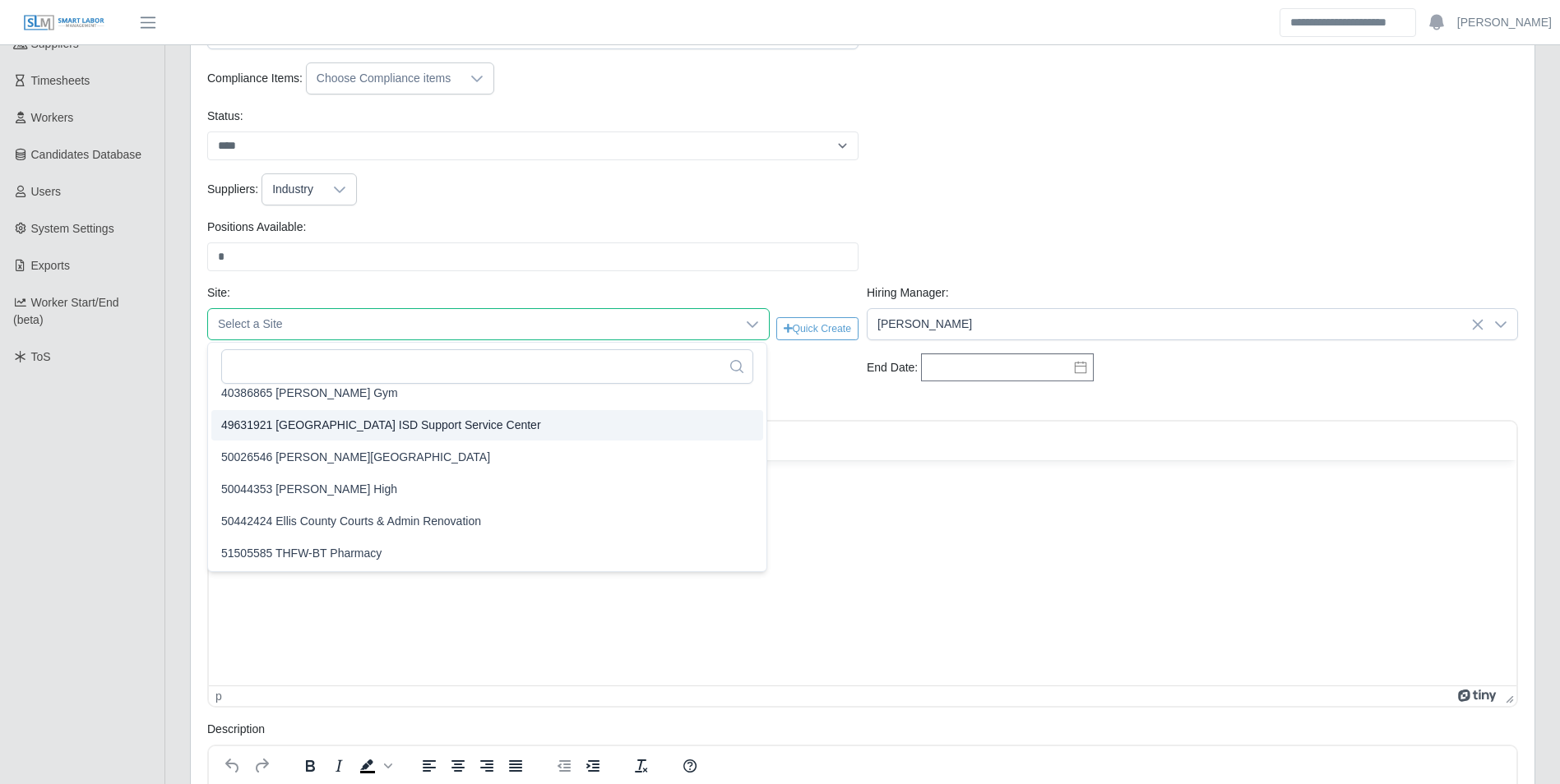
scroll to position [484, 0]
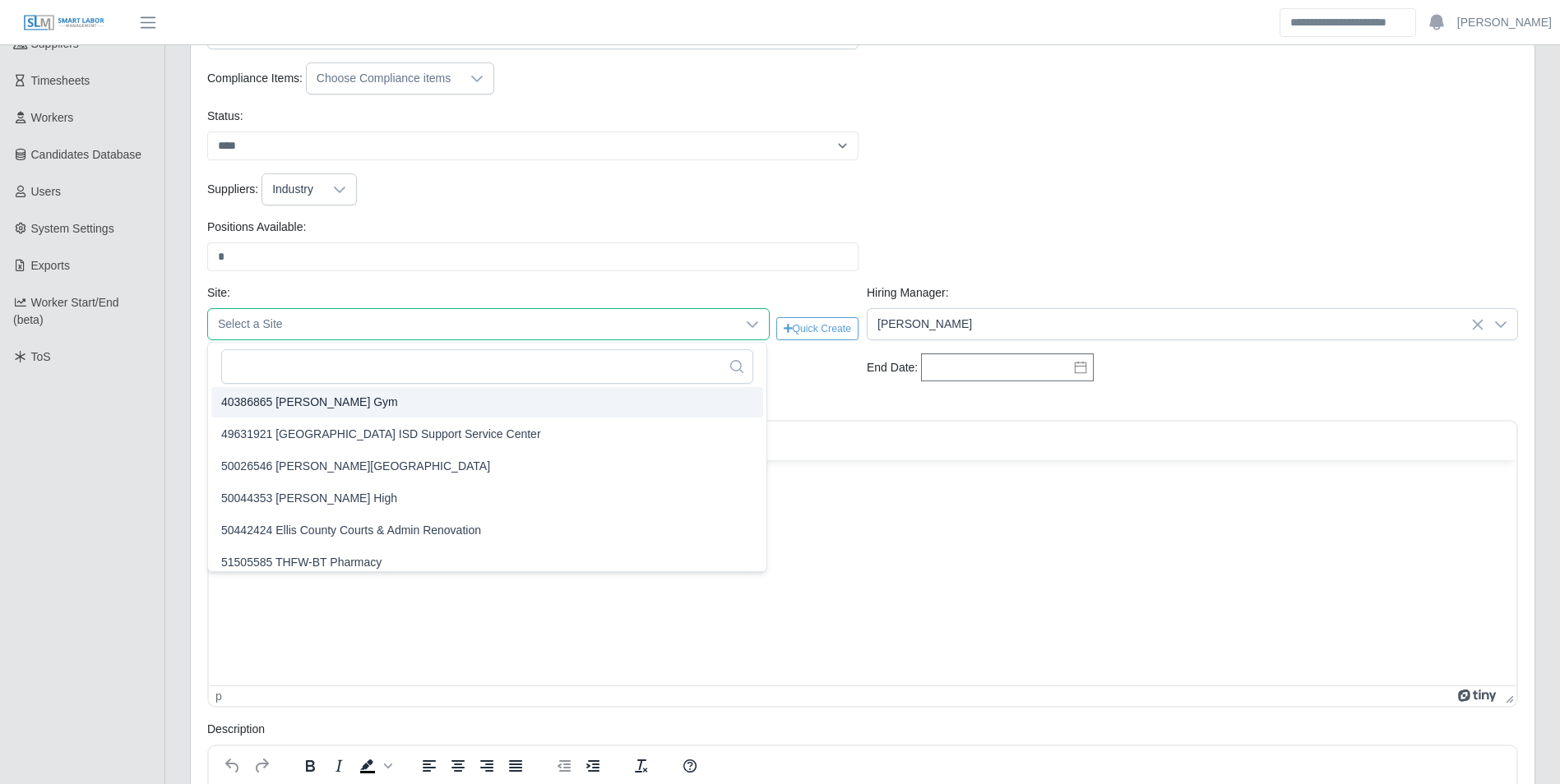
click at [350, 402] on li "40386865 Alvarado Gym" at bounding box center [487, 402] width 551 height 30
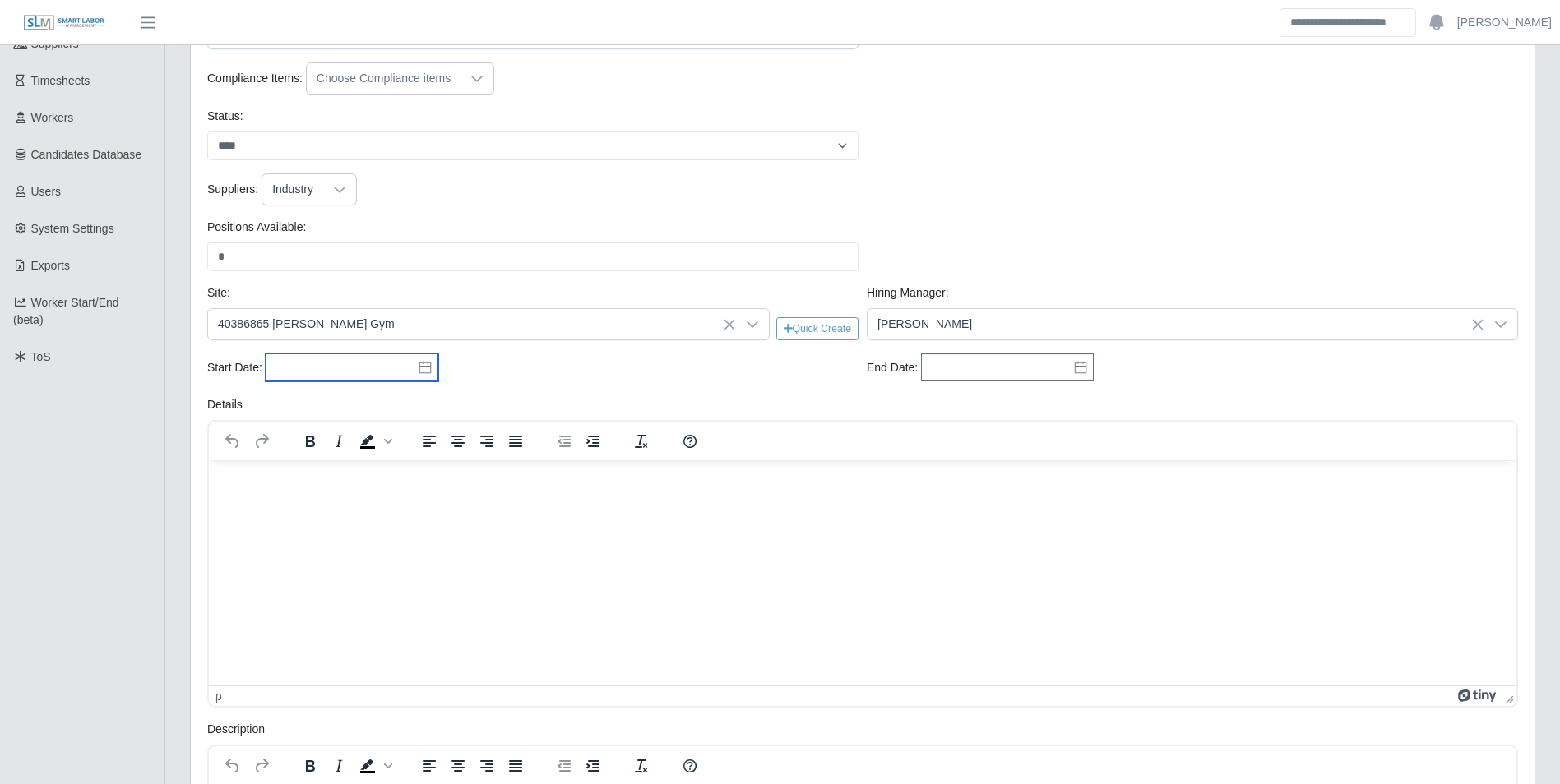
click at [339, 376] on input "text" at bounding box center [352, 367] width 173 height 28
click at [394, 482] on div "9" at bounding box center [392, 481] width 26 height 15
type input "**********"
click at [938, 368] on input "text" at bounding box center [1008, 367] width 173 height 28
click at [1046, 399] on icon "button" at bounding box center [1049, 402] width 8 height 13
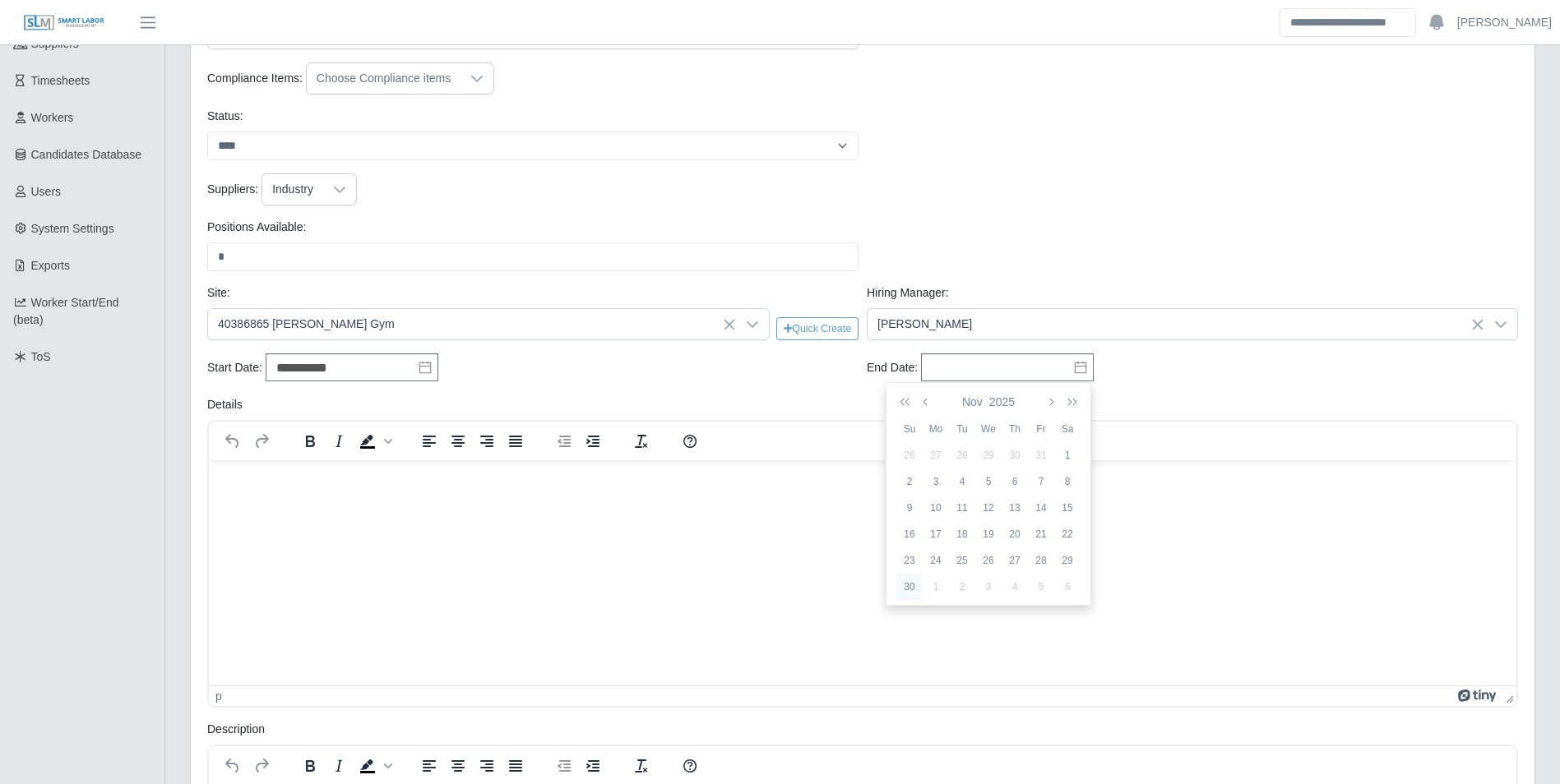
click at [909, 585] on div "30" at bounding box center [909, 587] width 26 height 15
type input "**********"
click at [900, 330] on span "Kris Scarfone" at bounding box center [1176, 323] width 617 height 30
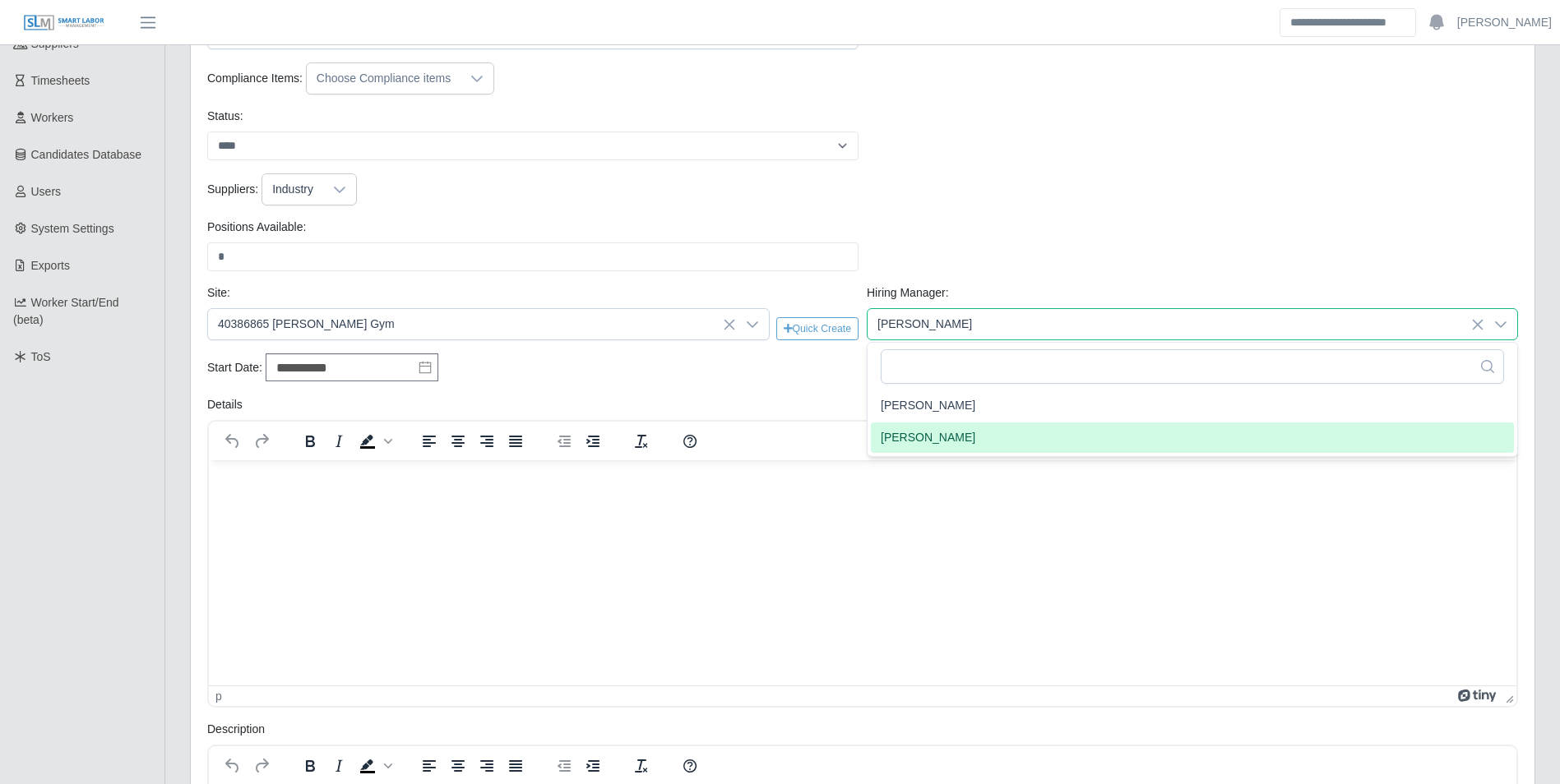
click at [790, 372] on div "**********" at bounding box center [533, 368] width 660 height 30
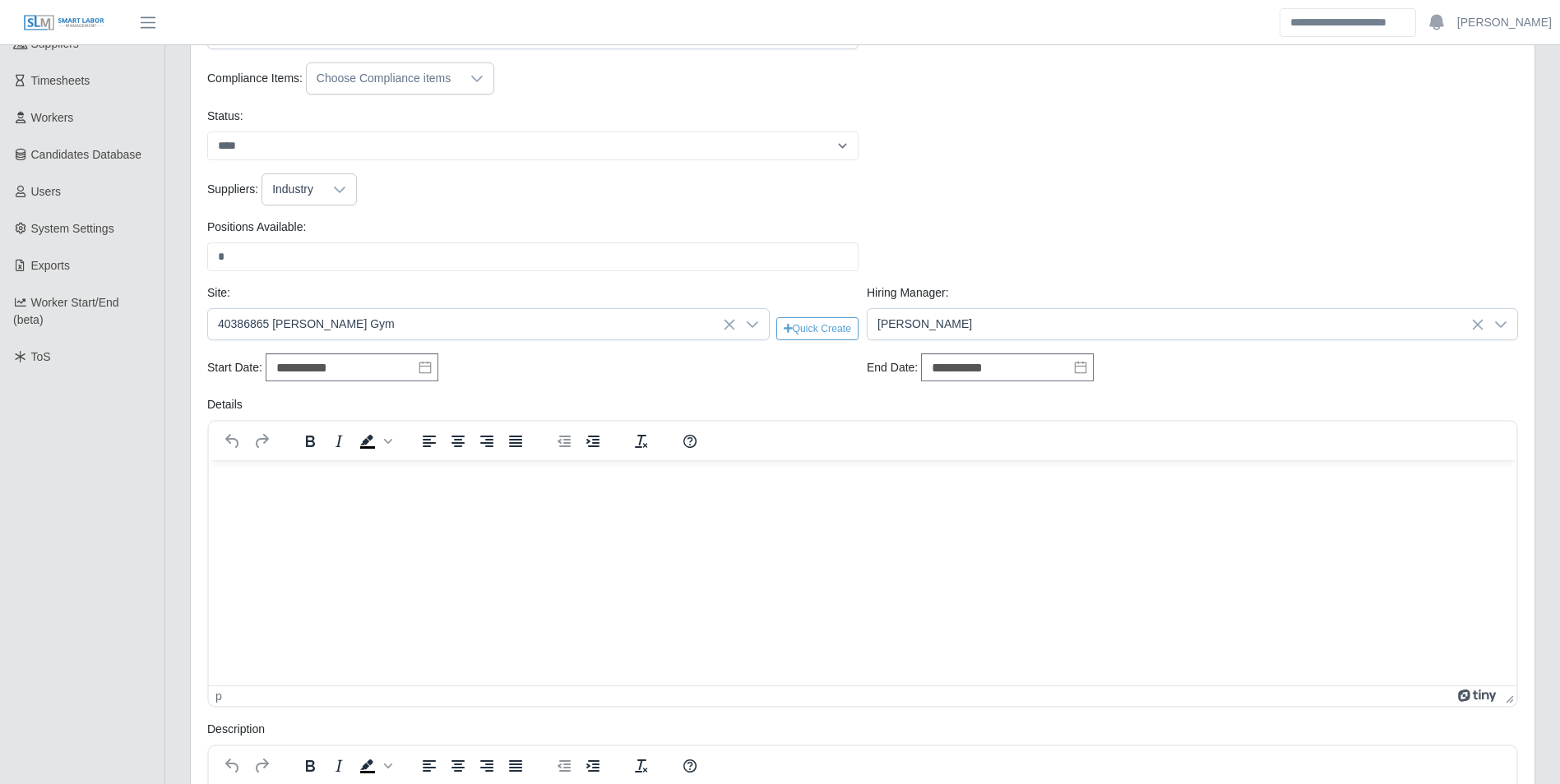
click at [331, 479] on p "Rich Text Area. Press ALT-0 for help." at bounding box center [862, 481] width 1281 height 18
paste body "Rich Text Area. Press ALT-0 for help."
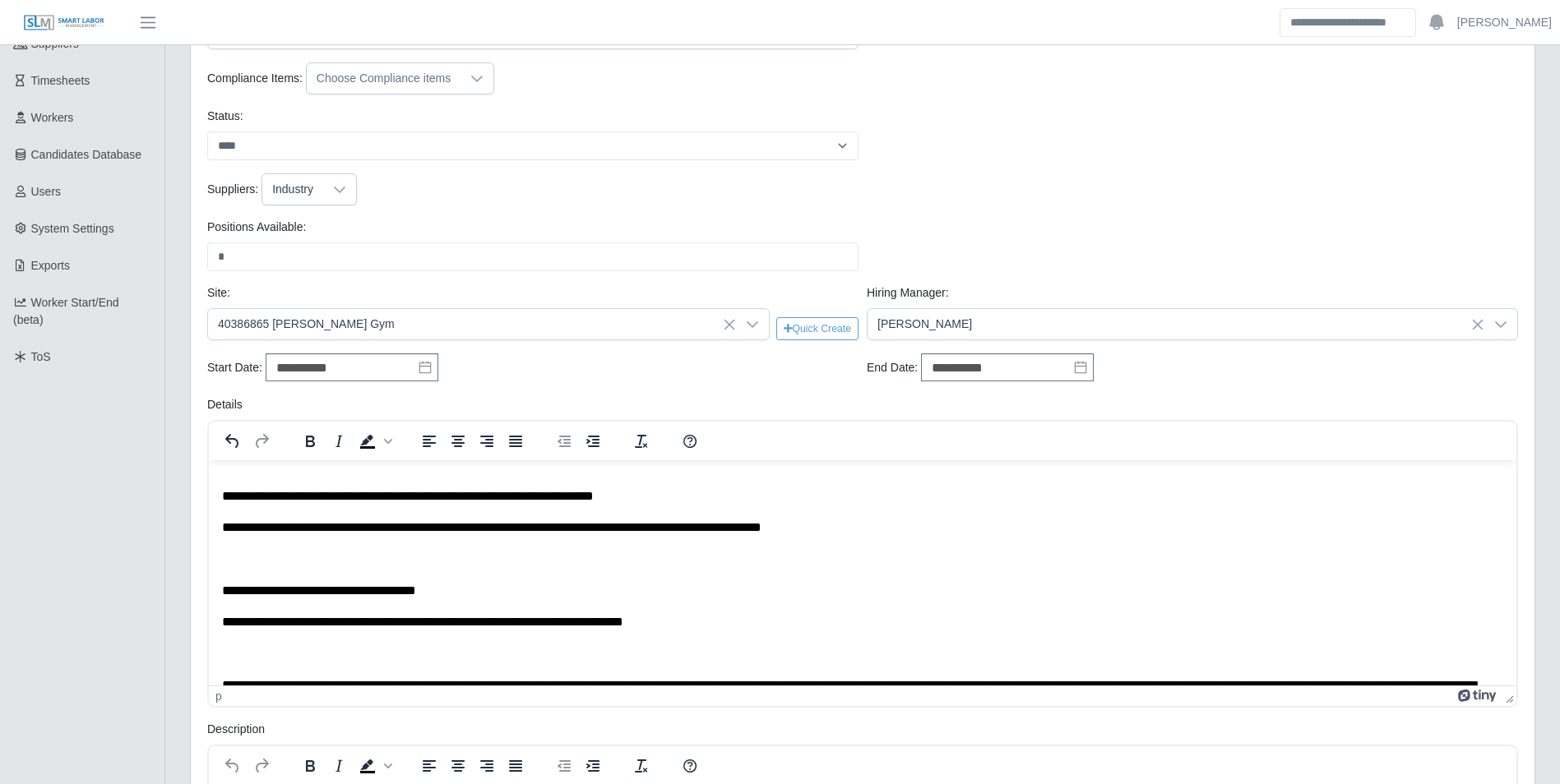
scroll to position [74, 0]
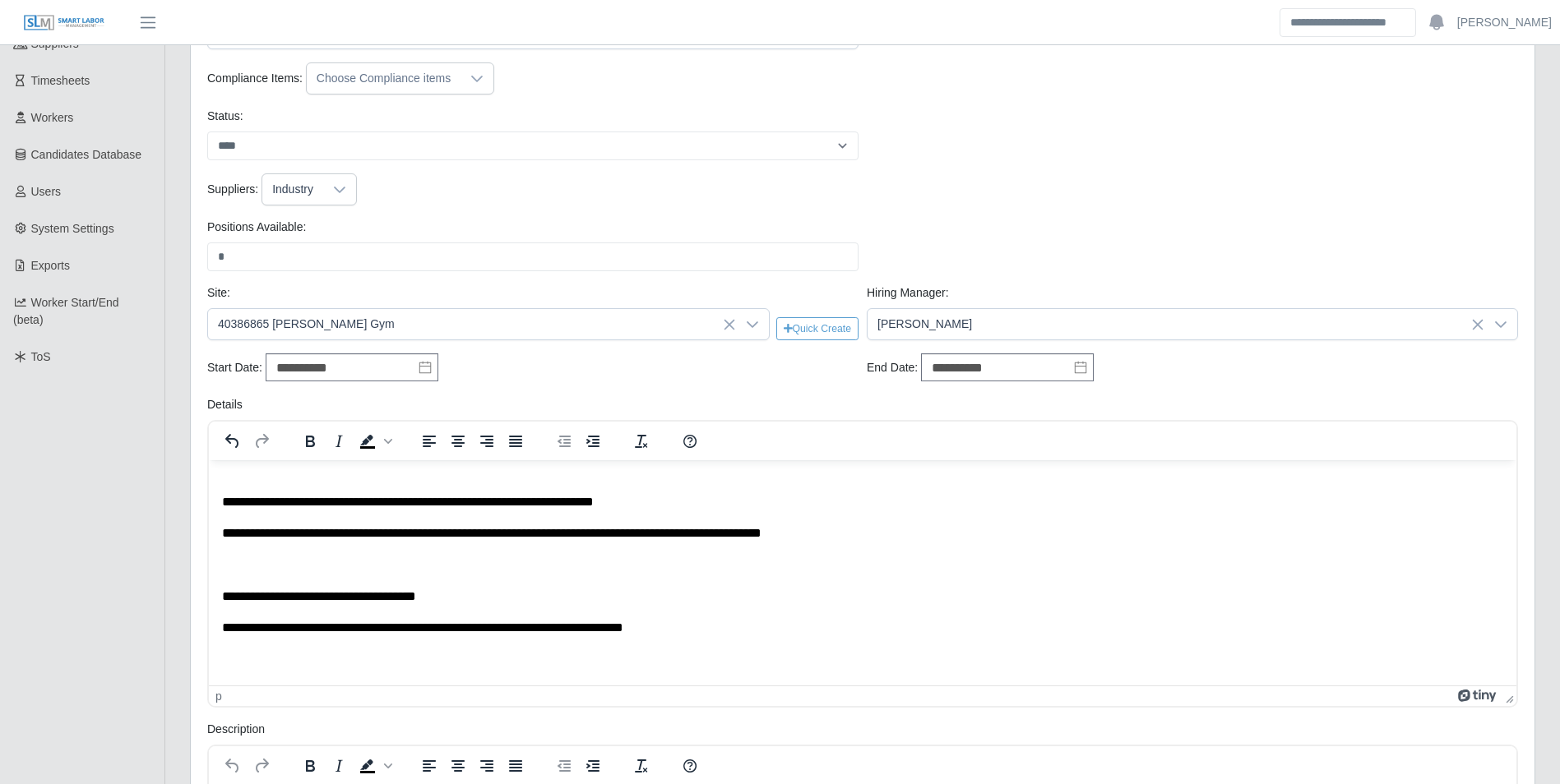
click at [476, 597] on p "**********" at bounding box center [856, 596] width 1268 height 18
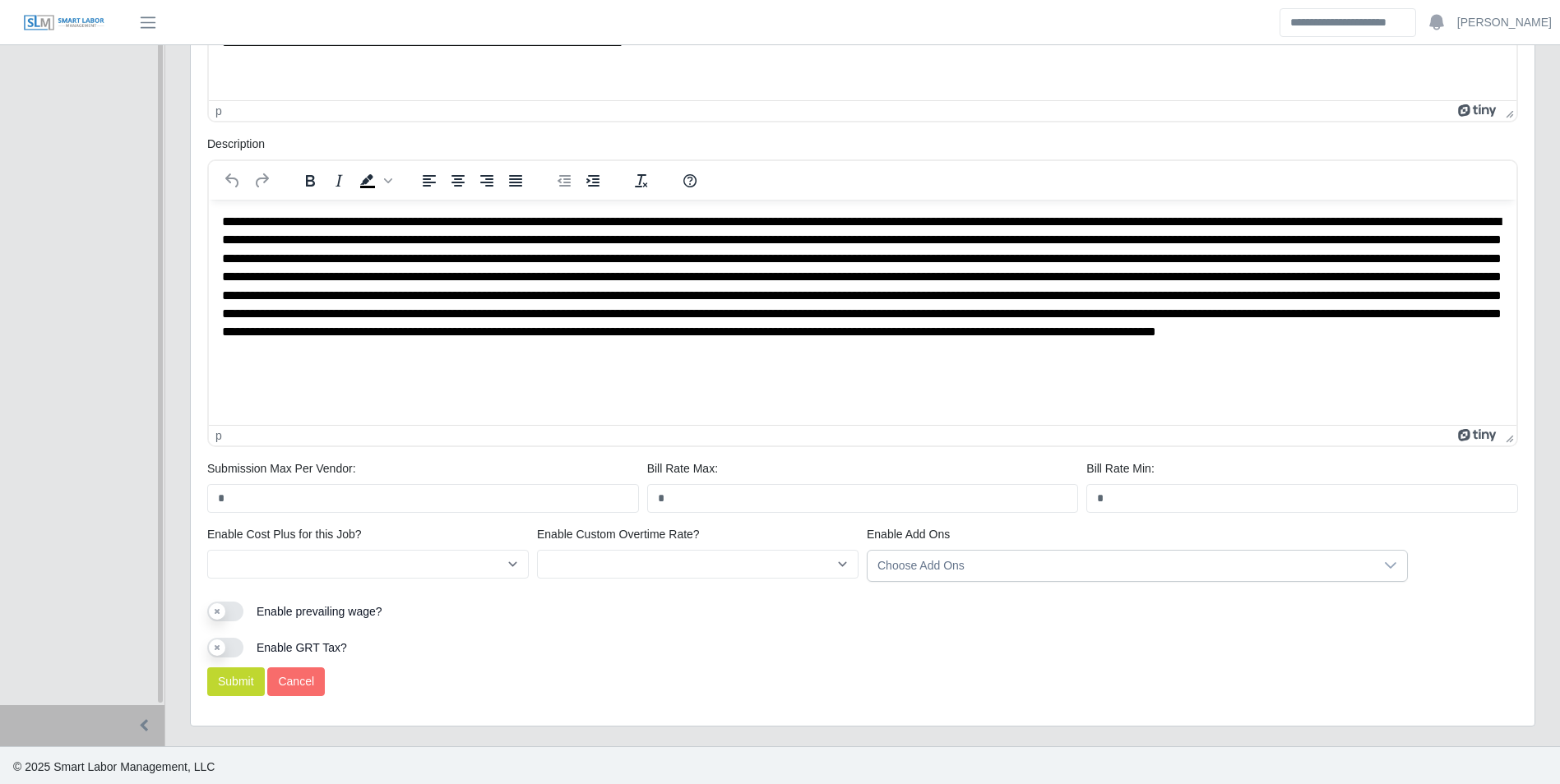
scroll to position [835, 0]
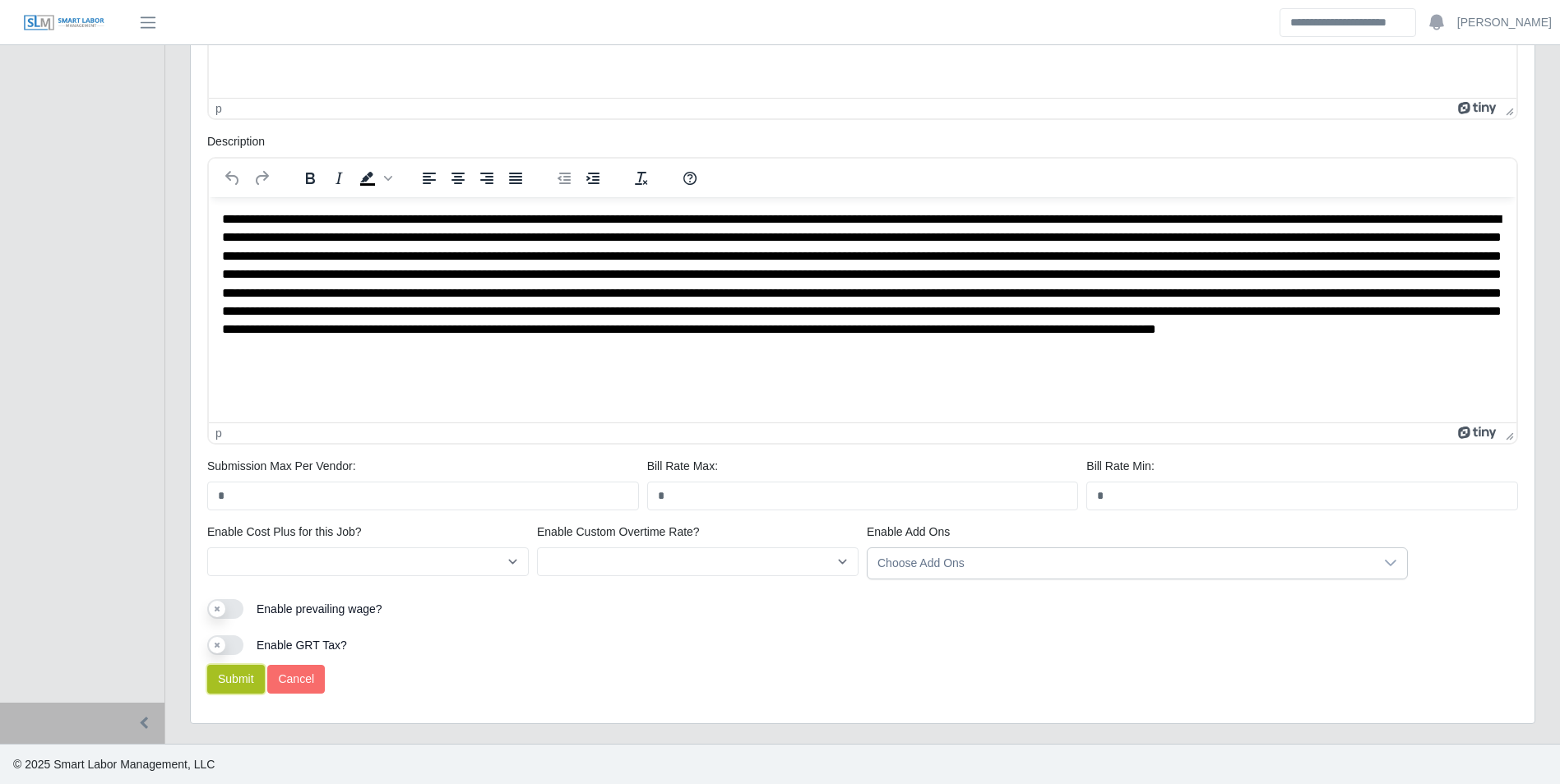
click at [225, 668] on button "Submit" at bounding box center [235, 680] width 57 height 29
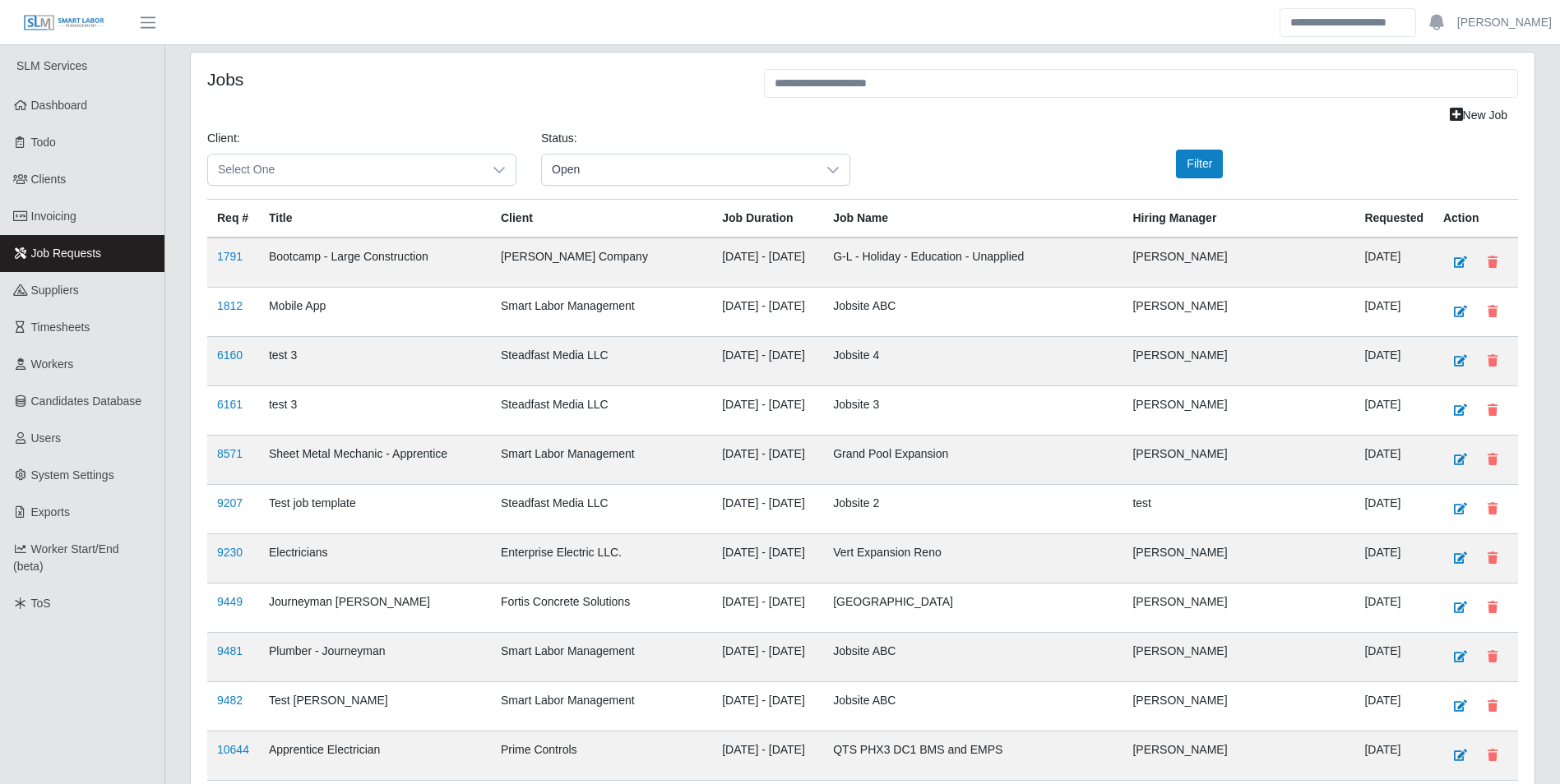
click at [524, 168] on div "Client: Select One" at bounding box center [361, 158] width 333 height 56
click at [506, 165] on div at bounding box center [499, 169] width 33 height 30
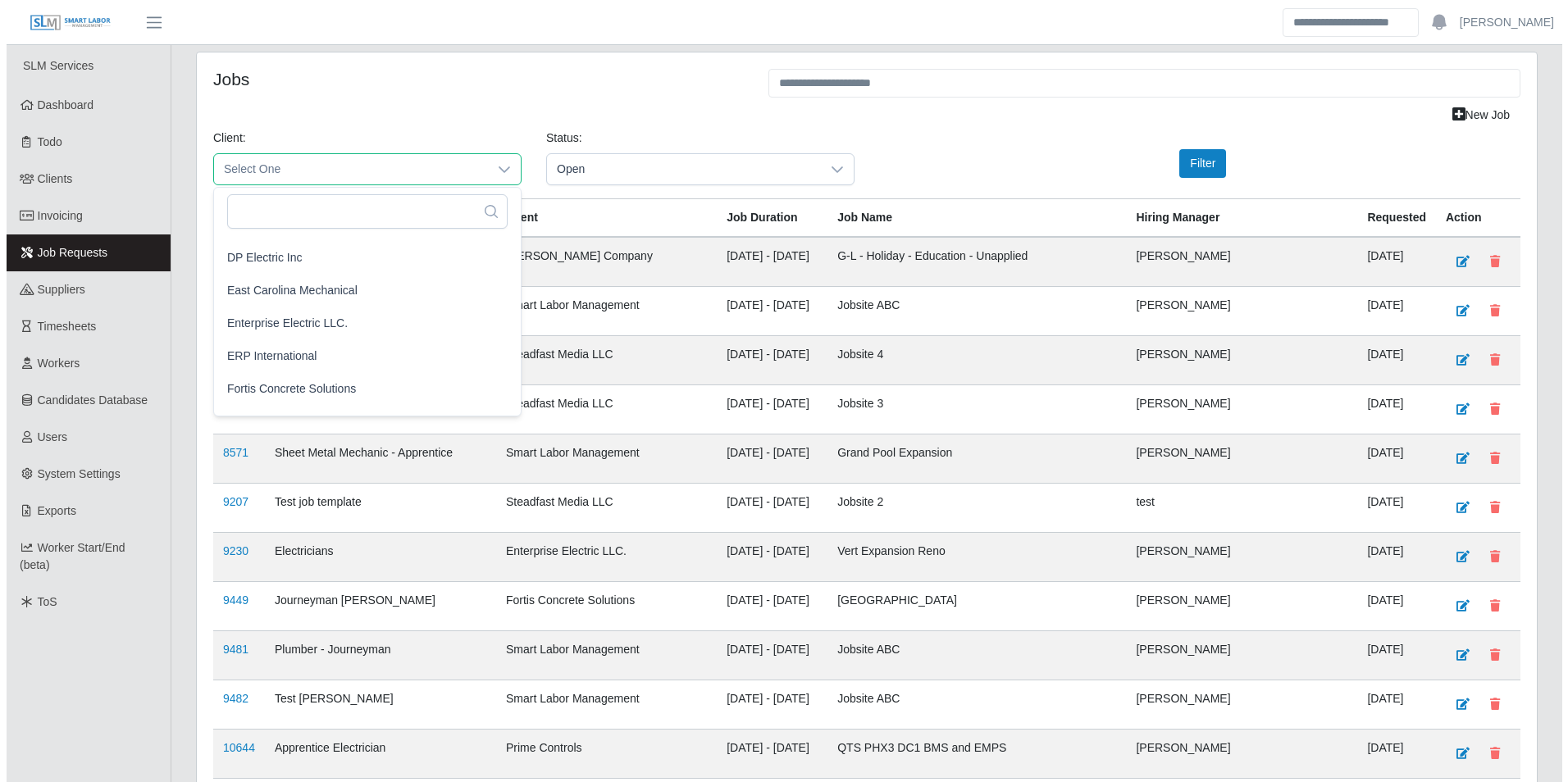
scroll to position [739, 0]
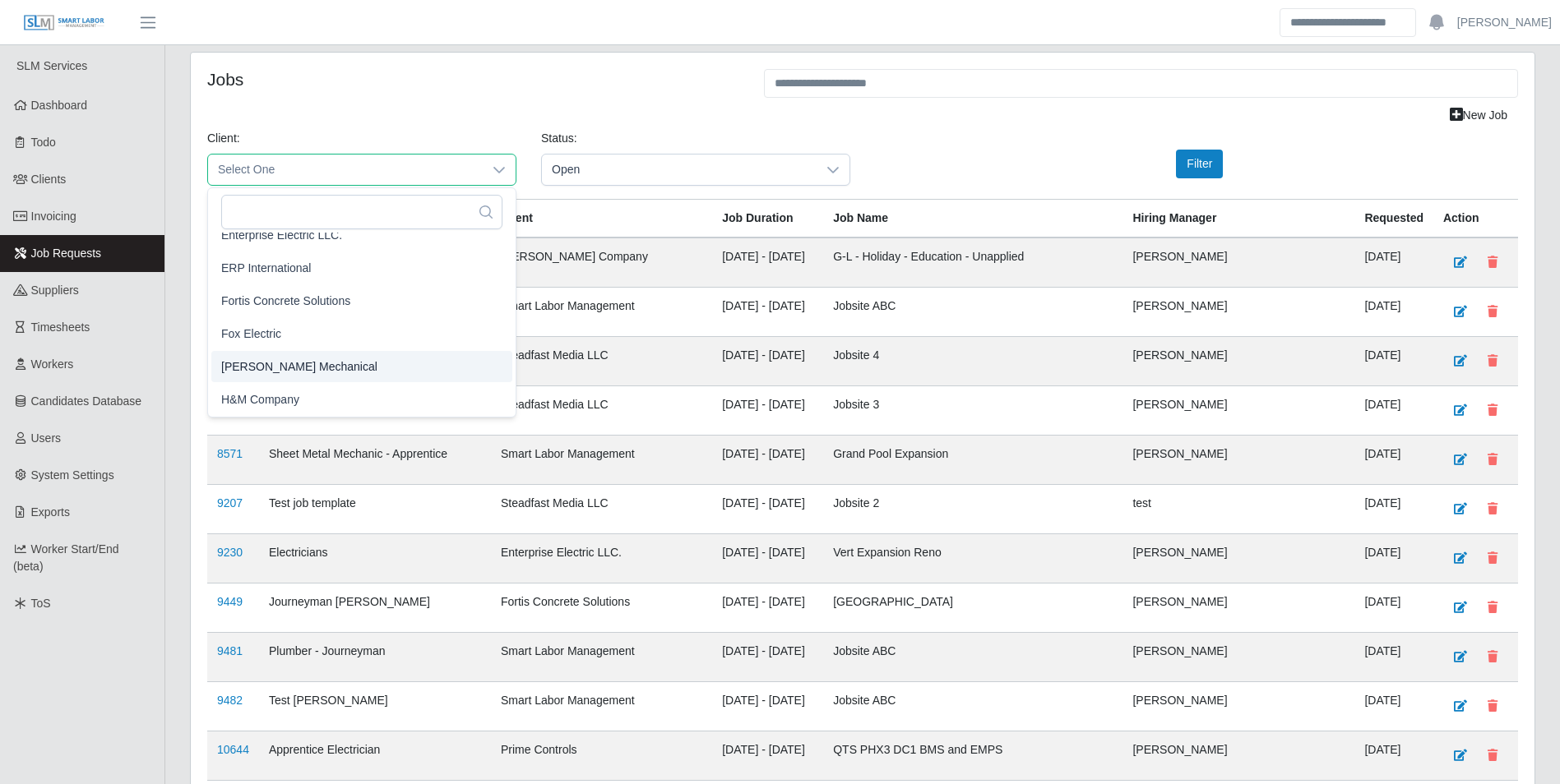
click at [341, 366] on span "George Wayne Mechanical" at bounding box center [299, 367] width 156 height 17
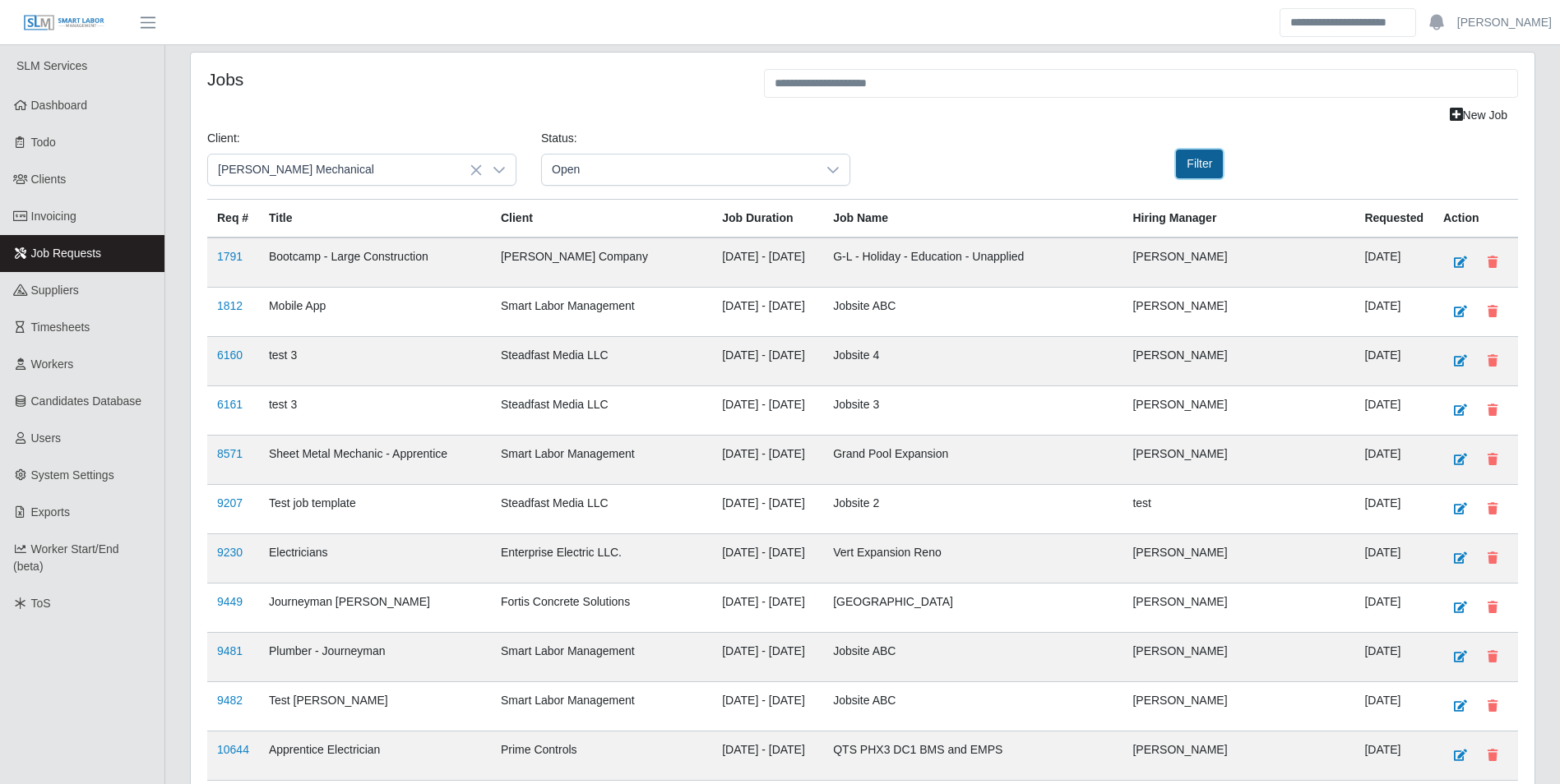
click at [1182, 166] on button "Filter" at bounding box center [1199, 164] width 47 height 29
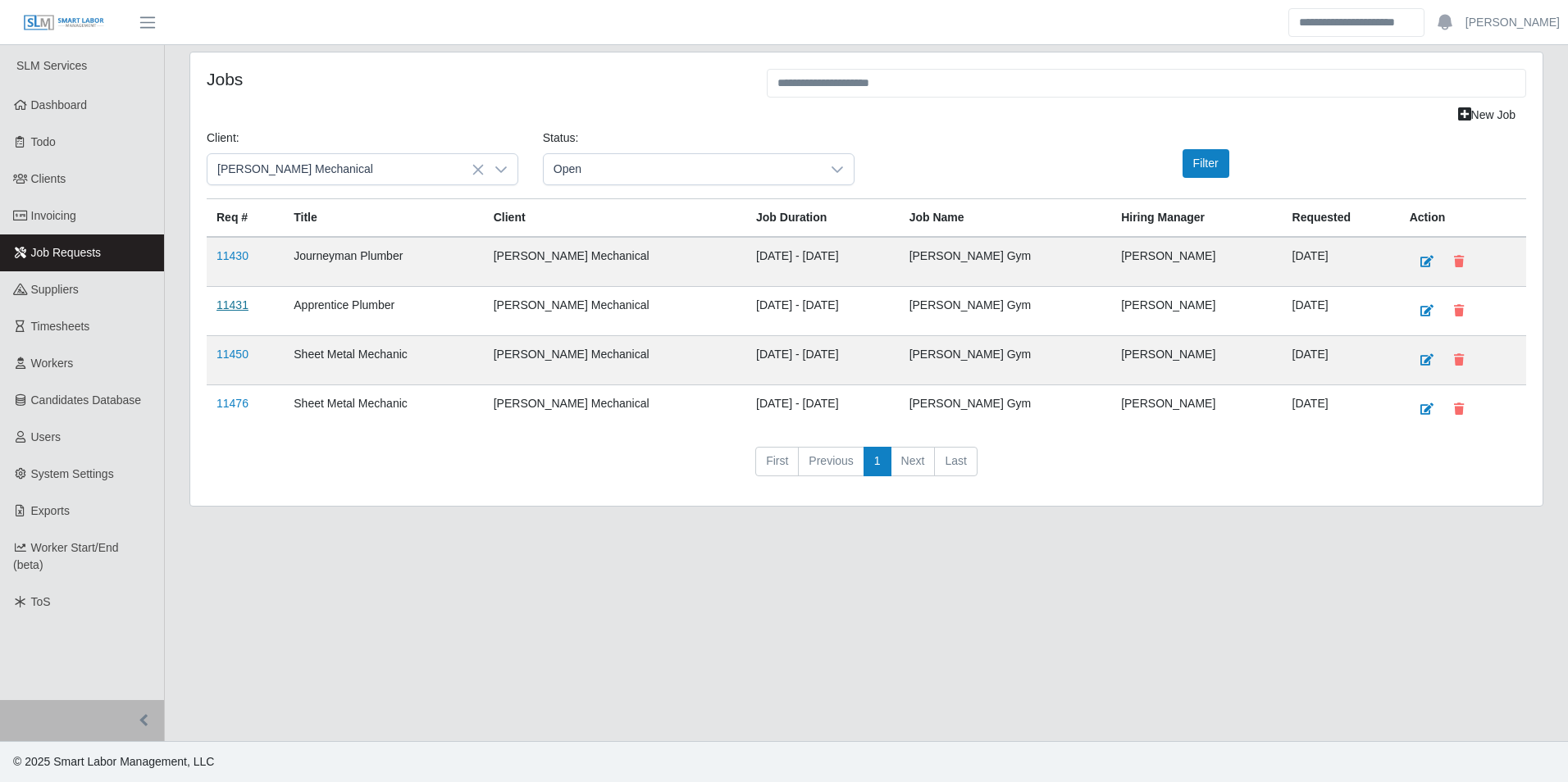
click at [236, 302] on link "11431" at bounding box center [232, 304] width 32 height 13
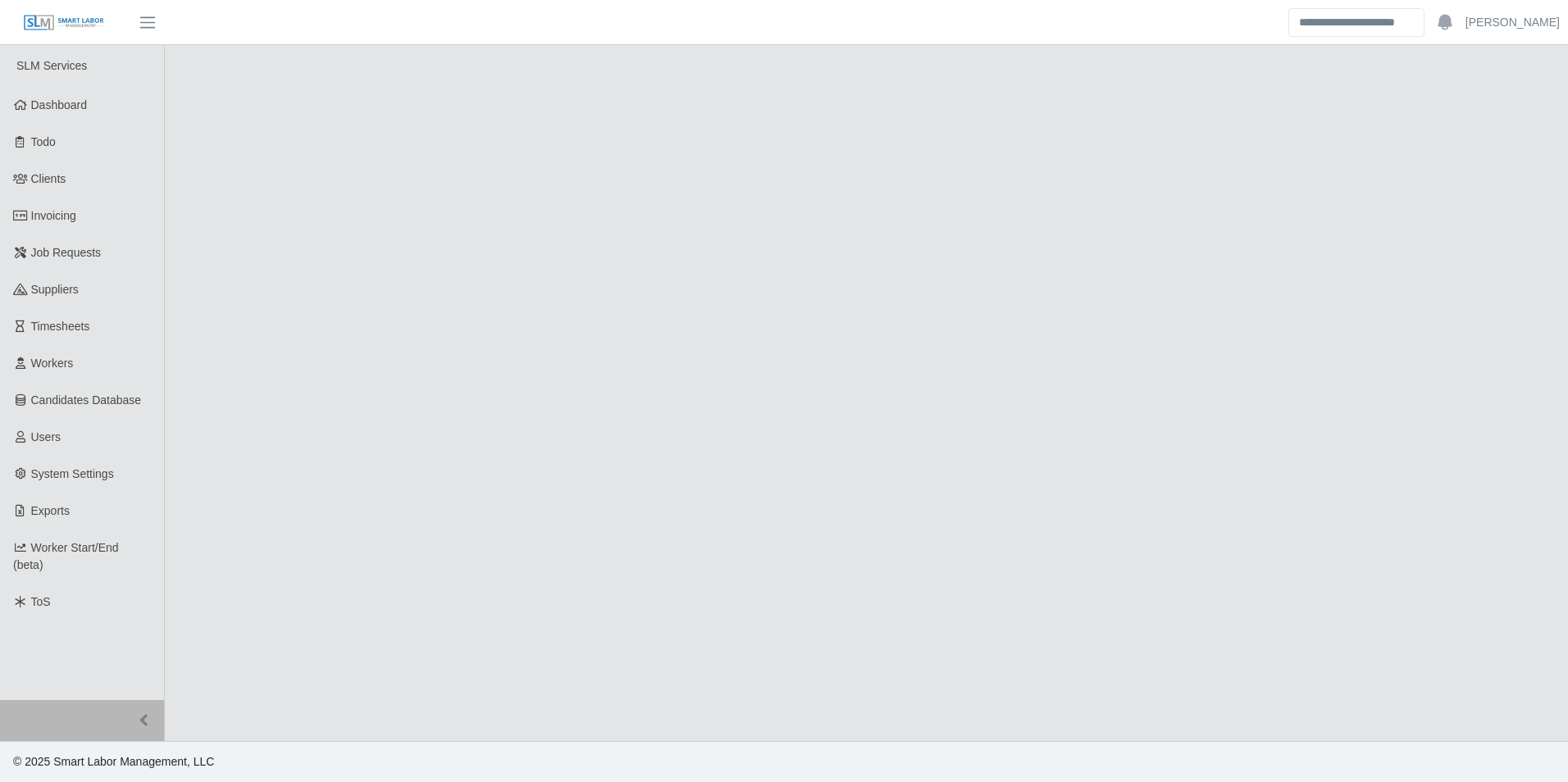
select select "****"
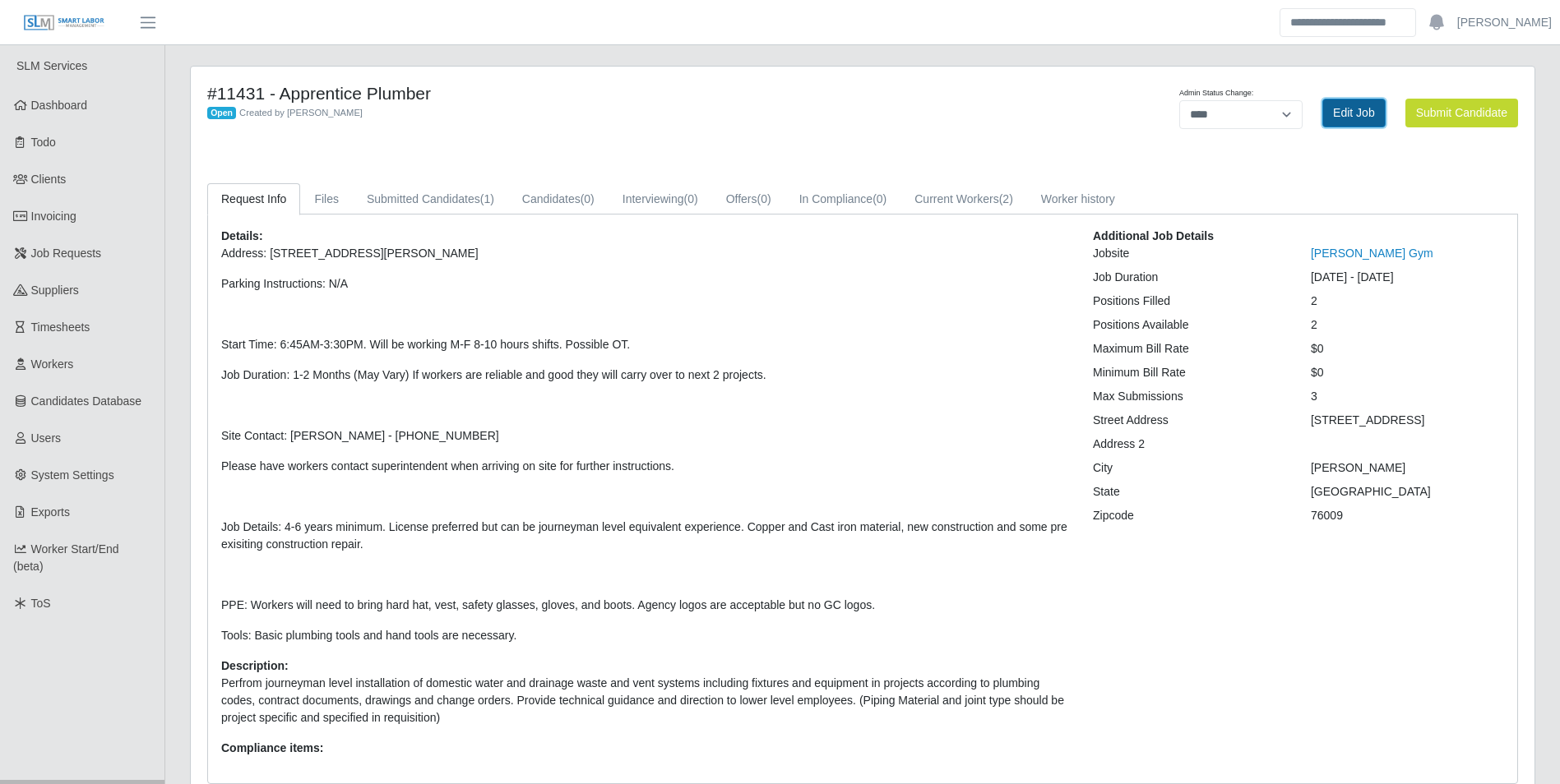
click at [1353, 124] on link "Edit Job" at bounding box center [1354, 114] width 64 height 29
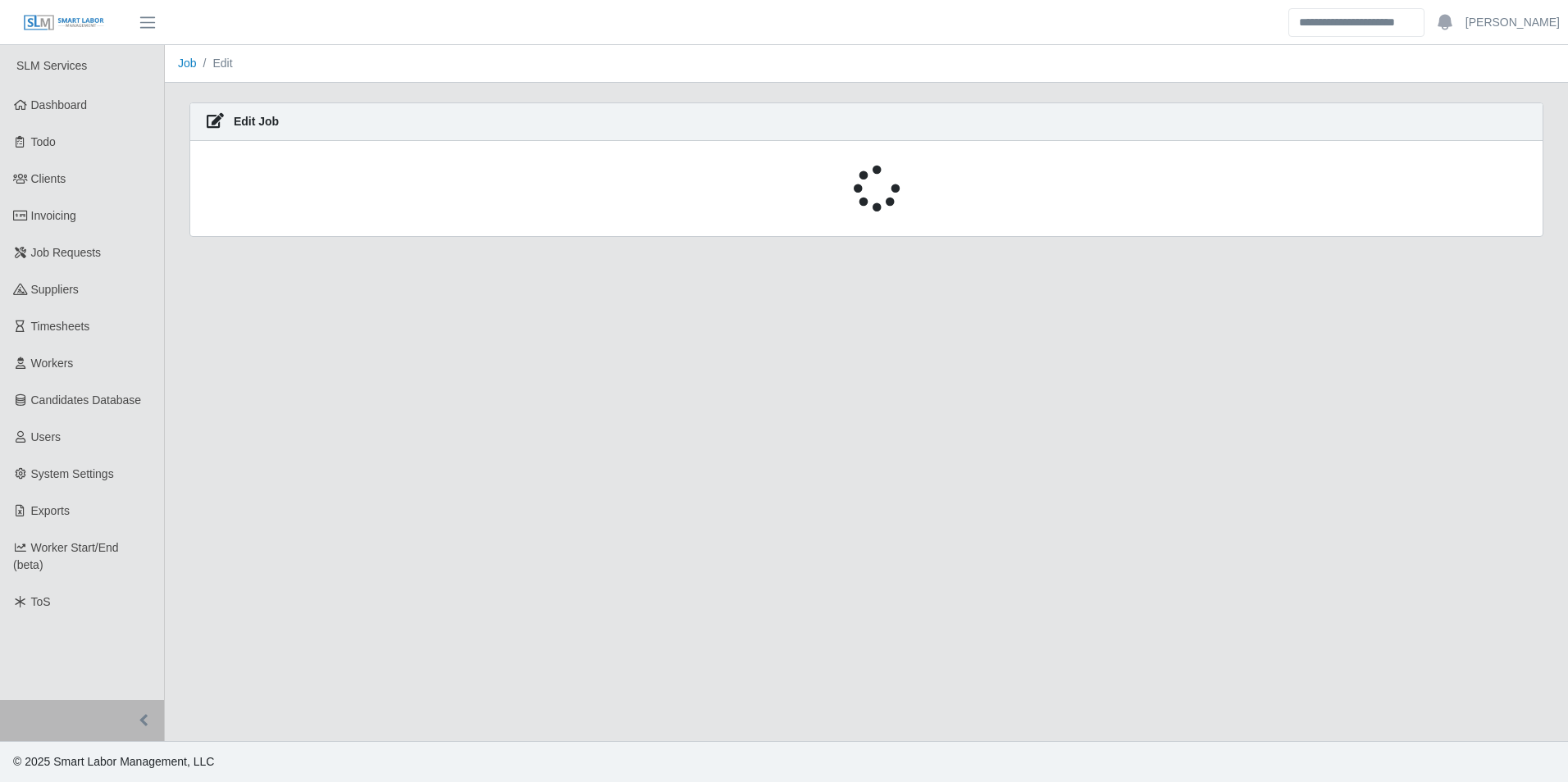
select select "****"
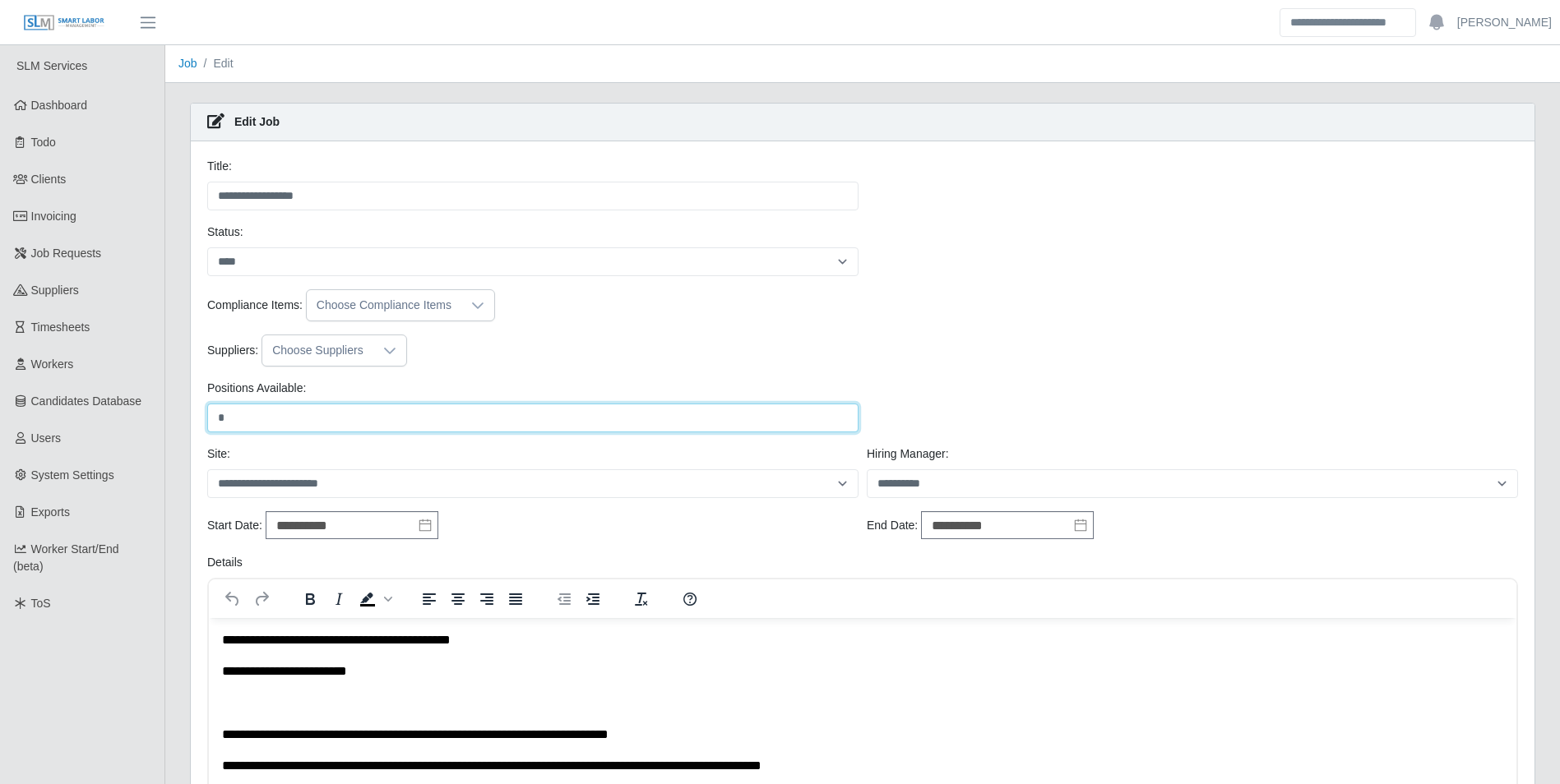
click at [280, 418] on input "*" at bounding box center [532, 418] width 651 height 29
type input "*"
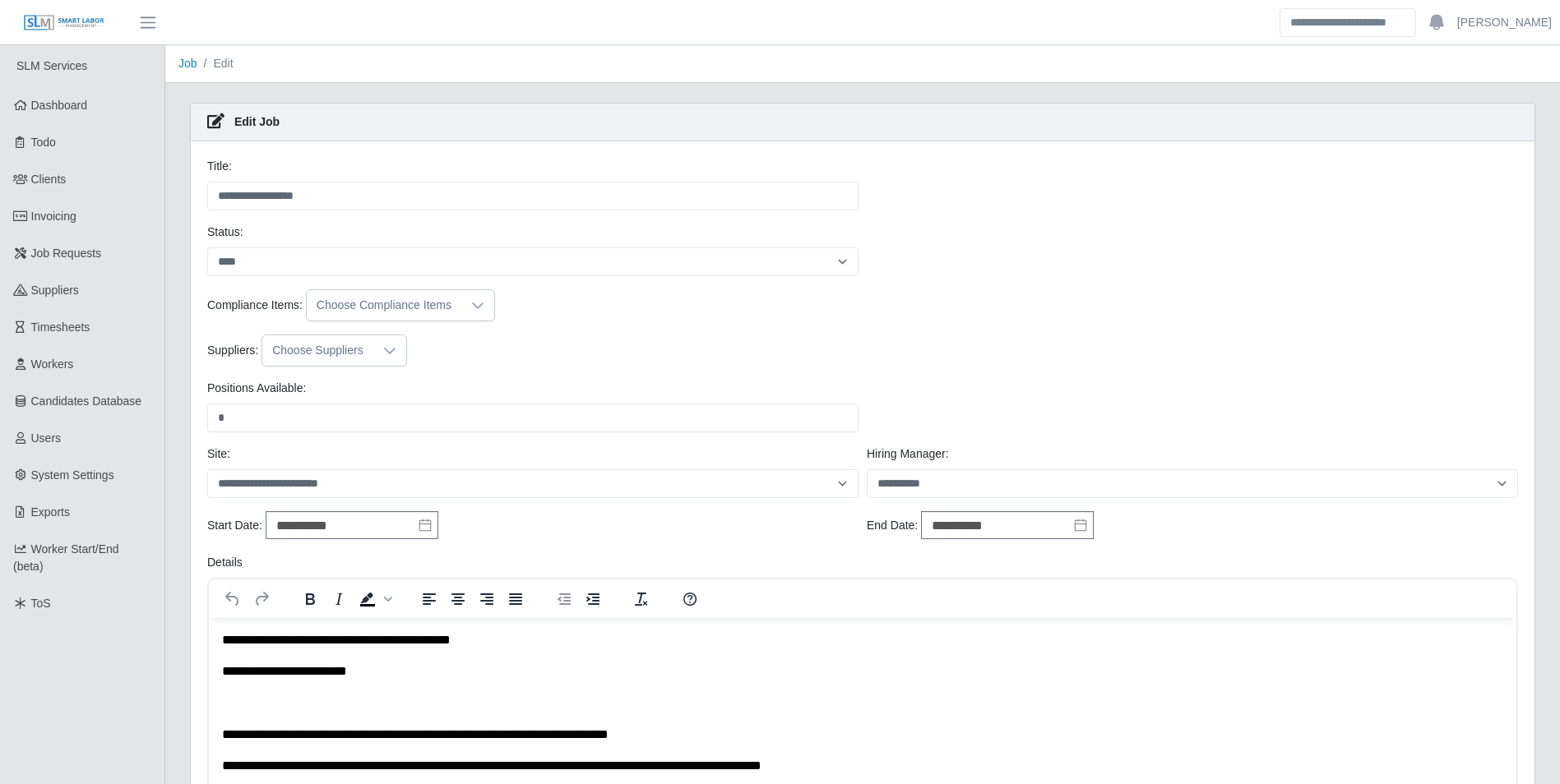
click at [459, 366] on div "Suppliers: Choose Suppliers" at bounding box center [863, 350] width 1319 height 32
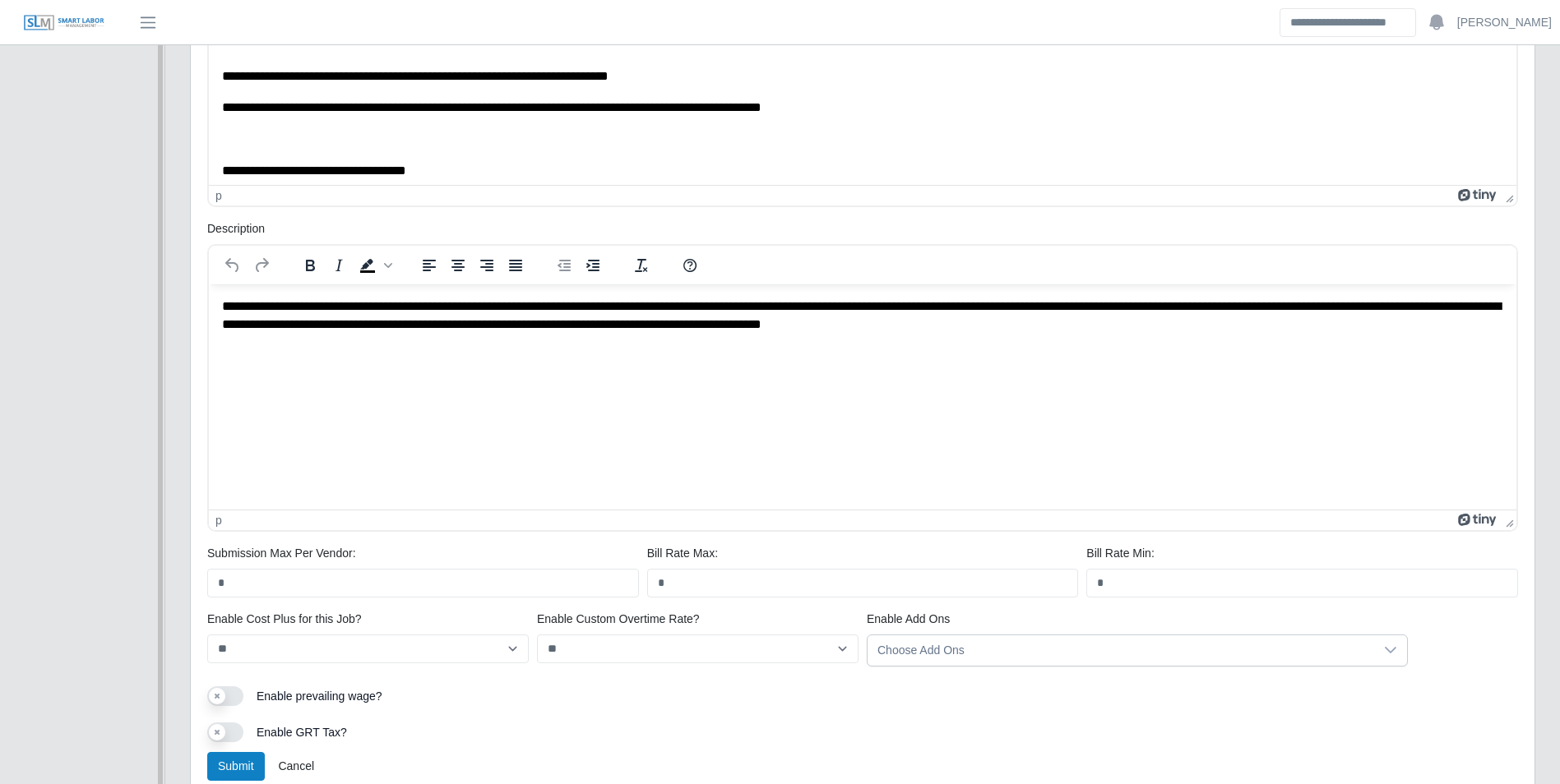
scroll to position [746, 0]
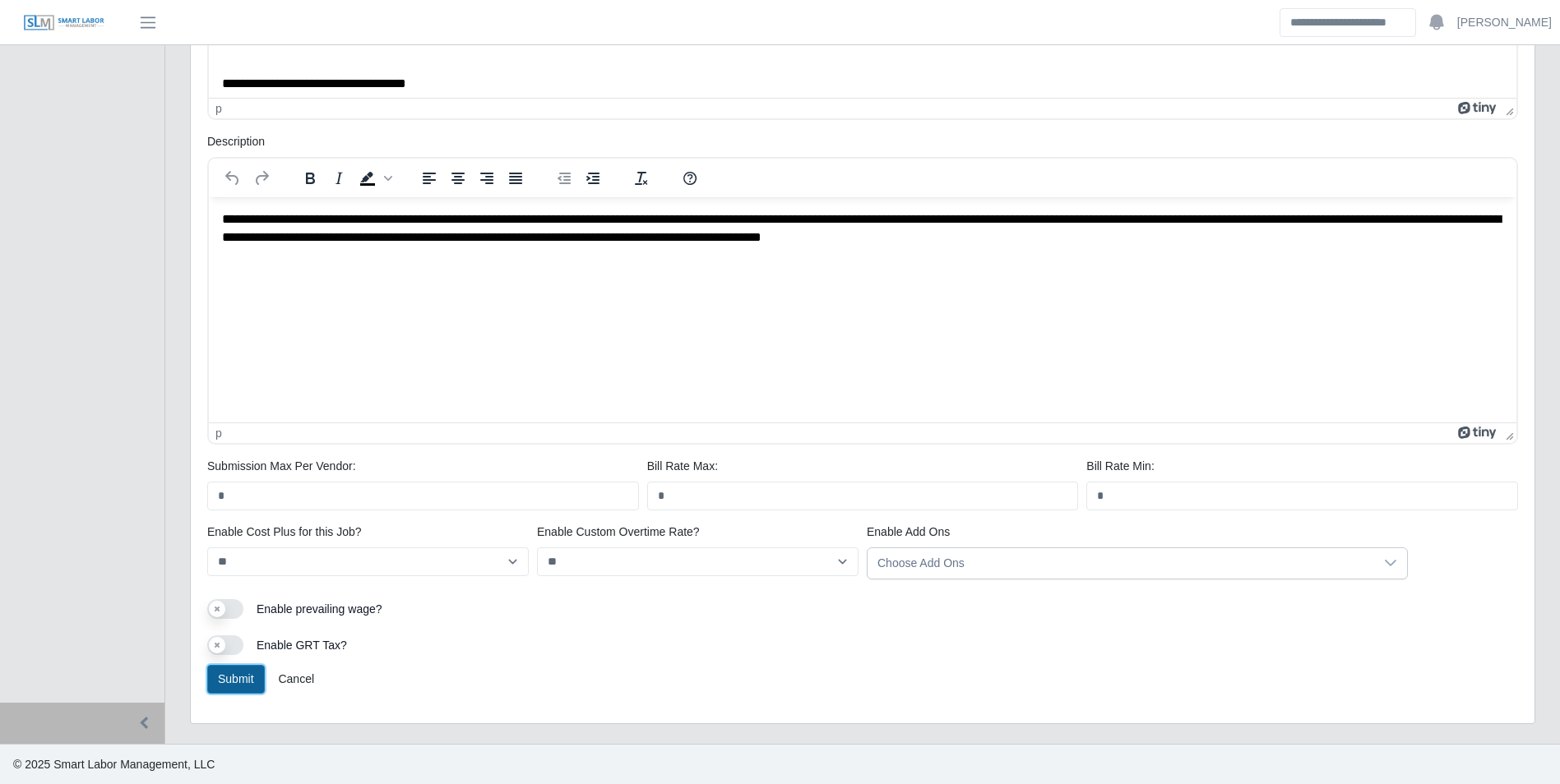
click at [233, 673] on button "Submit" at bounding box center [235, 680] width 57 height 29
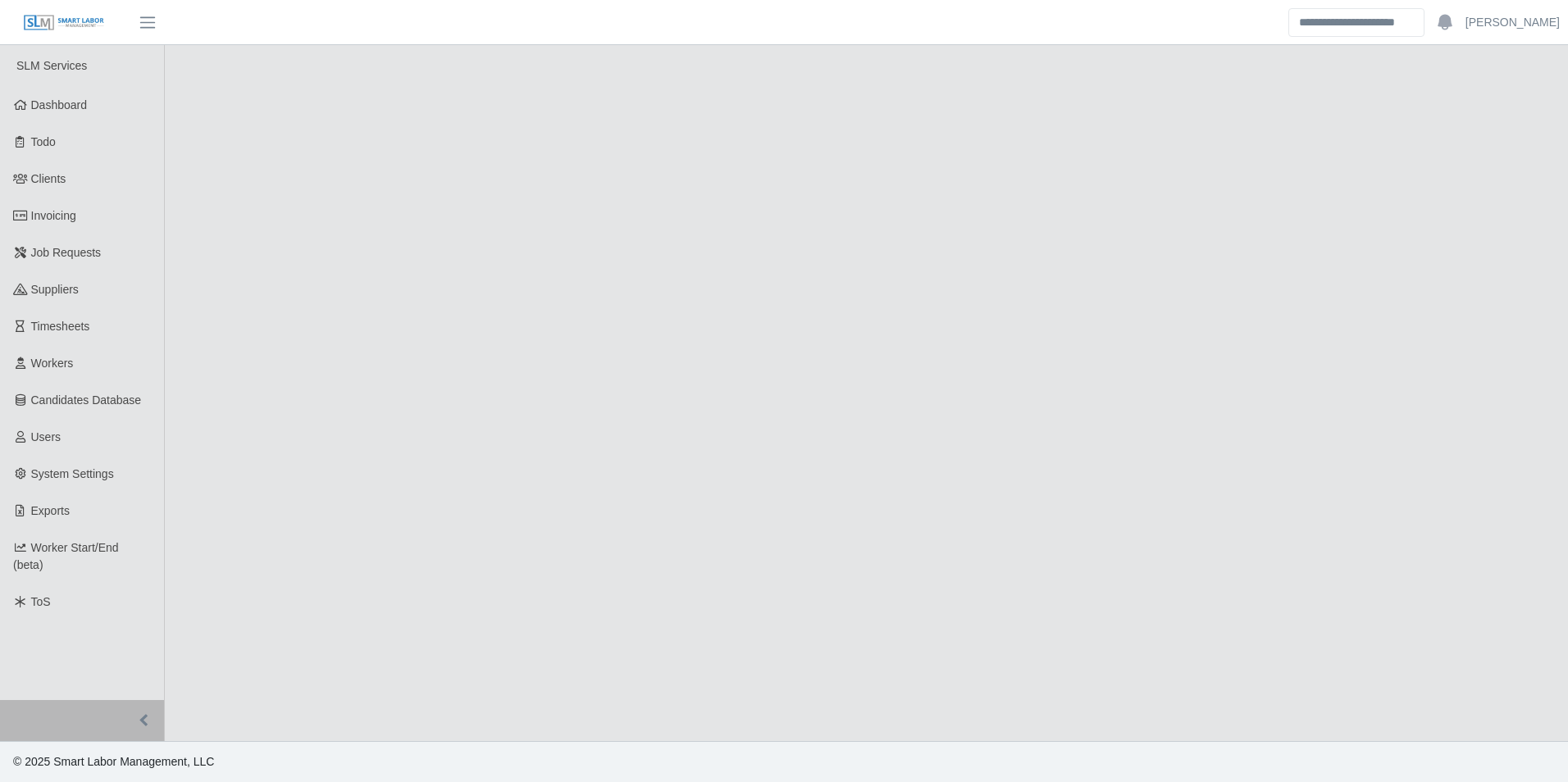
select select "****"
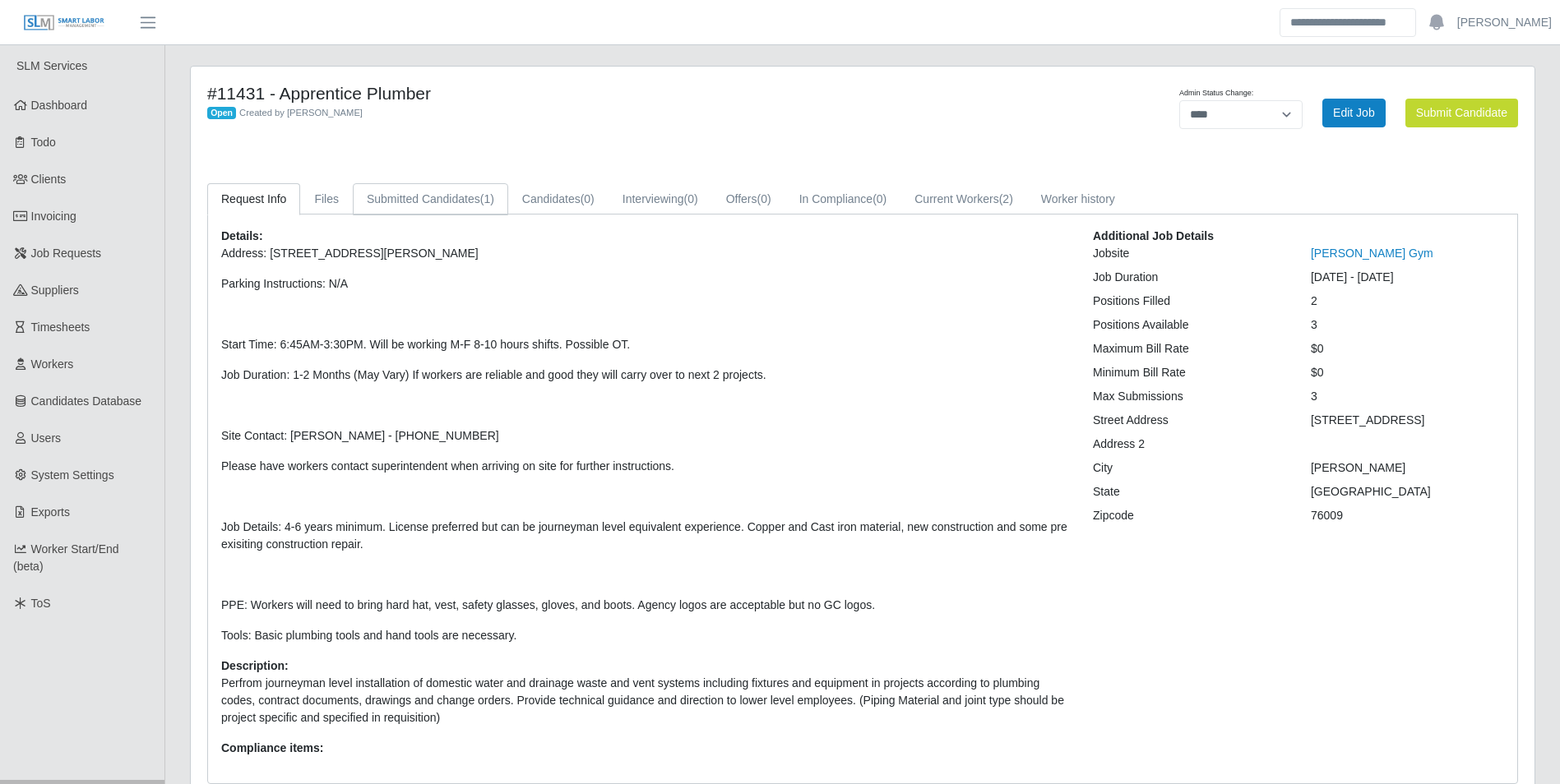
click at [447, 190] on link "Submitted Candidates (1)" at bounding box center [430, 199] width 155 height 32
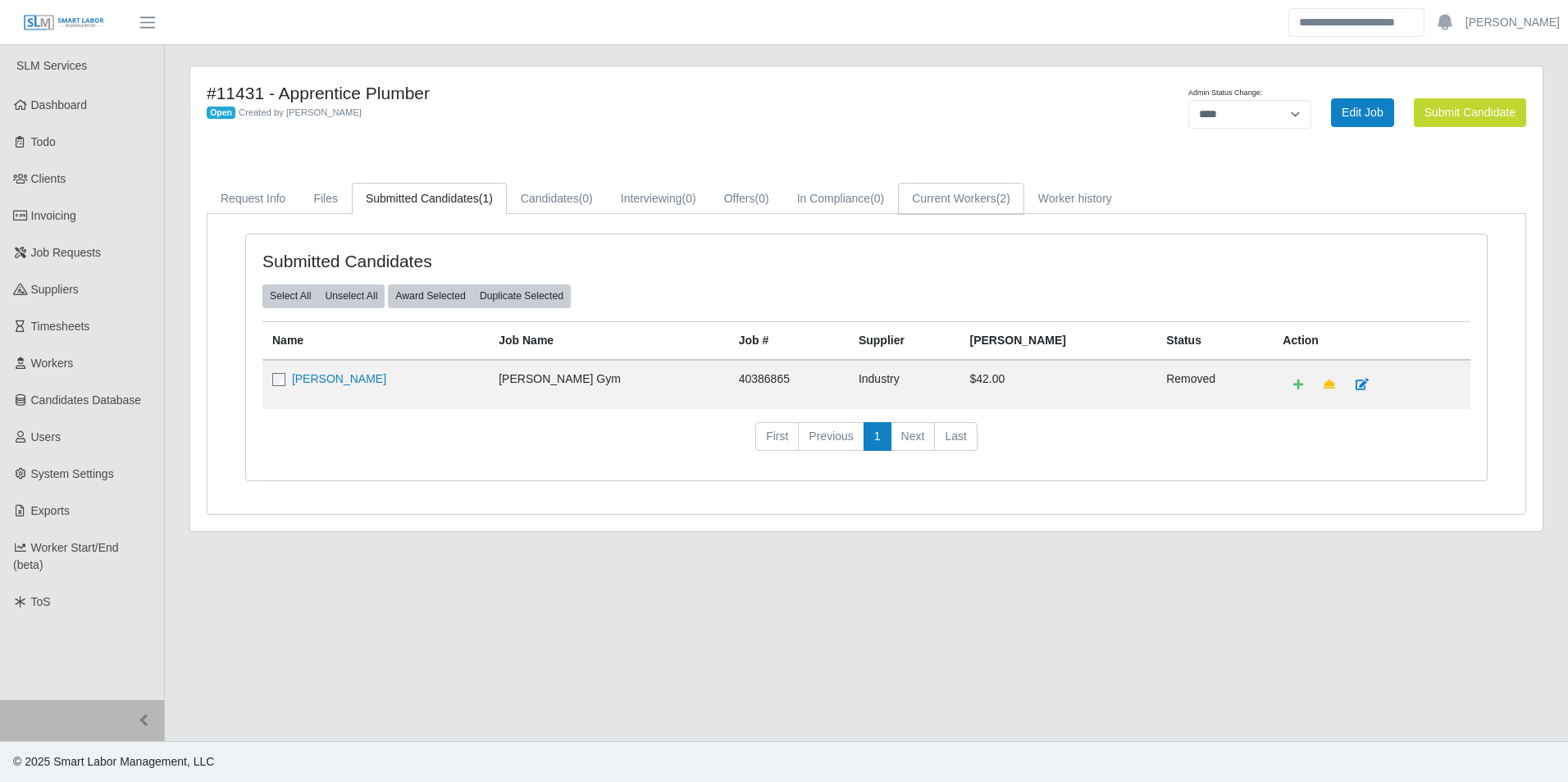
click at [965, 197] on link "Current Workers (2)" at bounding box center [961, 198] width 126 height 32
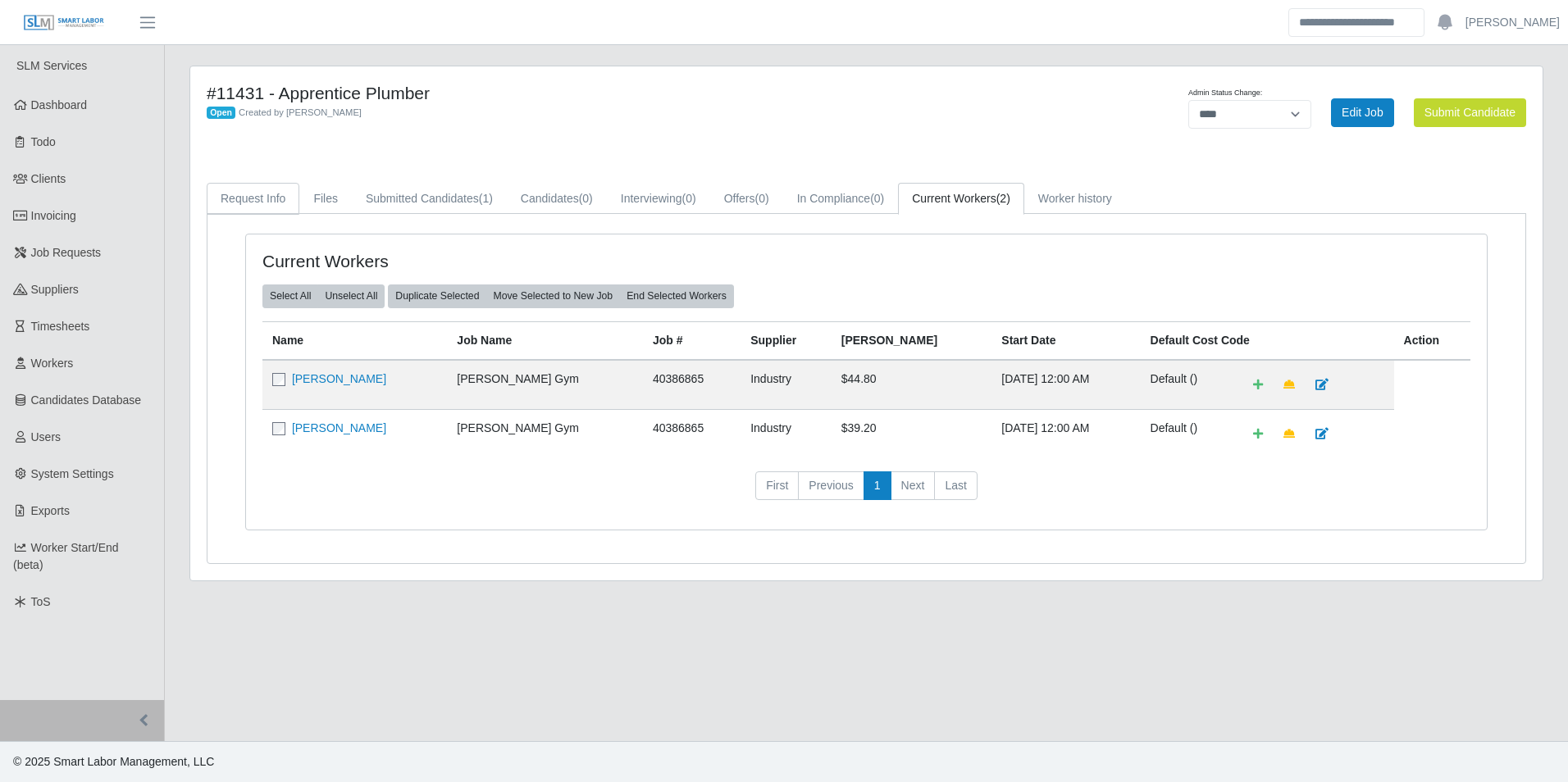
click at [260, 204] on link "Request Info" at bounding box center [253, 198] width 92 height 32
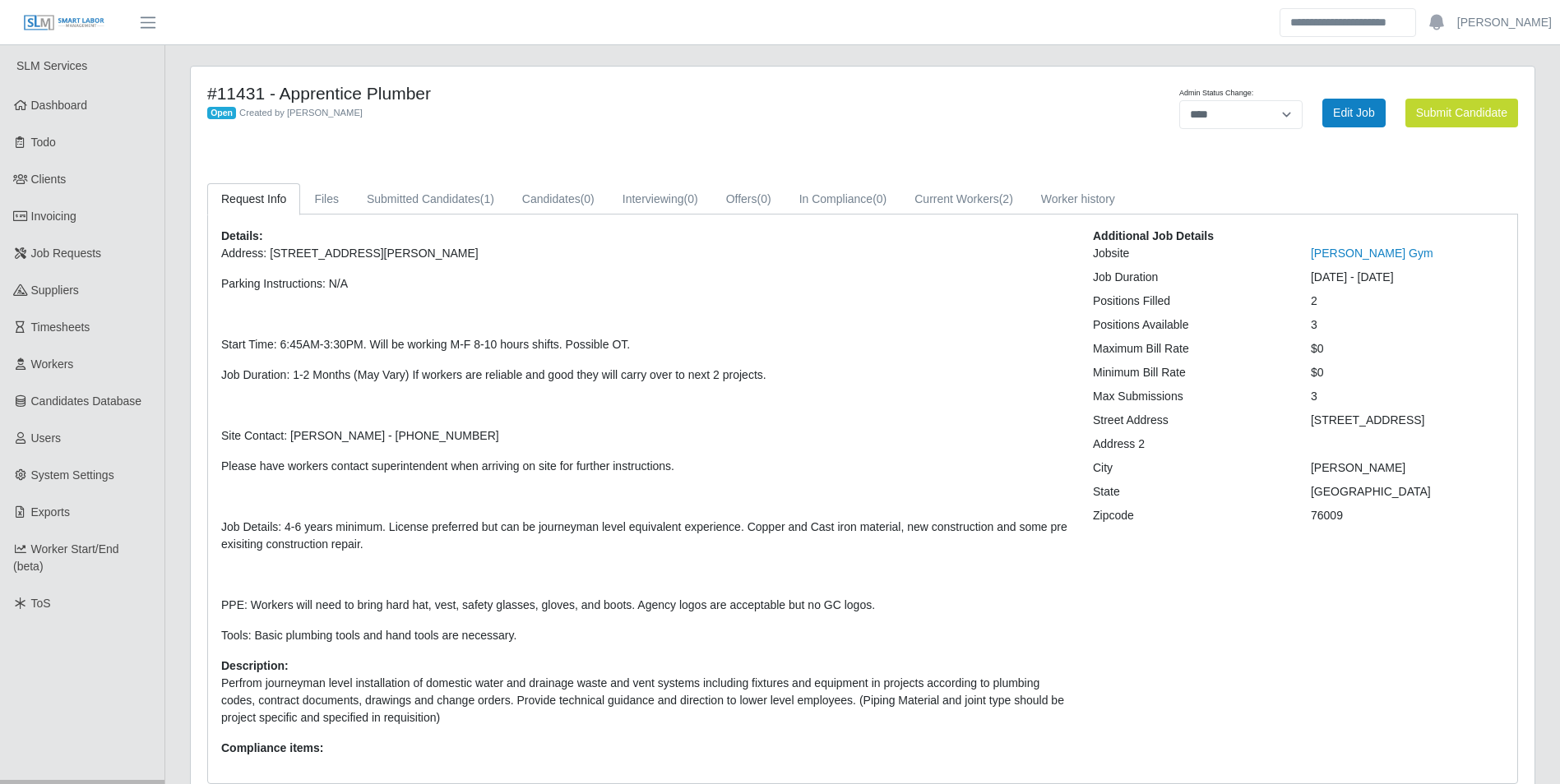
click at [660, 223] on div "Details: Address: 1301 S Parkway Dr, Alvarado, TX 76009 Parking Instructions: N…" at bounding box center [862, 499] width 1309 height 569
click at [427, 193] on link "Submitted Candidates (1)" at bounding box center [430, 199] width 155 height 32
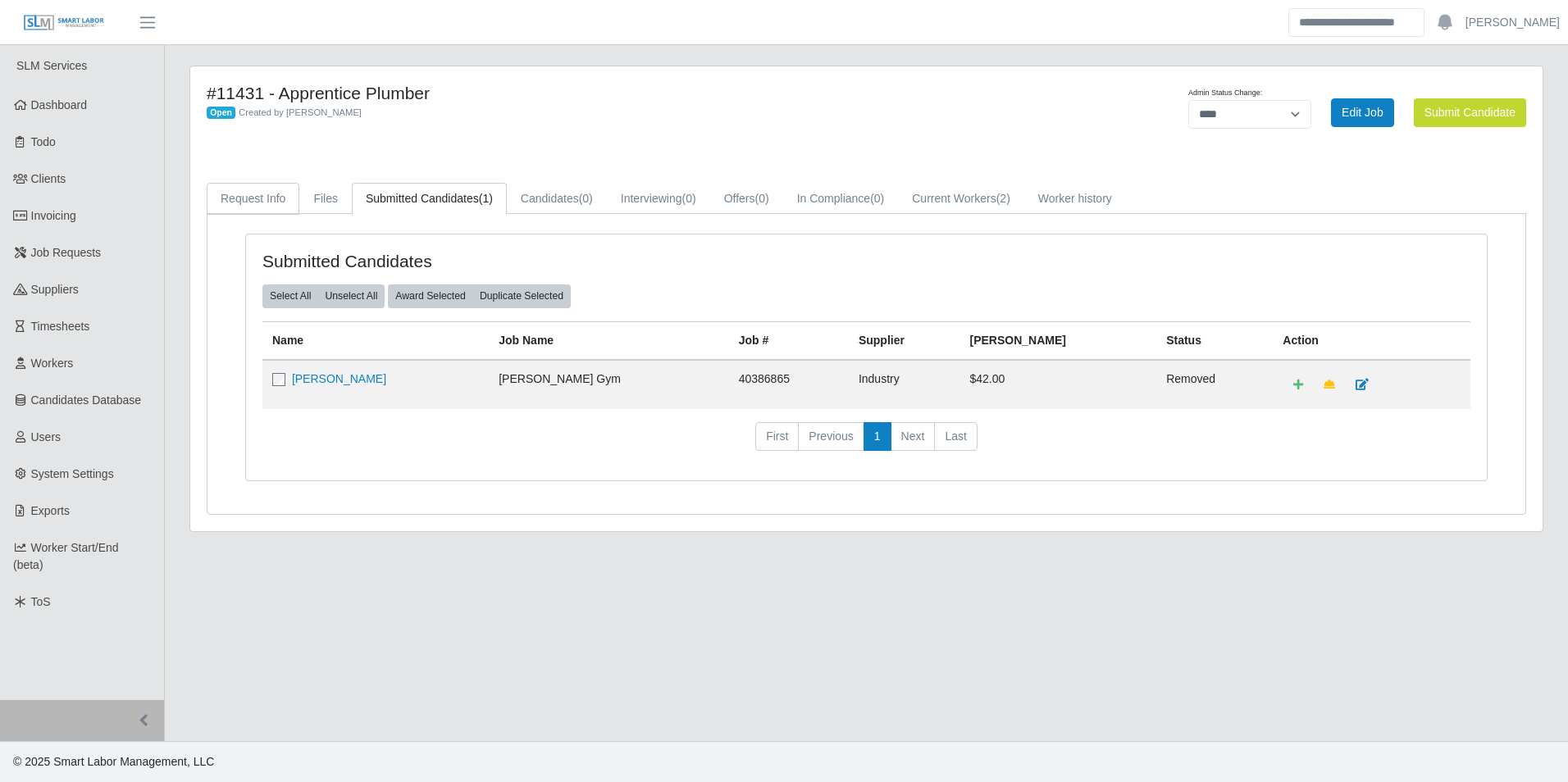
click at [254, 206] on link "Request Info" at bounding box center [253, 198] width 92 height 32
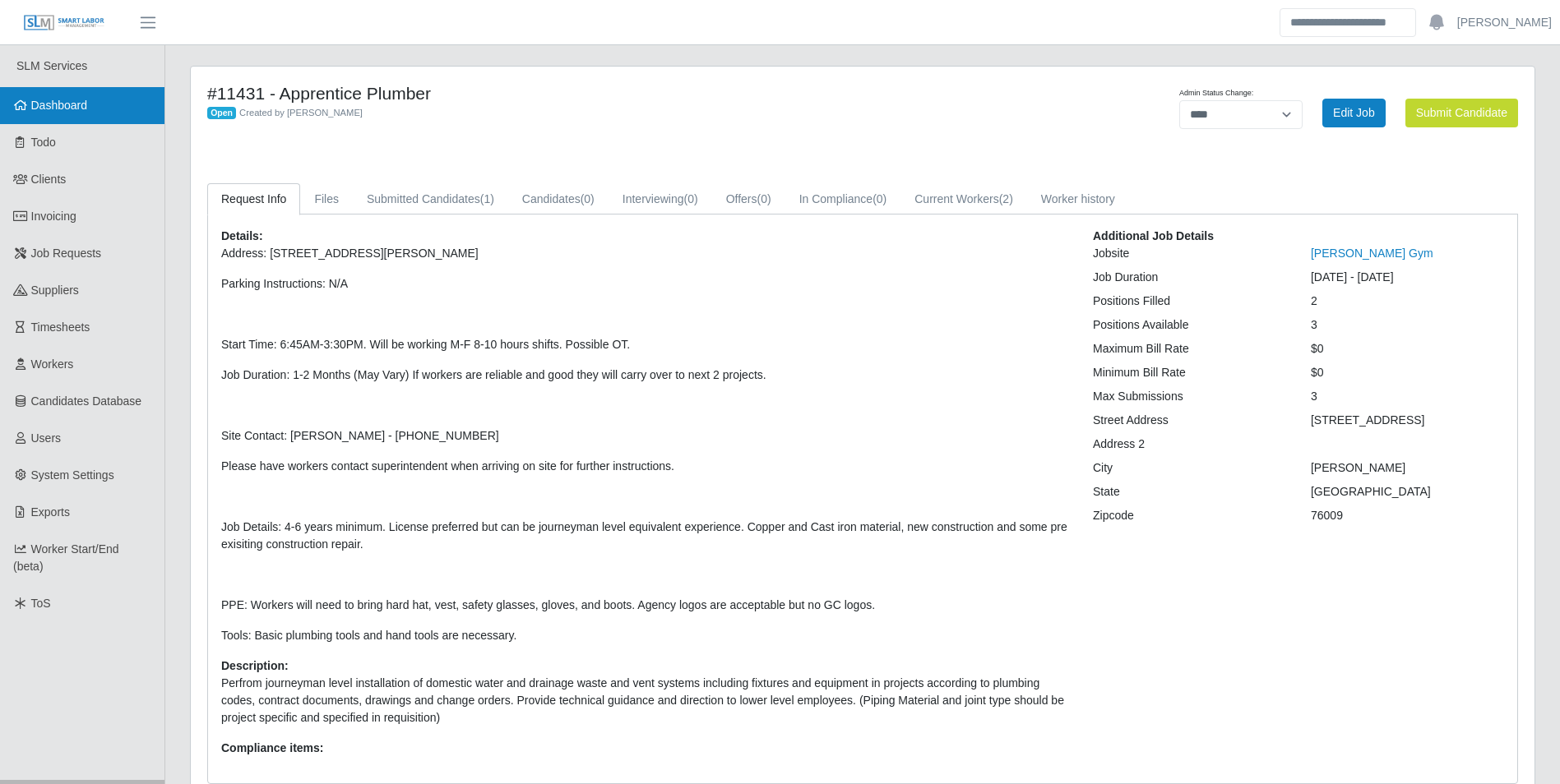
click at [76, 99] on span "Dashboard" at bounding box center [59, 105] width 56 height 13
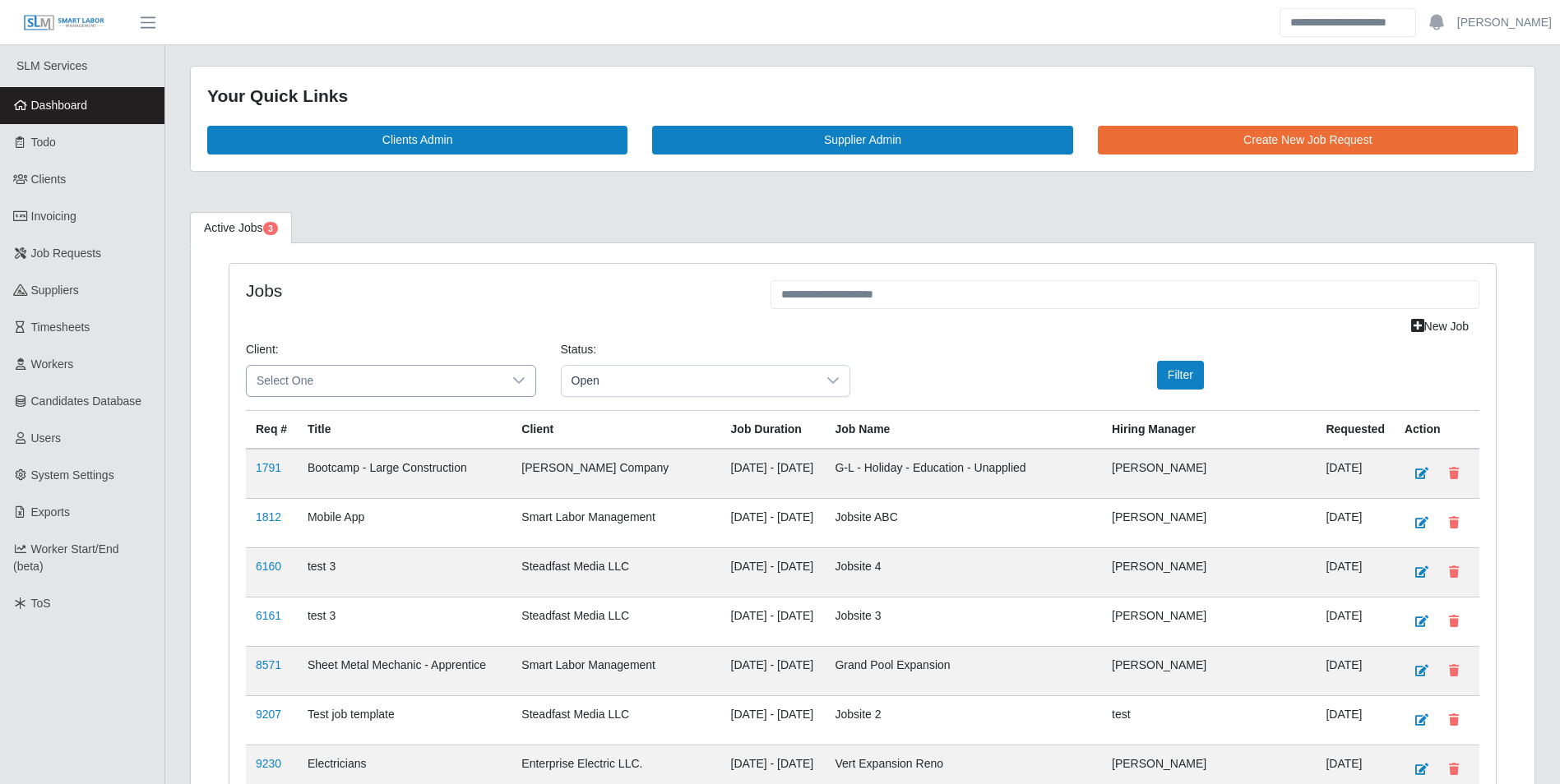
click at [524, 374] on icon at bounding box center [519, 381] width 13 height 13
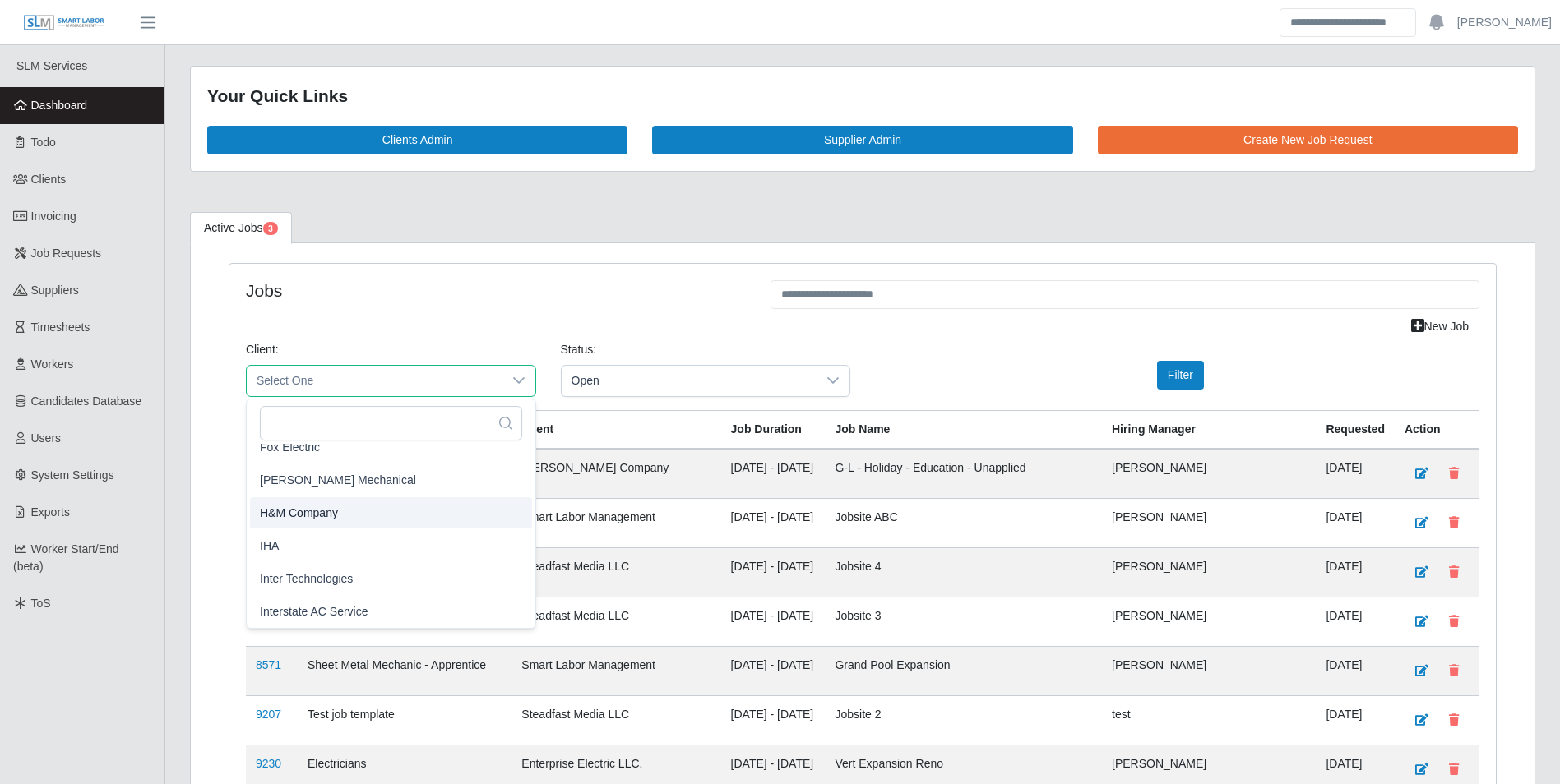
scroll to position [806, 0]
click at [373, 499] on li "George Wayne Mechanical" at bounding box center [391, 509] width 282 height 31
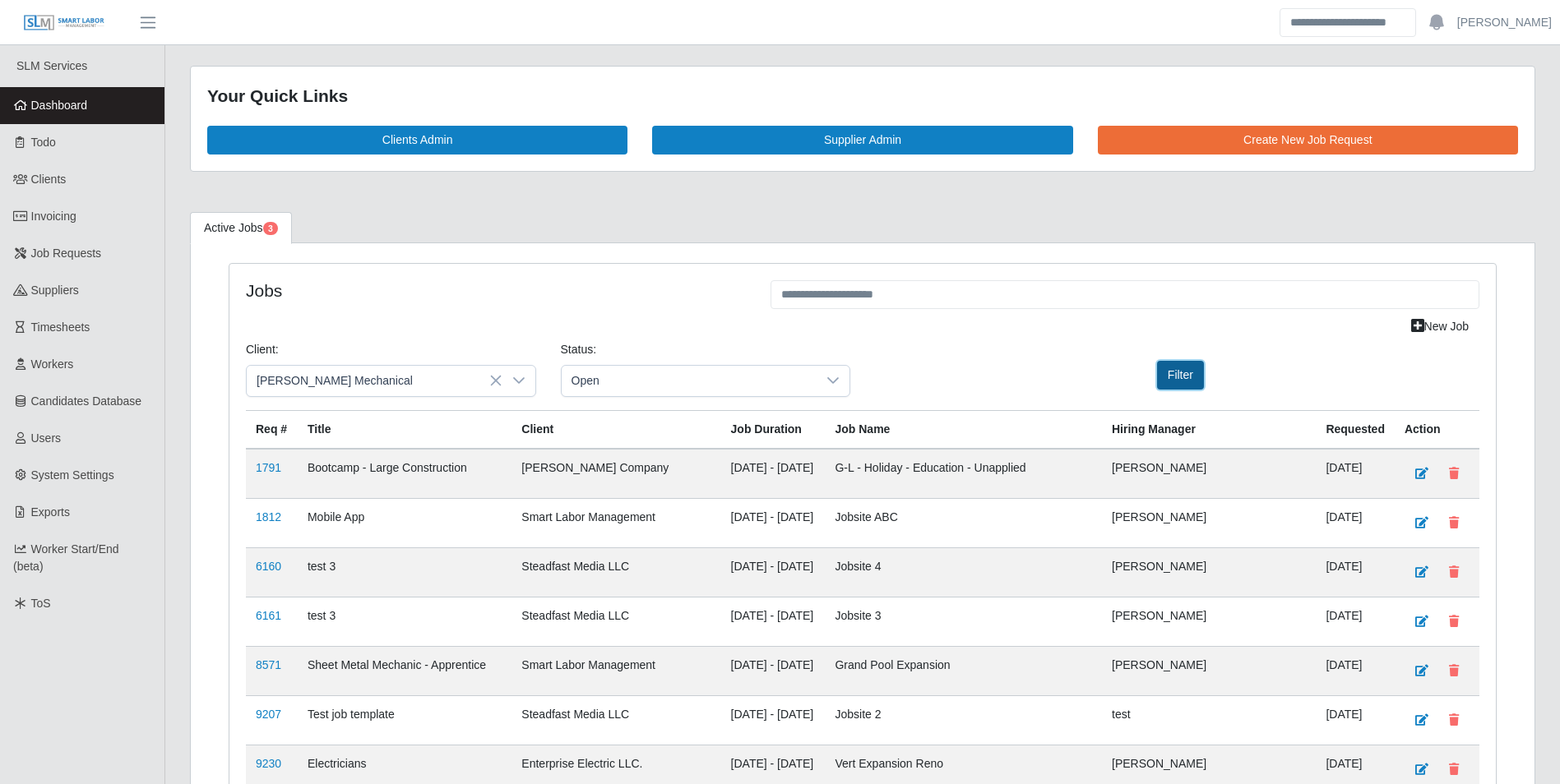
click at [1177, 384] on button "Filter" at bounding box center [1180, 375] width 47 height 29
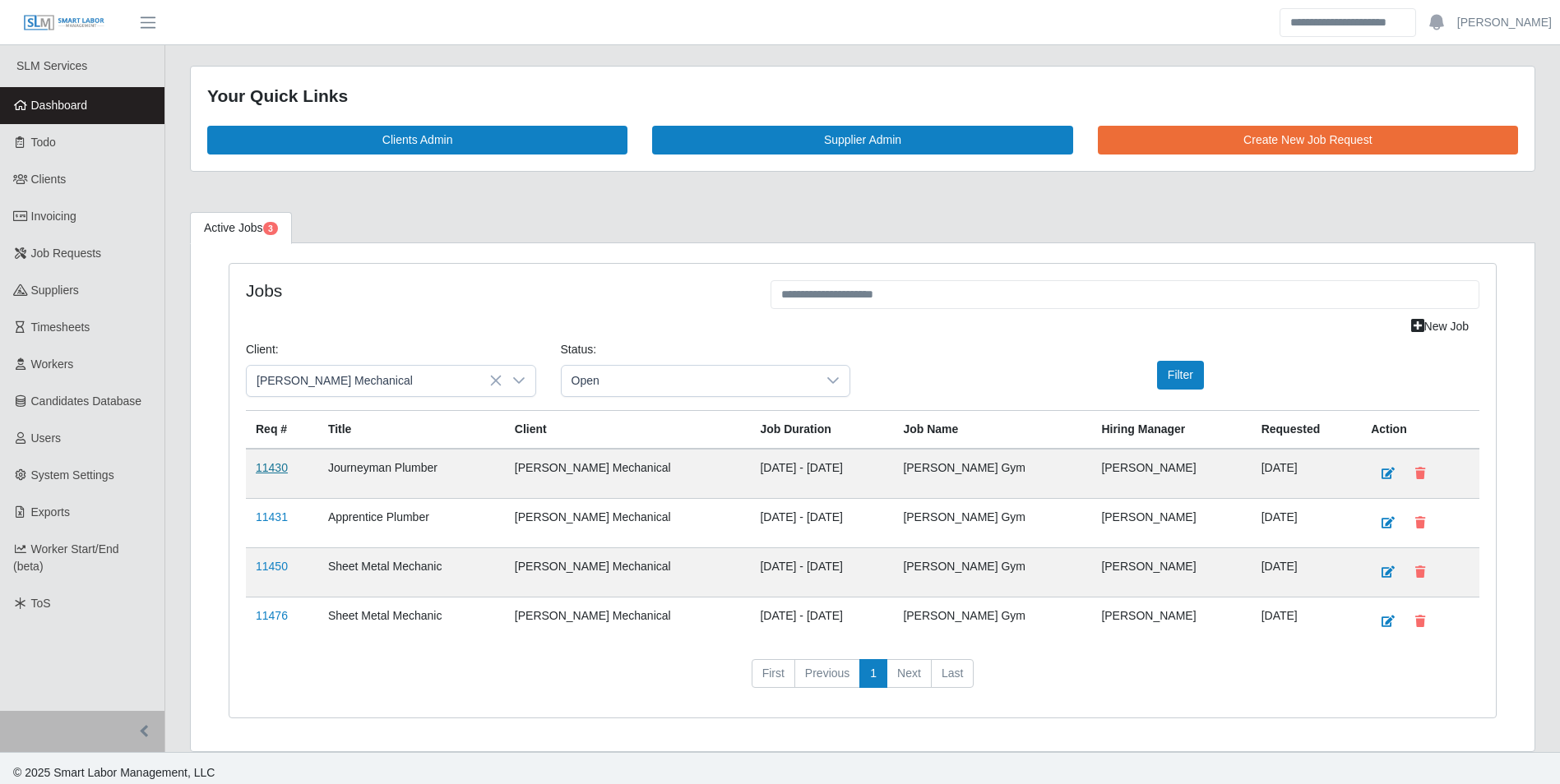
click at [275, 456] on td "11430" at bounding box center [283, 473] width 73 height 50
click at [277, 463] on link "11430" at bounding box center [271, 468] width 32 height 13
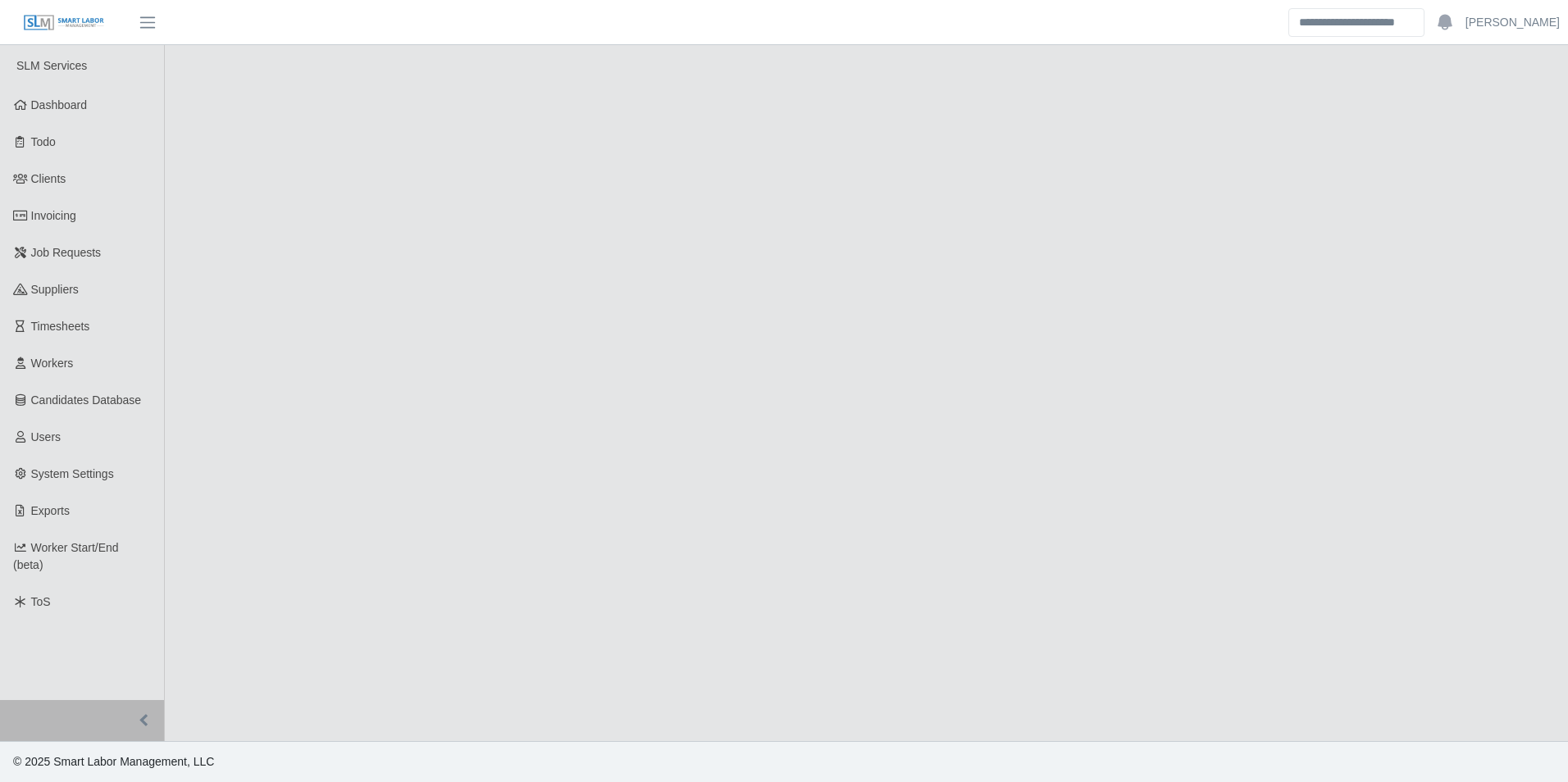
select select "****"
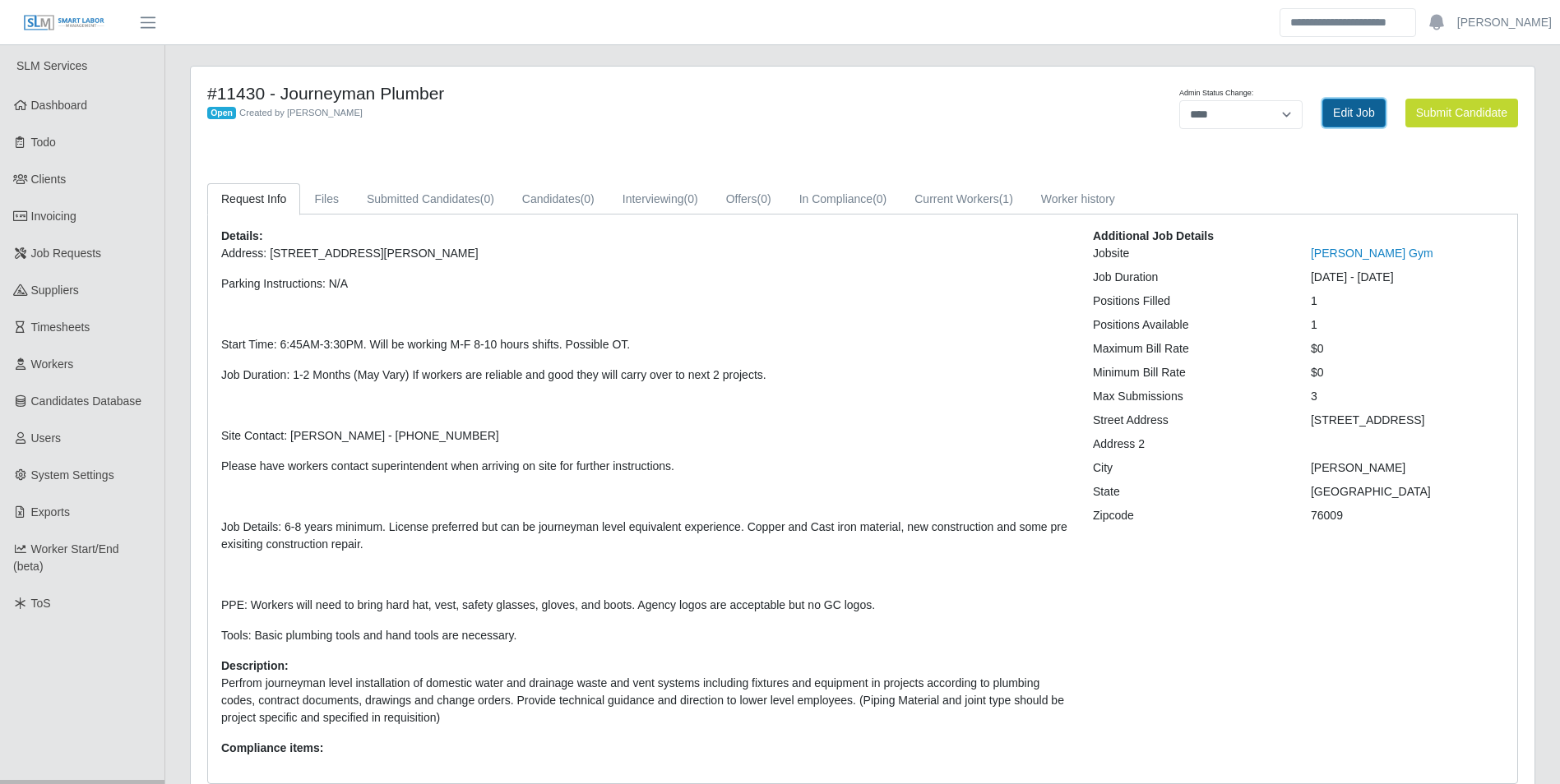
click at [1341, 118] on link "Edit Job" at bounding box center [1354, 114] width 64 height 29
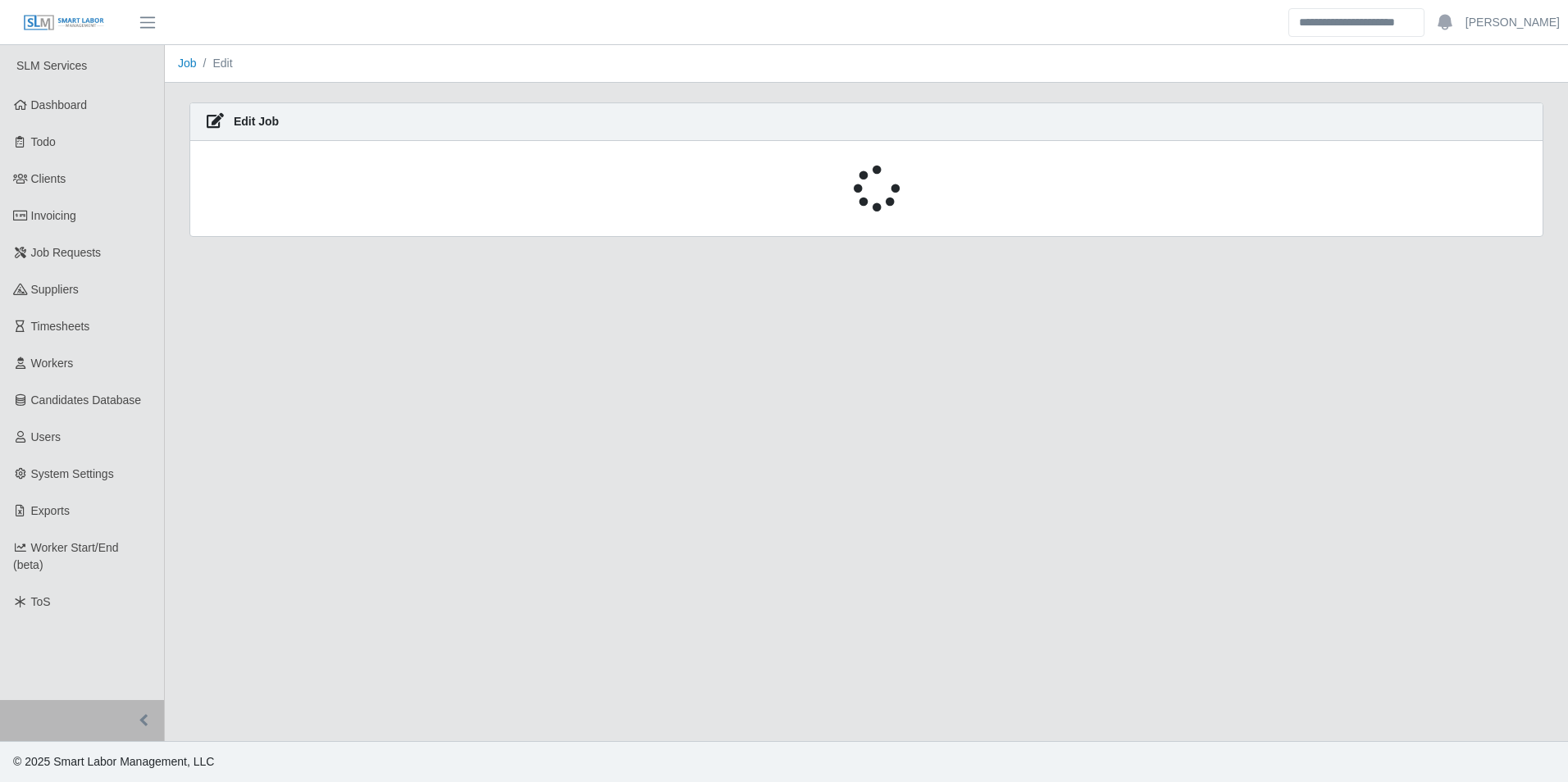
select select "****"
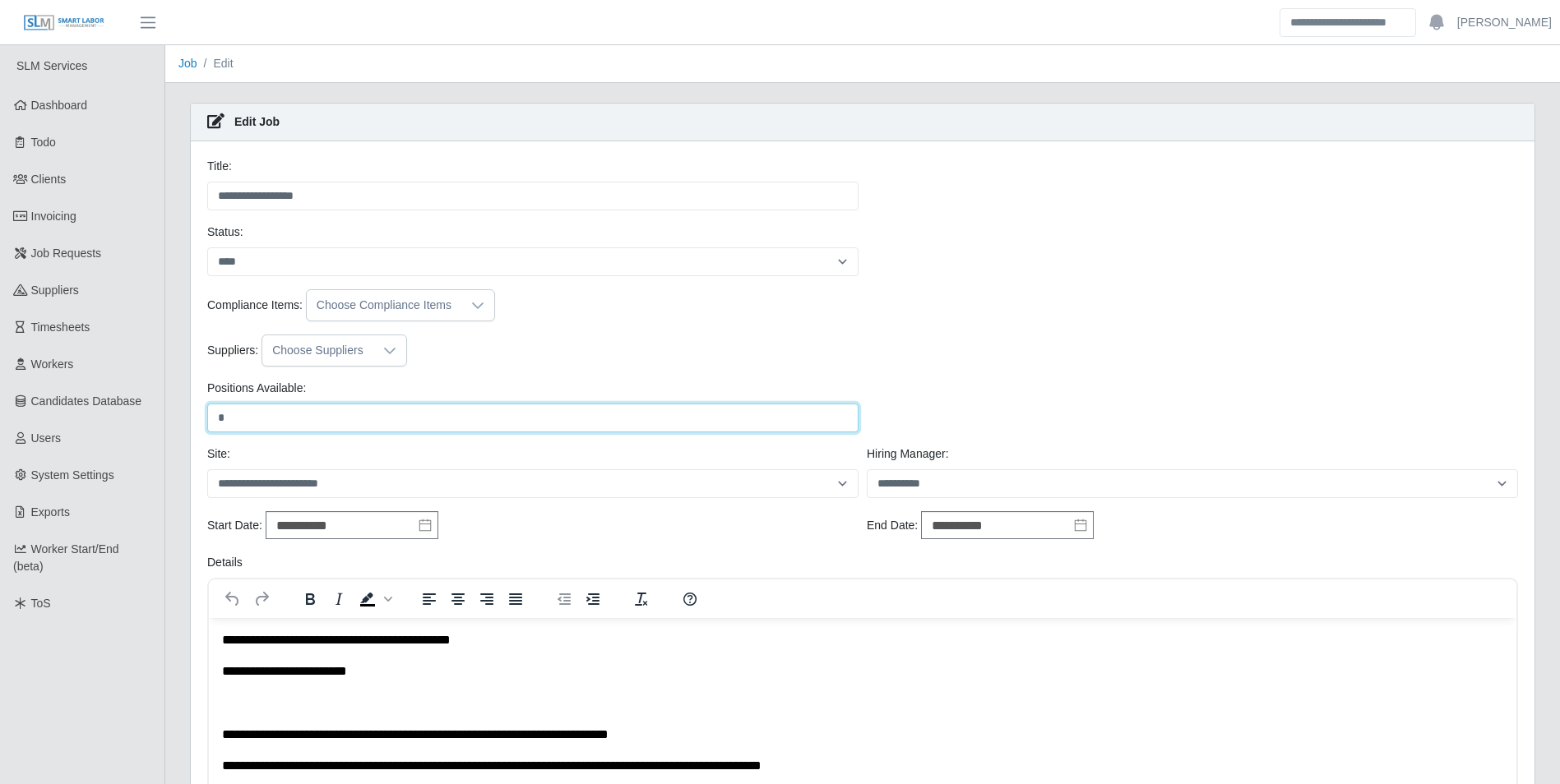
click at [255, 413] on input "*" at bounding box center [532, 418] width 651 height 29
type input "*"
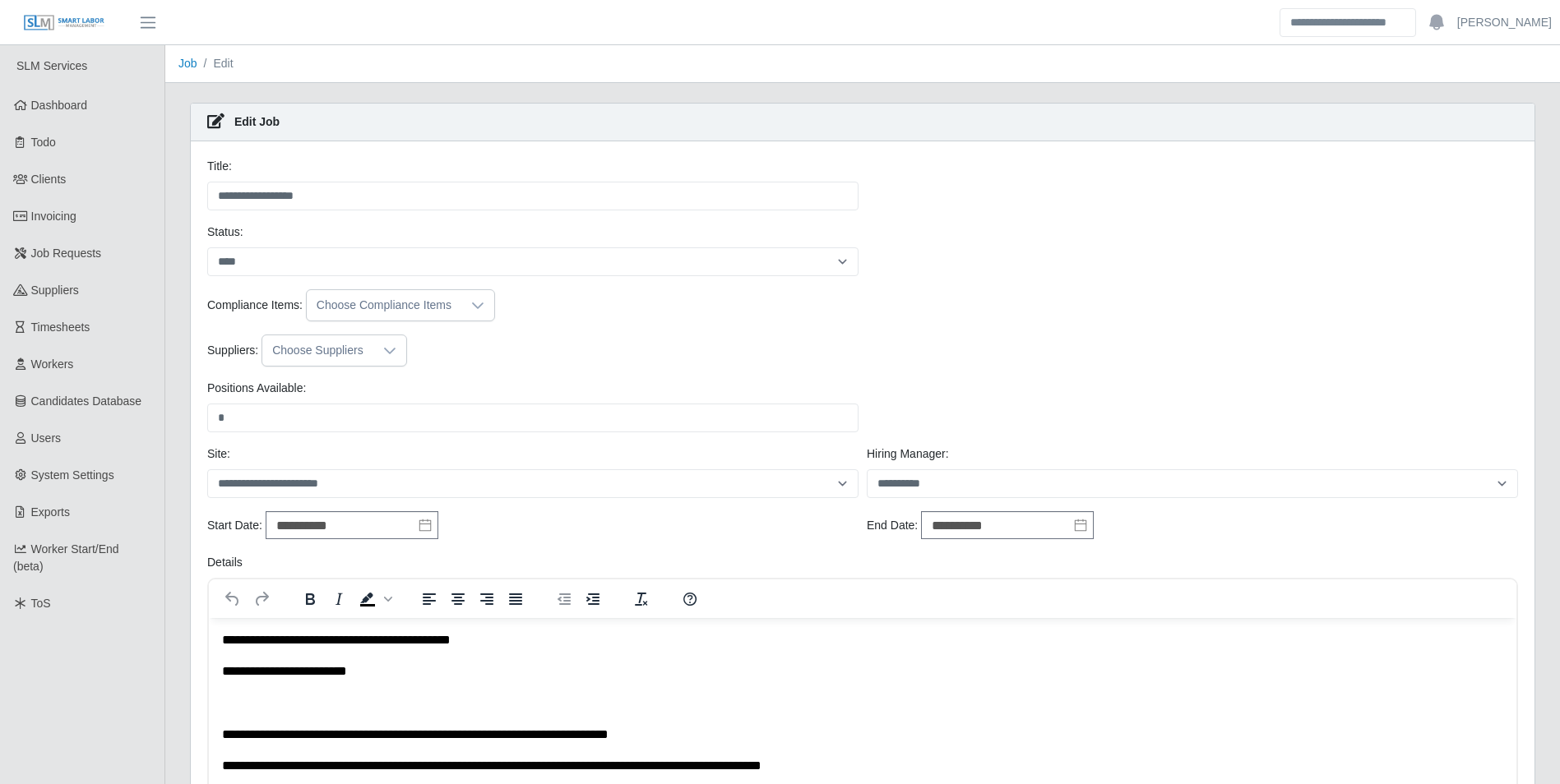
click at [383, 357] on div at bounding box center [390, 350] width 33 height 30
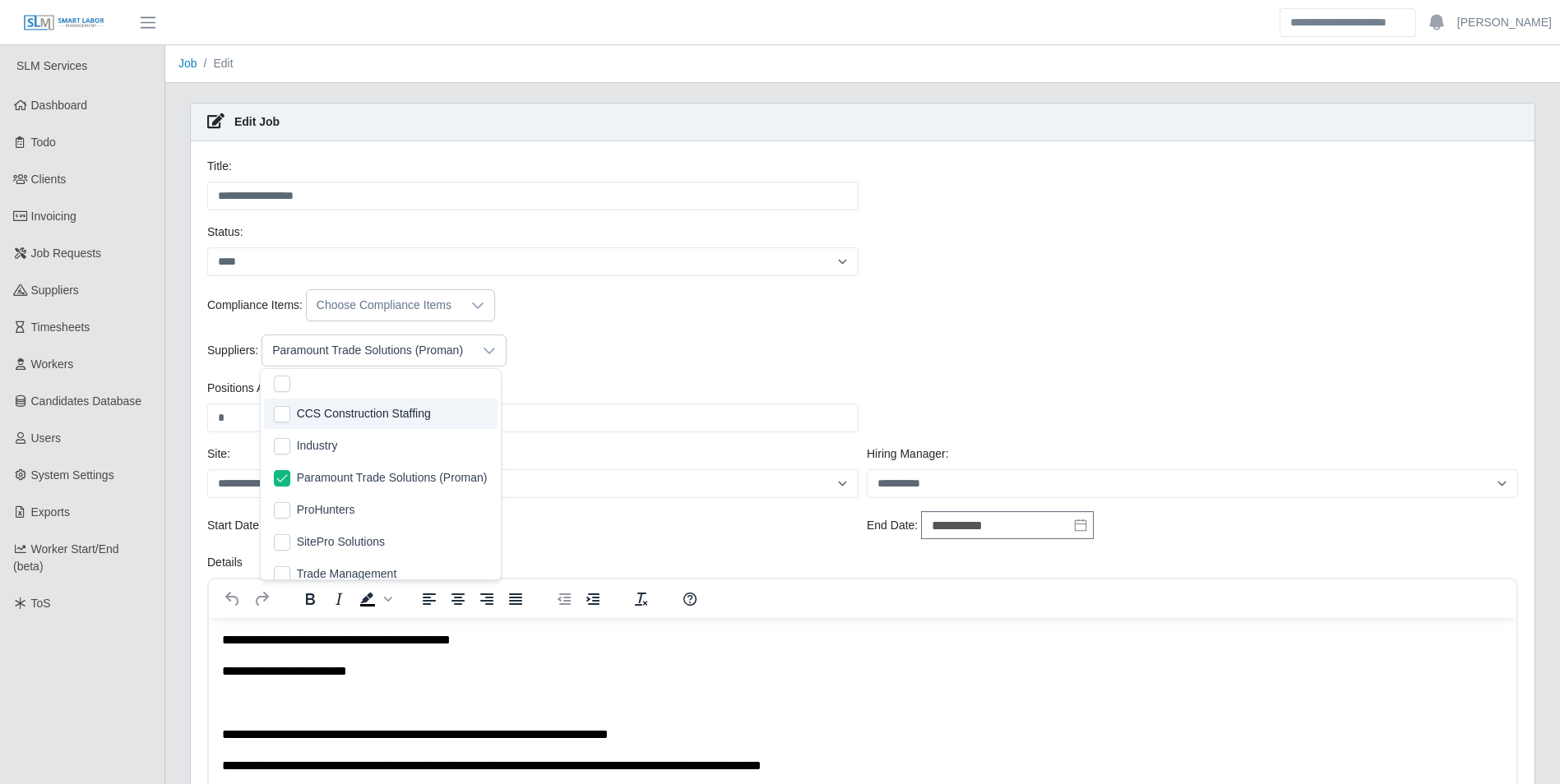
click at [606, 355] on div "Suppliers: Paramount Trade Solutions (Proman)" at bounding box center [863, 350] width 1319 height 32
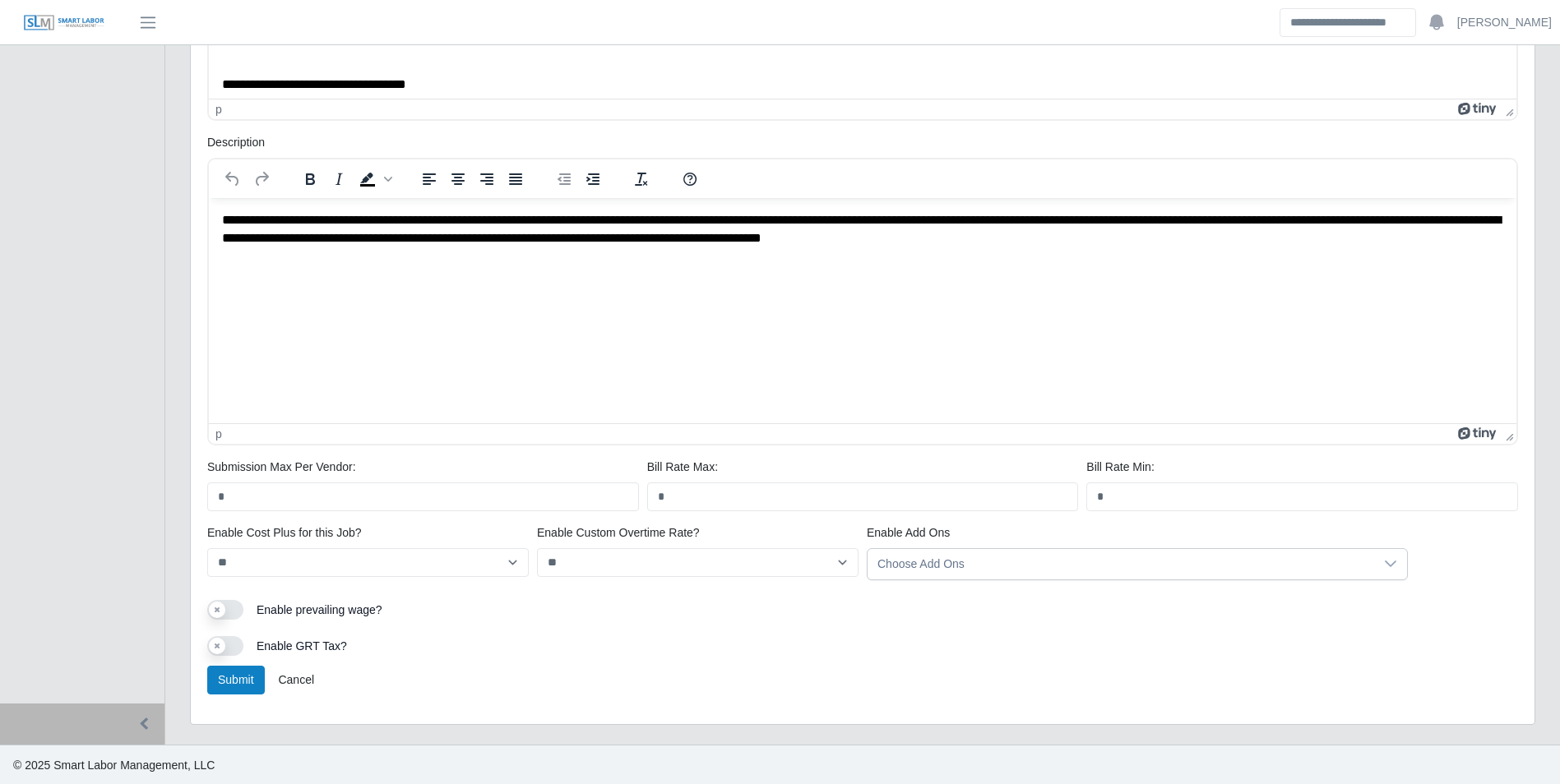
scroll to position [746, 0]
click at [234, 672] on button "Submit" at bounding box center [235, 680] width 57 height 29
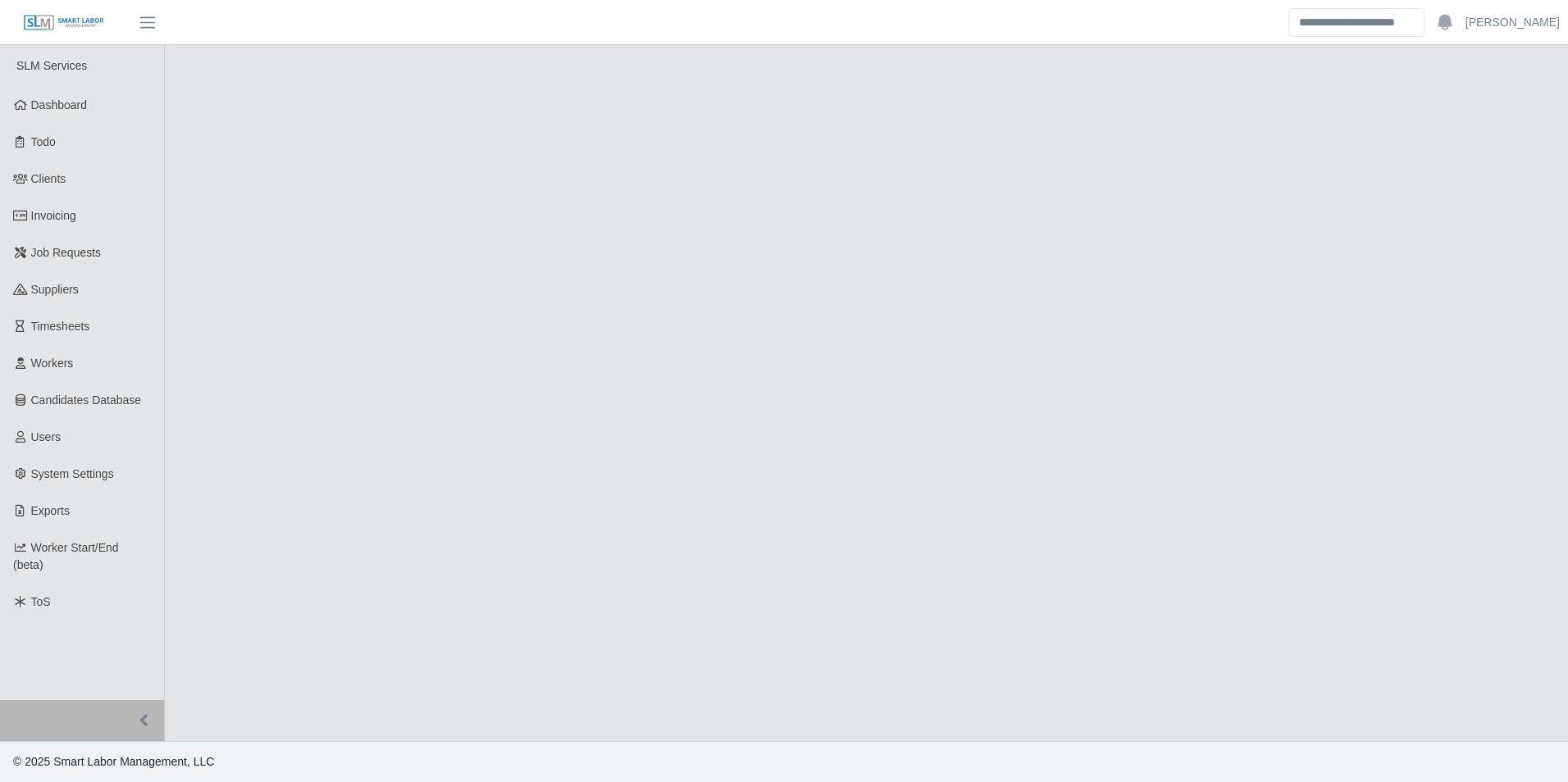
select select "****"
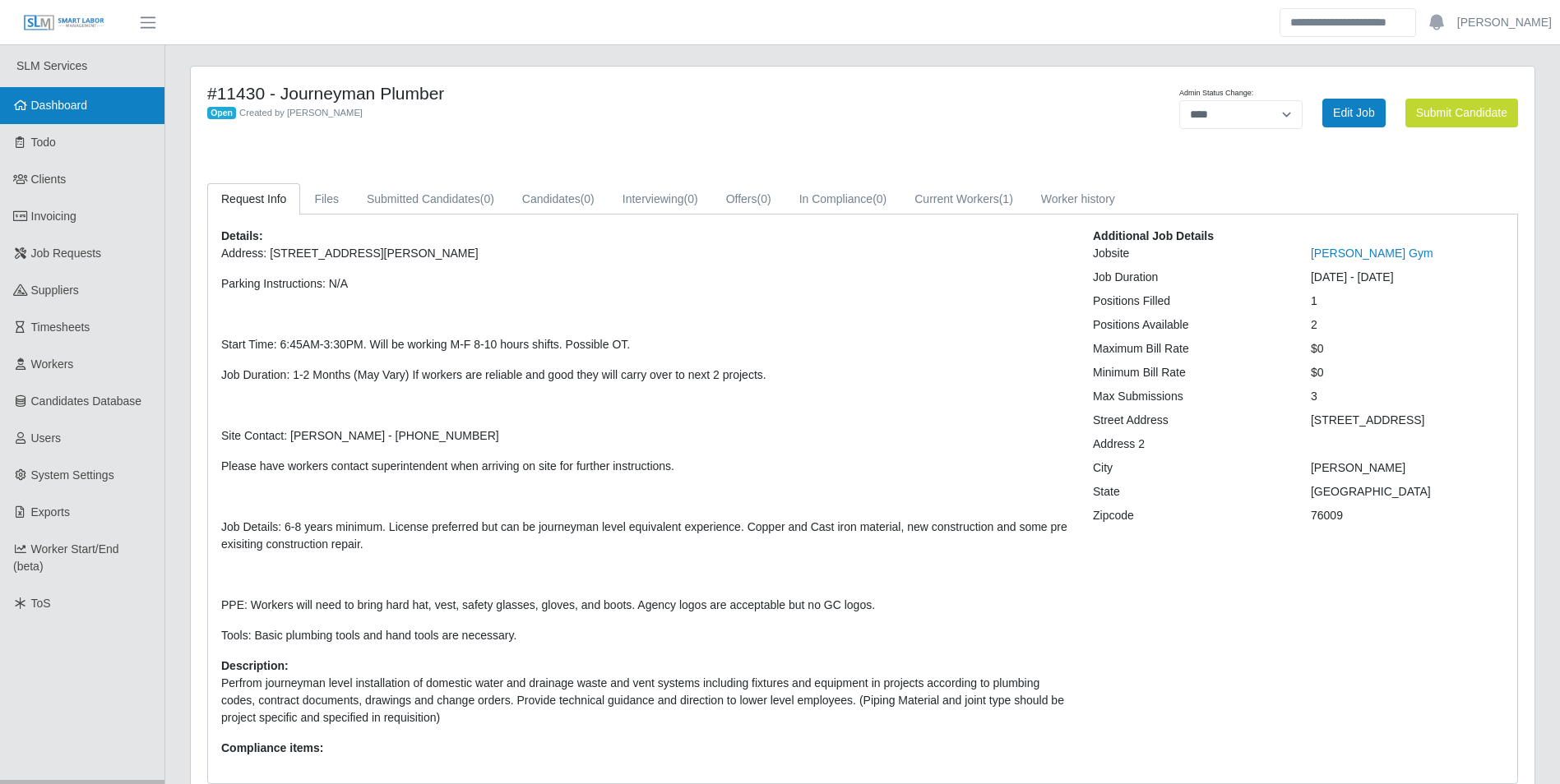
click at [69, 104] on span "Dashboard" at bounding box center [59, 105] width 56 height 13
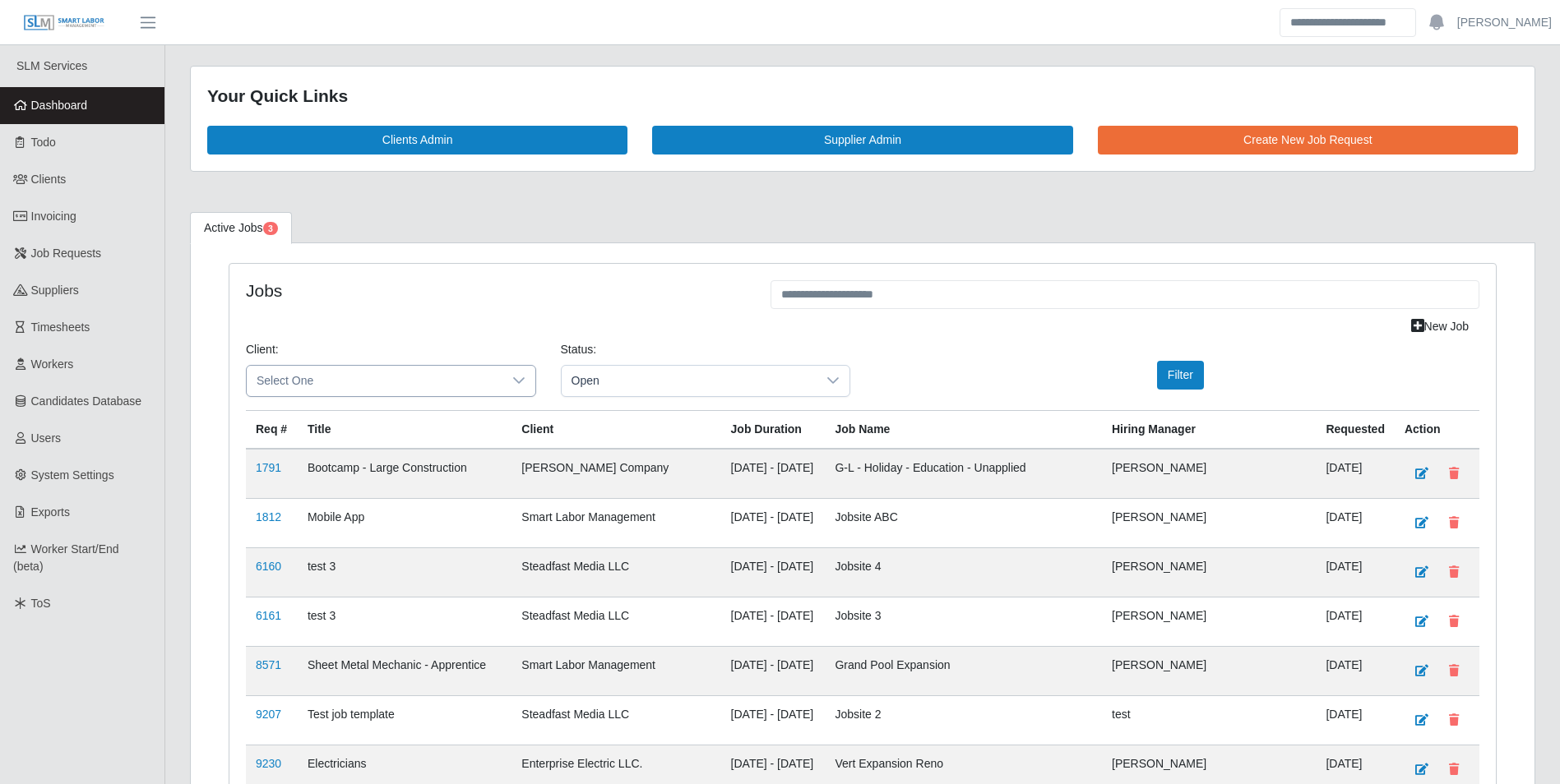
click at [524, 384] on icon at bounding box center [519, 381] width 13 height 13
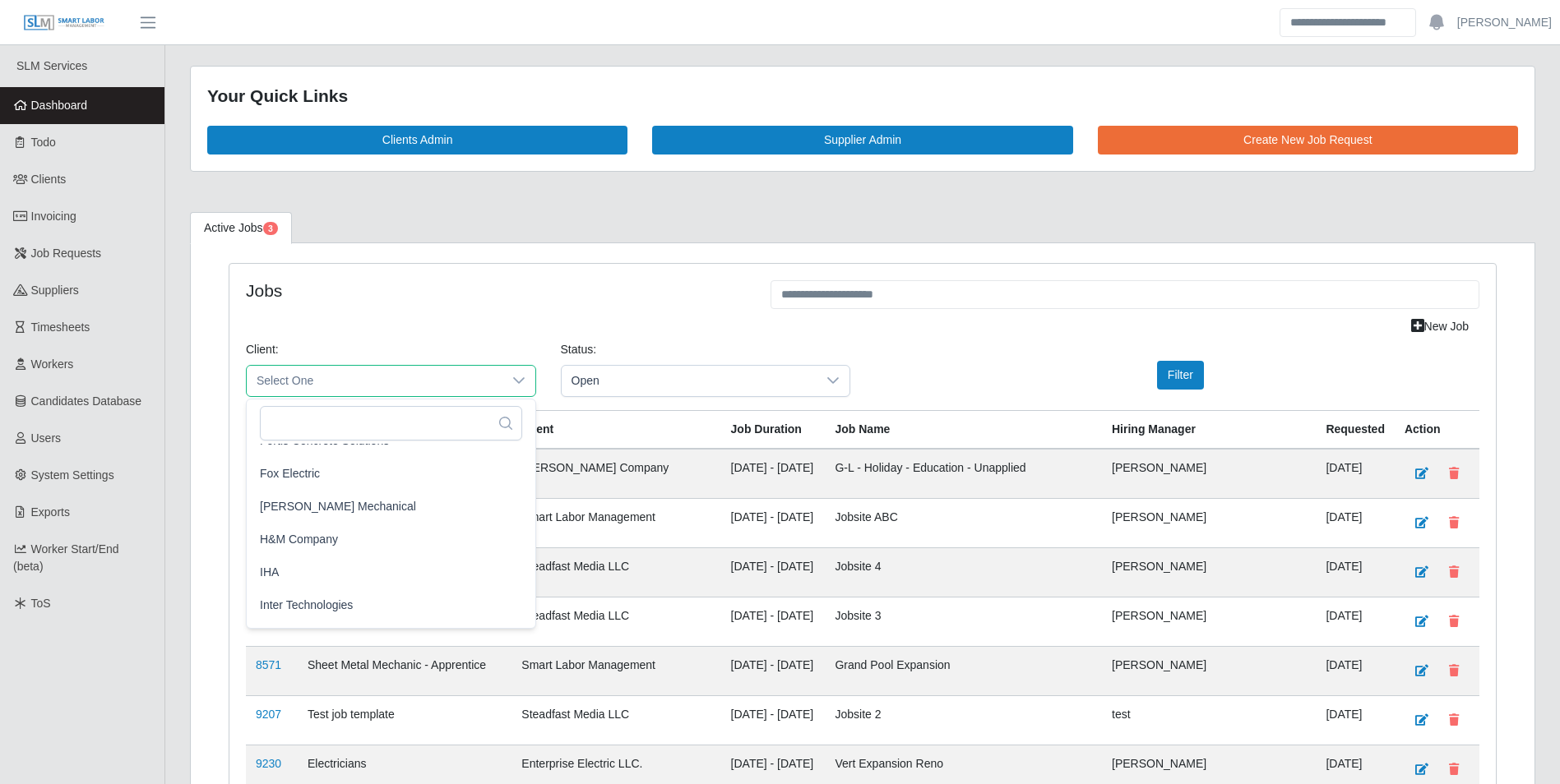
scroll to position [822, 0]
click at [399, 493] on li "[PERSON_NAME] Mechanical" at bounding box center [391, 496] width 282 height 31
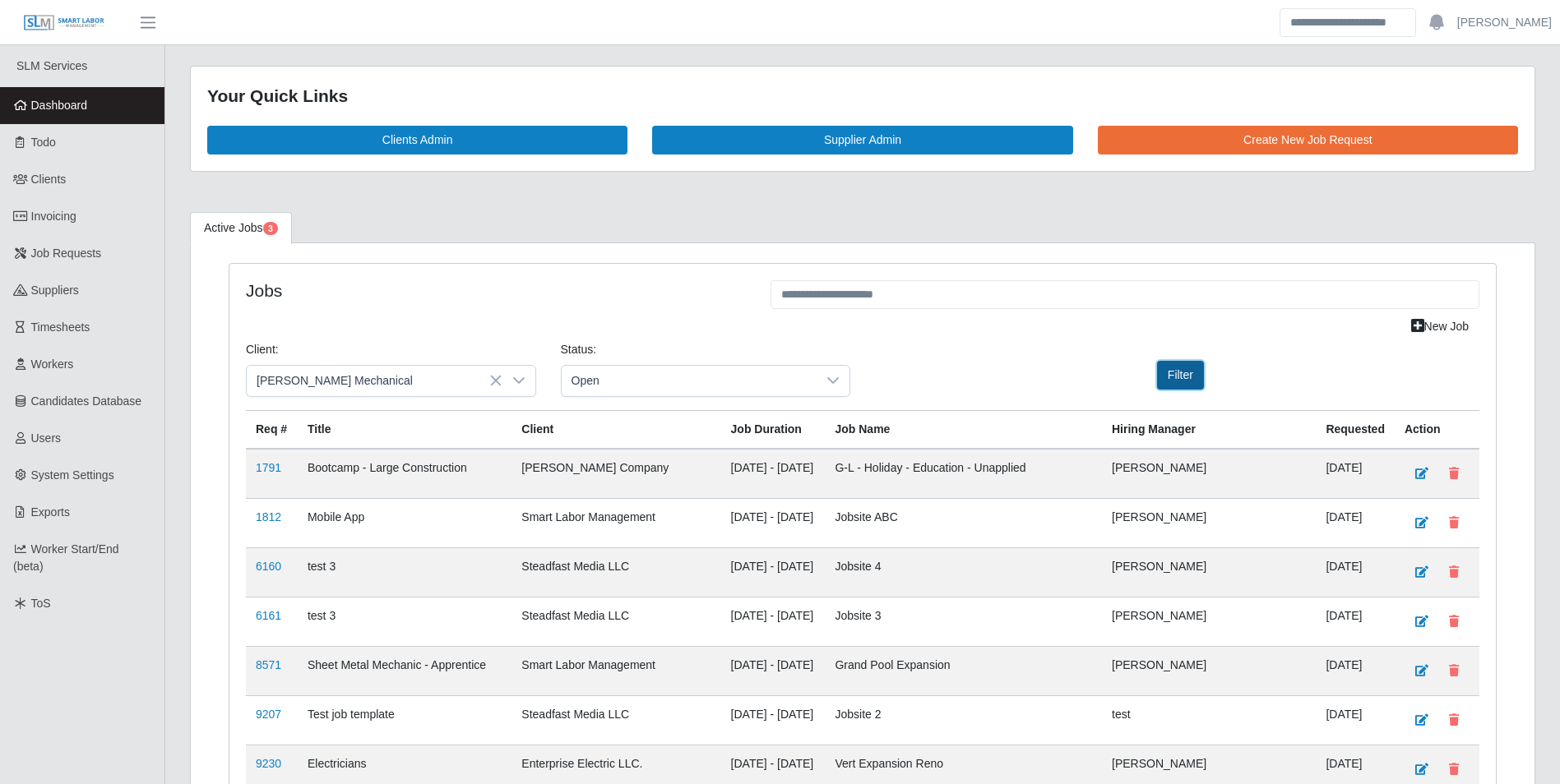
click at [1186, 385] on button "Filter" at bounding box center [1180, 375] width 47 height 29
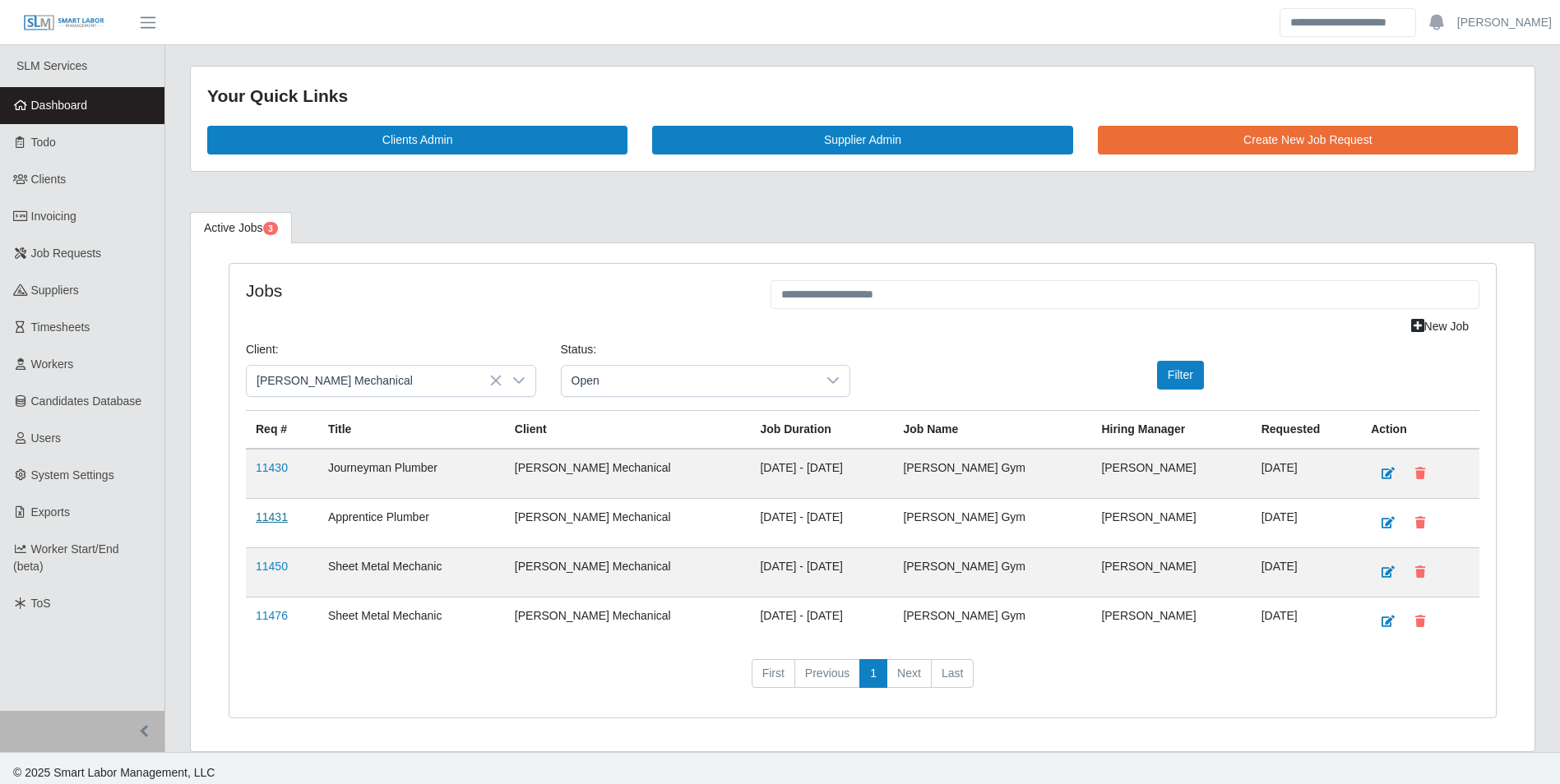
click at [268, 511] on link "11431" at bounding box center [271, 517] width 32 height 13
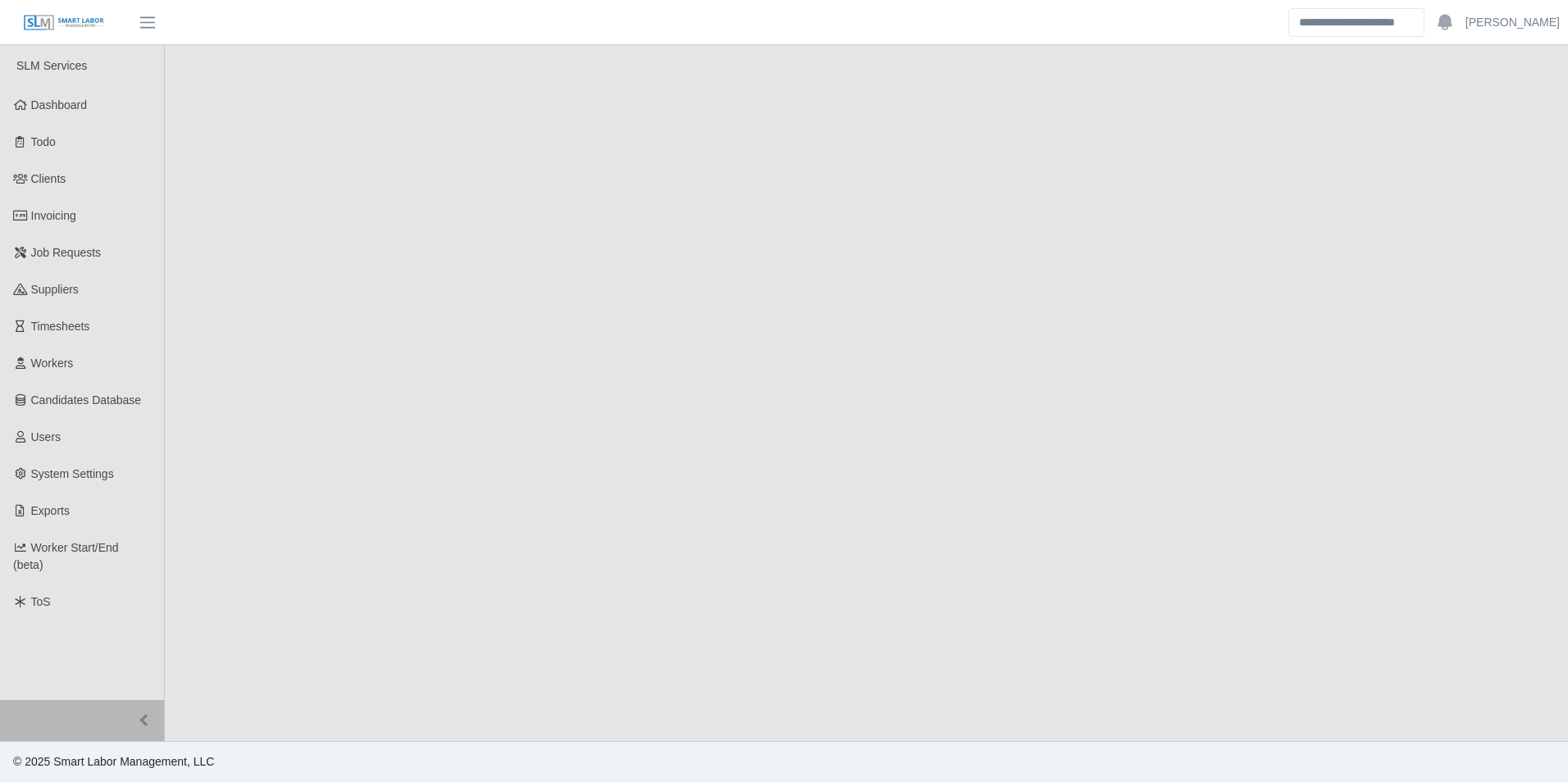
select select "****"
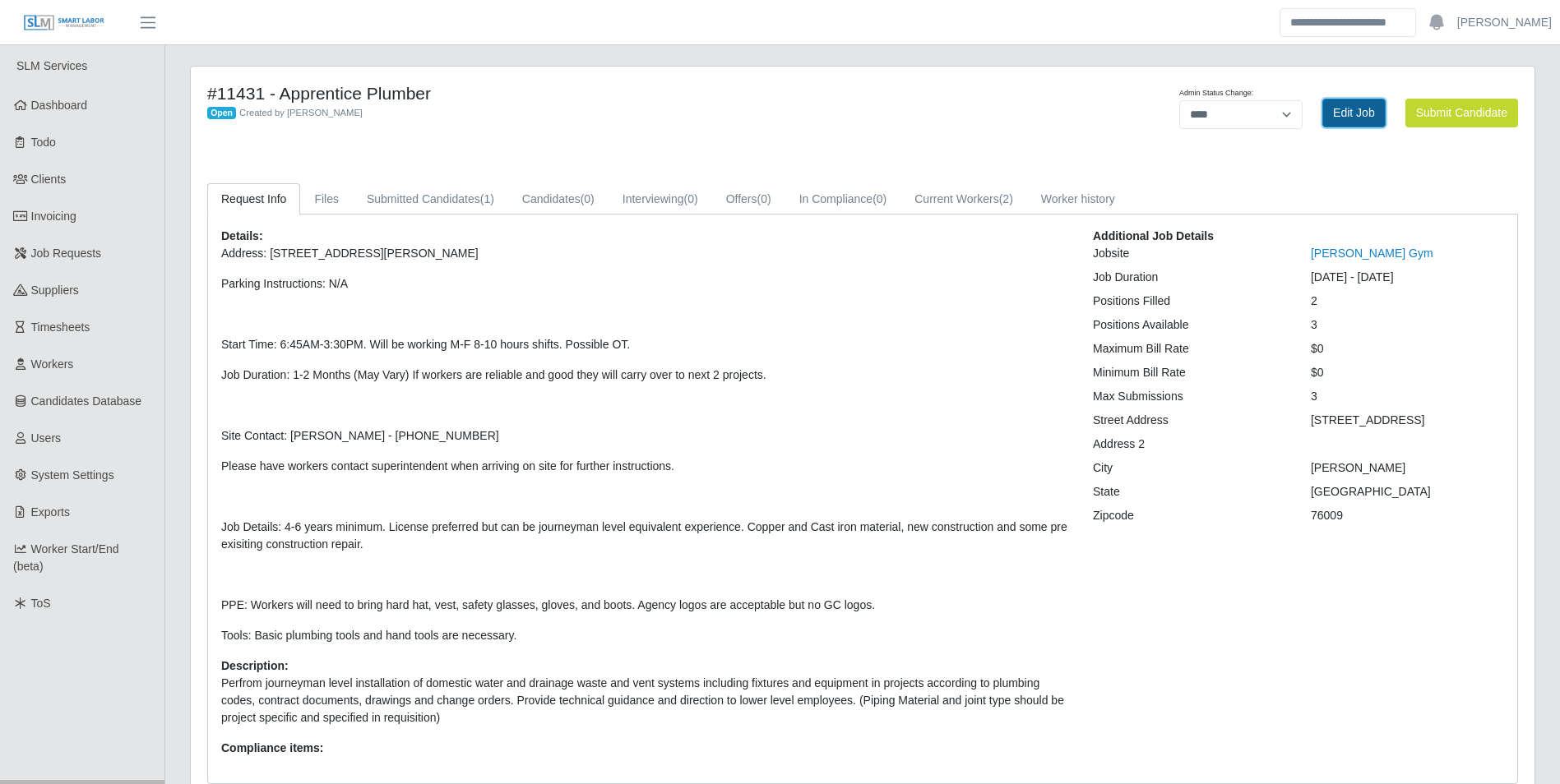
click at [1358, 106] on link "Edit Job" at bounding box center [1354, 114] width 64 height 29
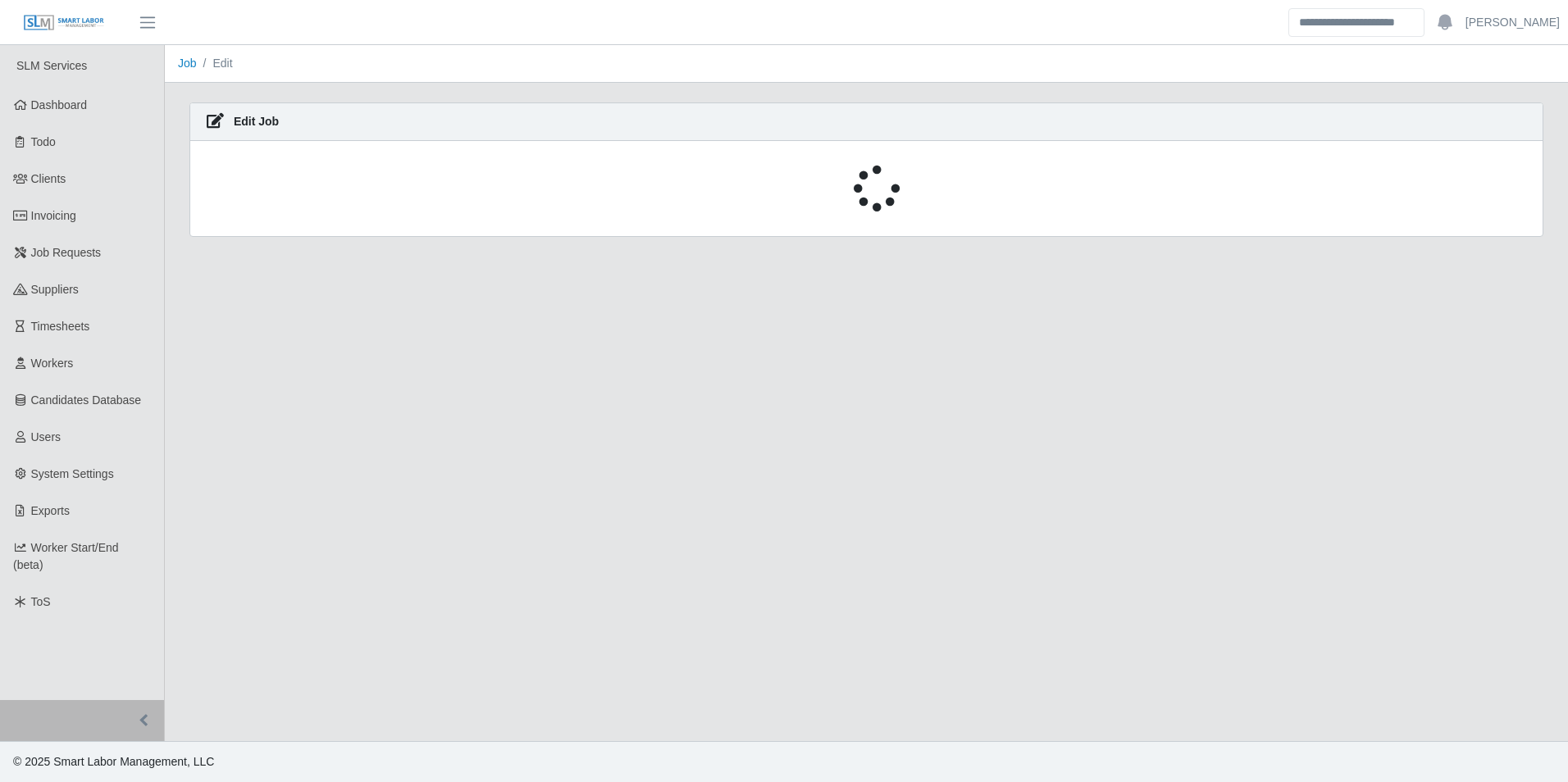
select select "****"
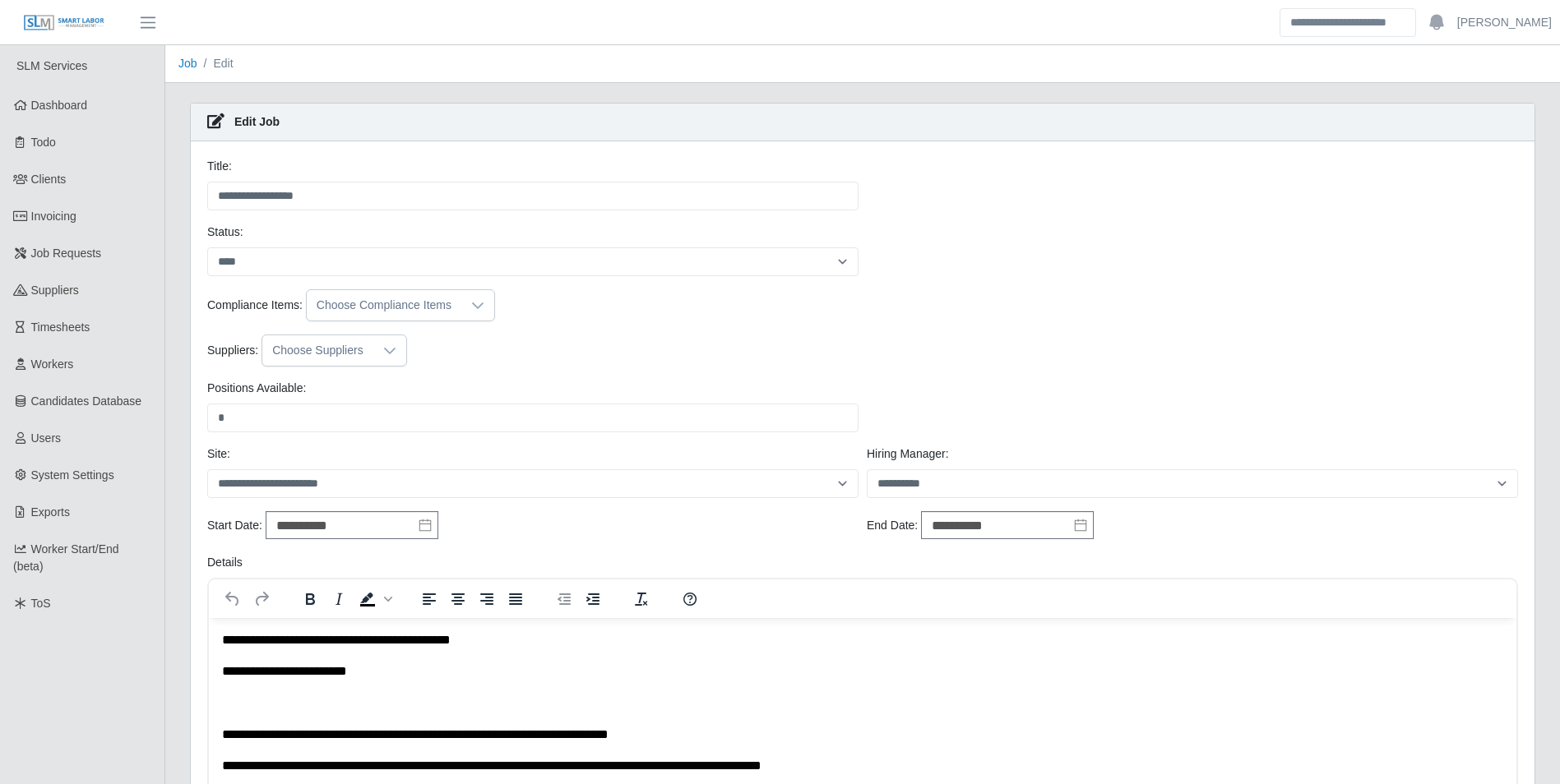
click at [377, 361] on div at bounding box center [390, 350] width 33 height 30
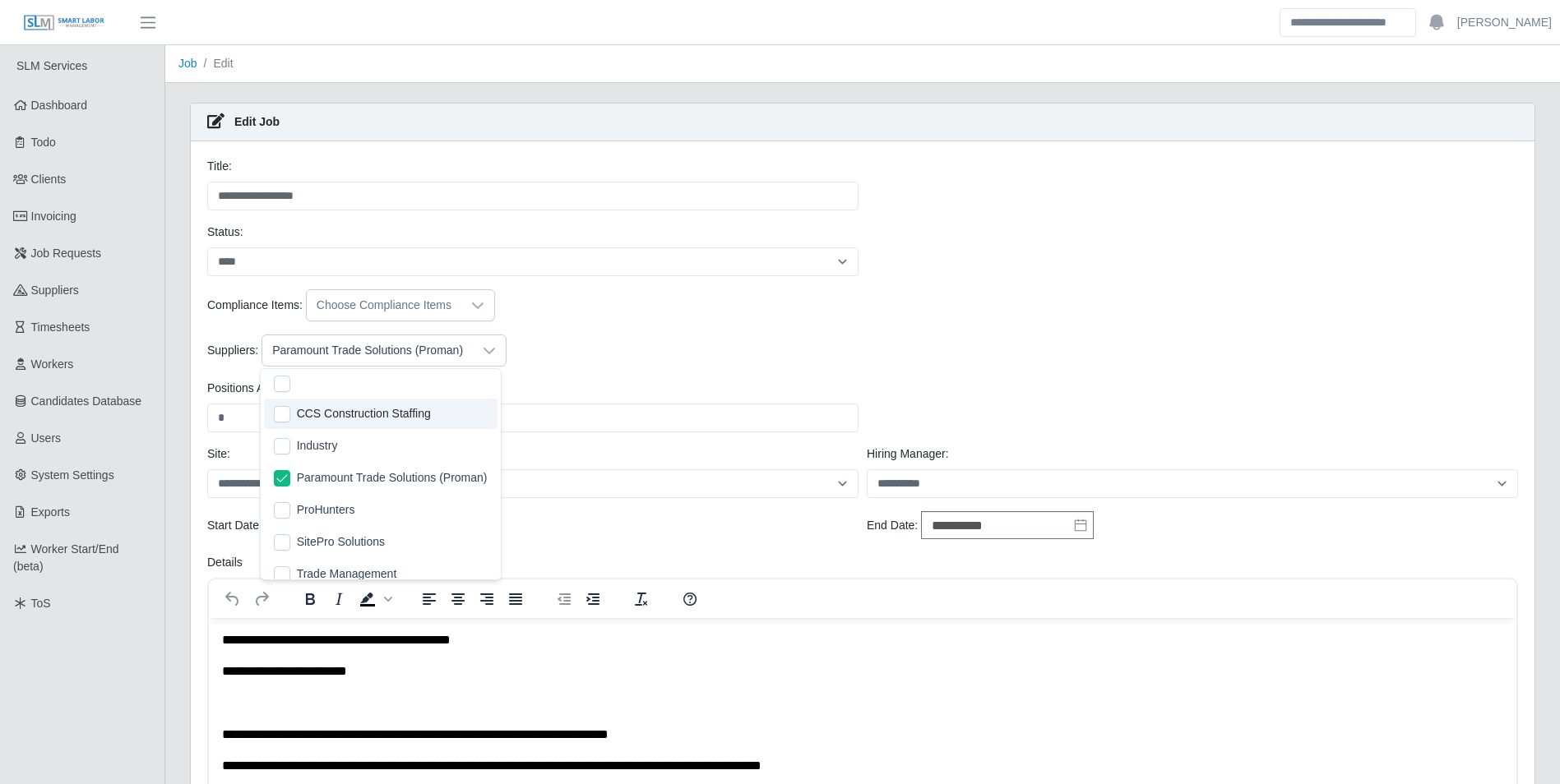
click at [613, 365] on div "Suppliers: Paramount Trade Solutions (Proman)" at bounding box center [863, 350] width 1319 height 32
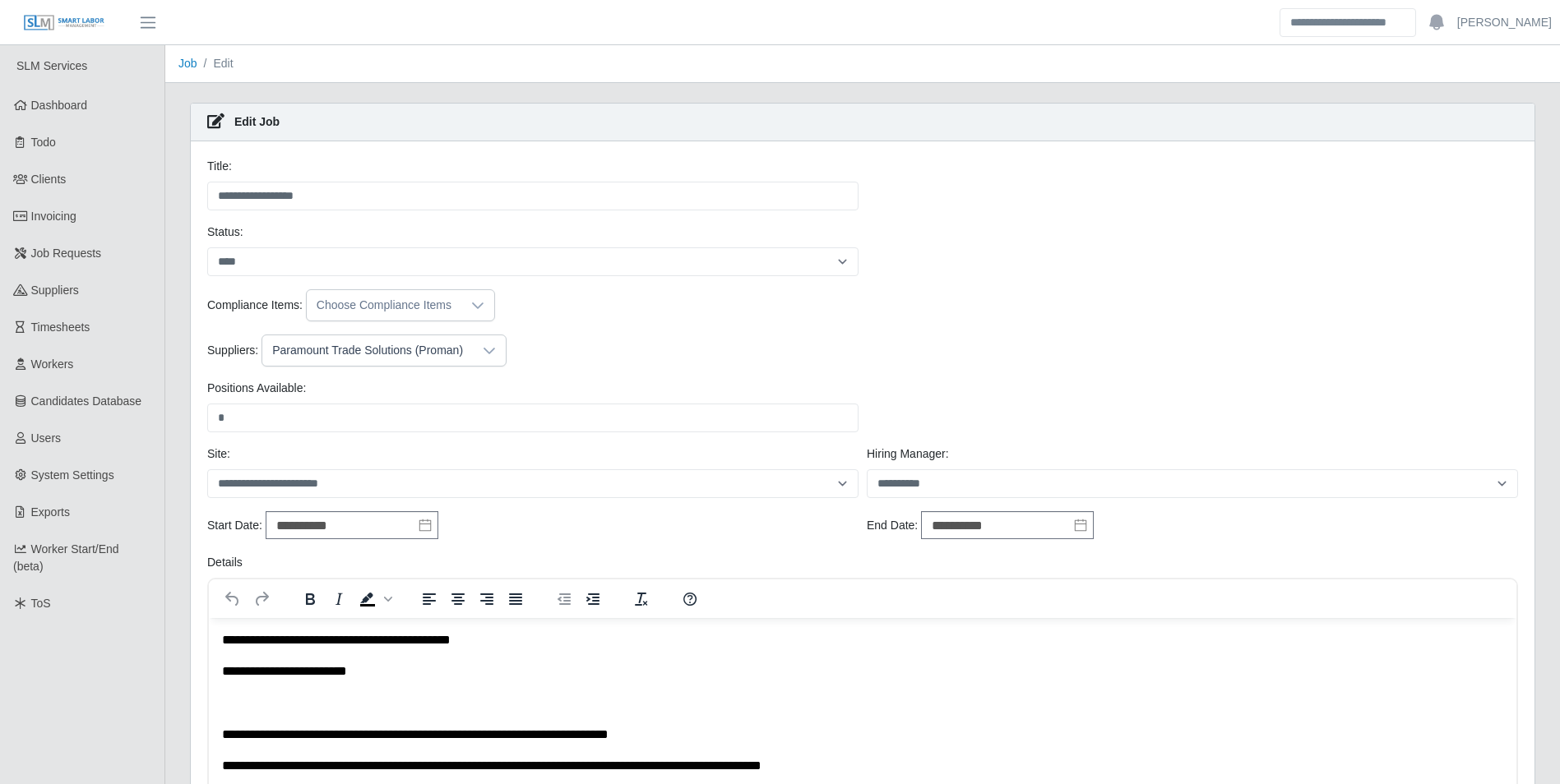
click at [489, 351] on icon at bounding box center [489, 351] width 13 height 13
click at [292, 442] on li "Industry" at bounding box center [381, 445] width 234 height 30
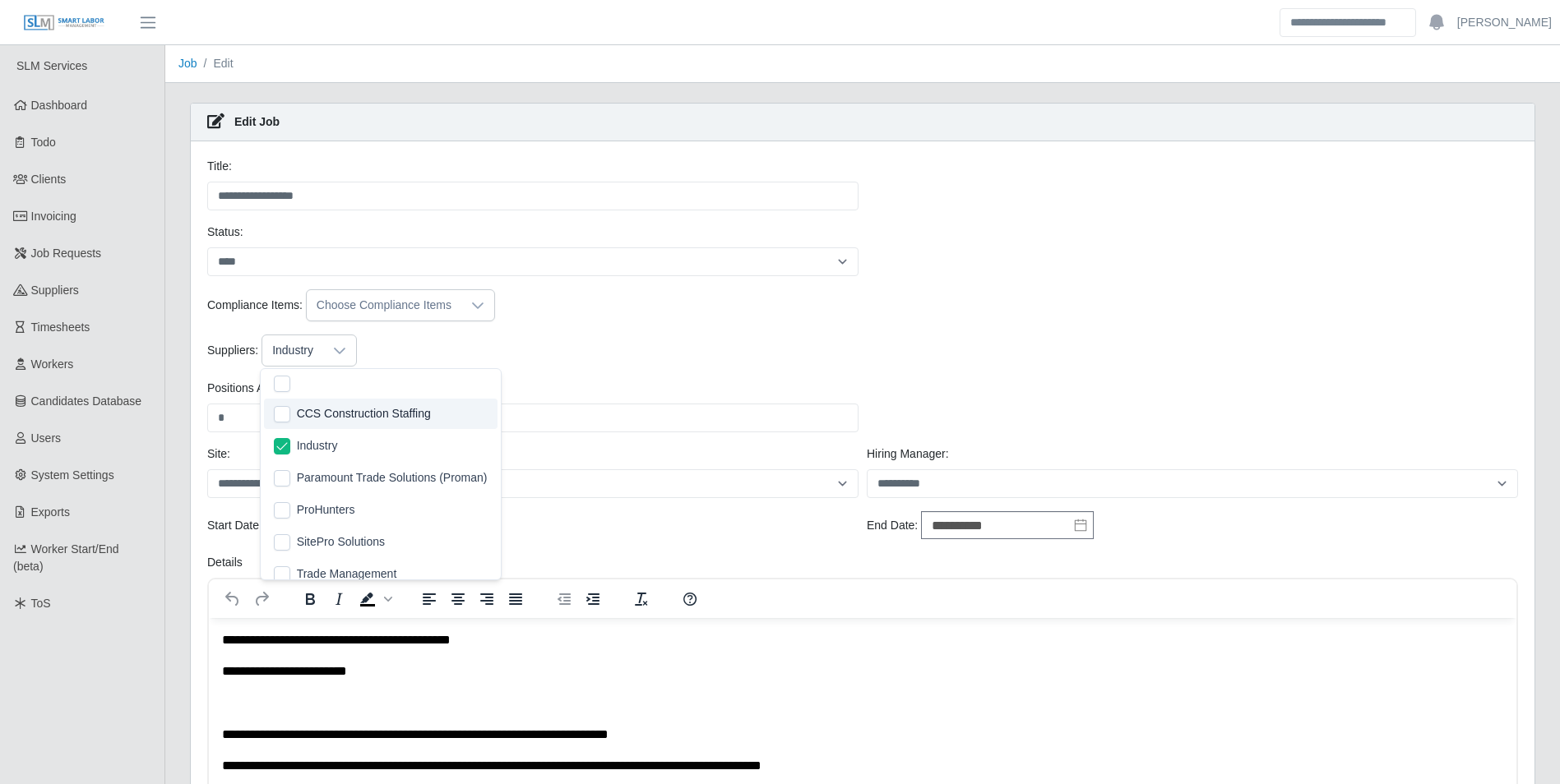
click at [583, 353] on div "Suppliers: Industry" at bounding box center [863, 350] width 1319 height 32
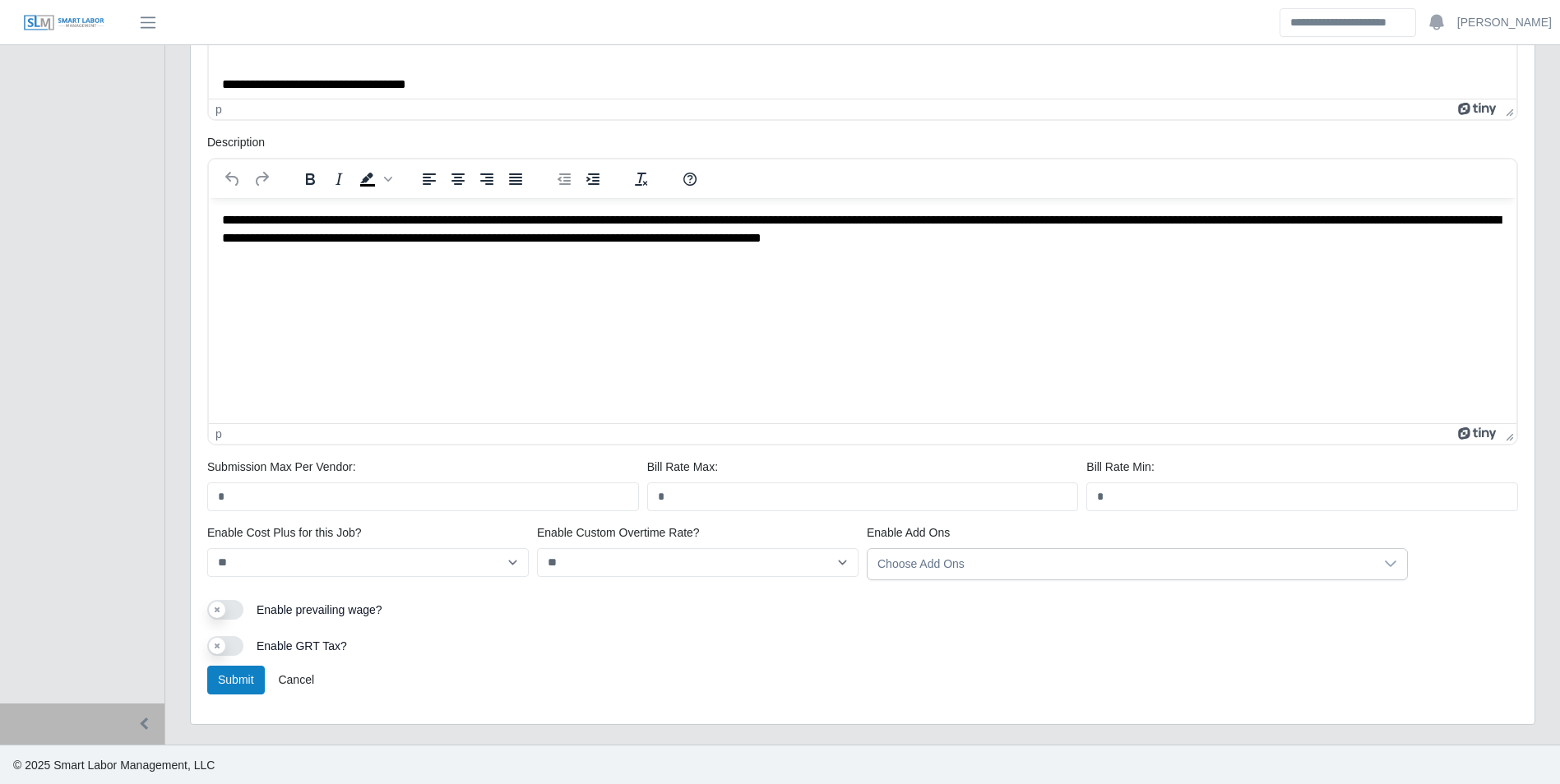
scroll to position [746, 0]
click at [218, 679] on button "Submit" at bounding box center [235, 680] width 57 height 29
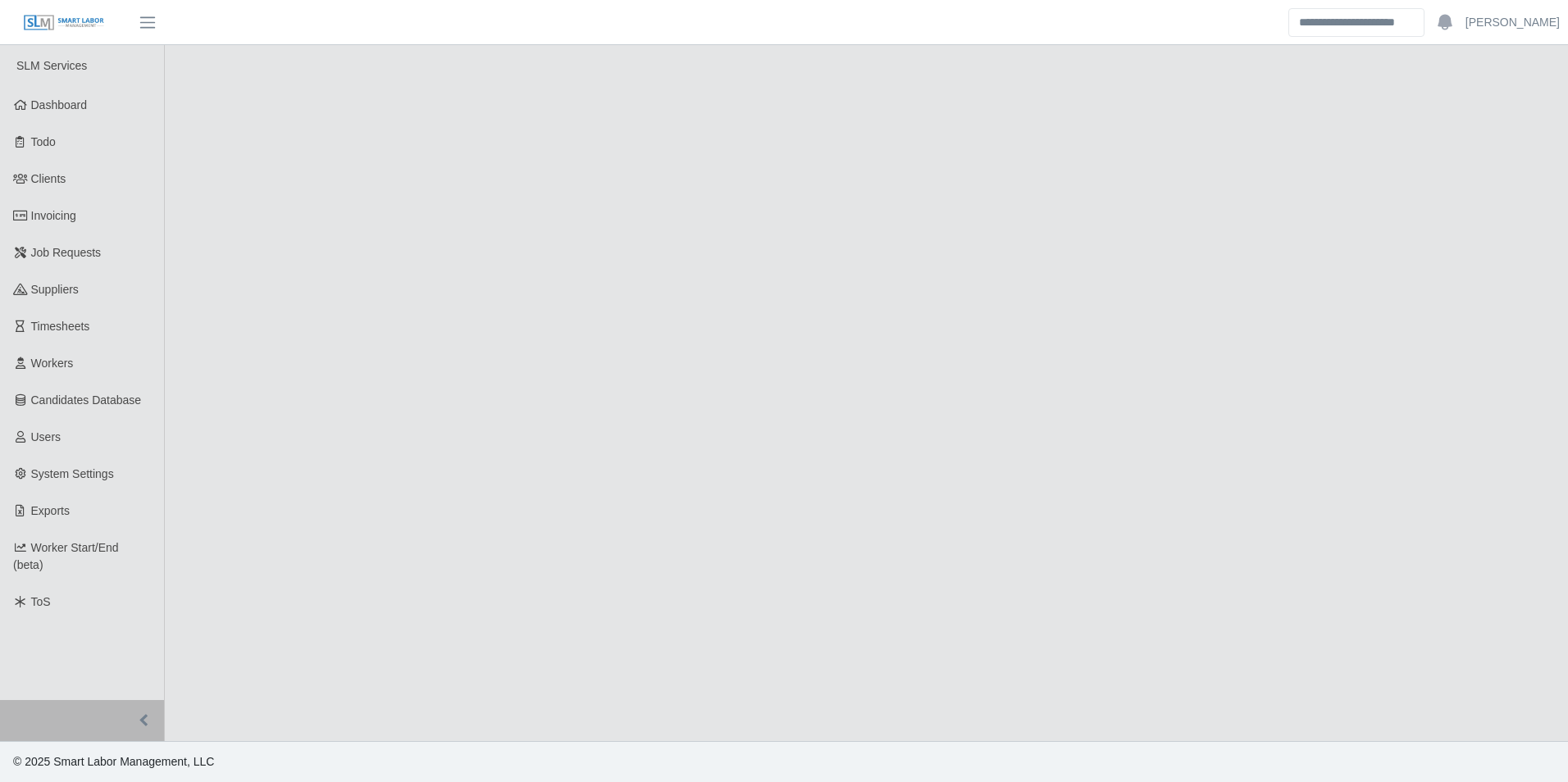
select select "****"
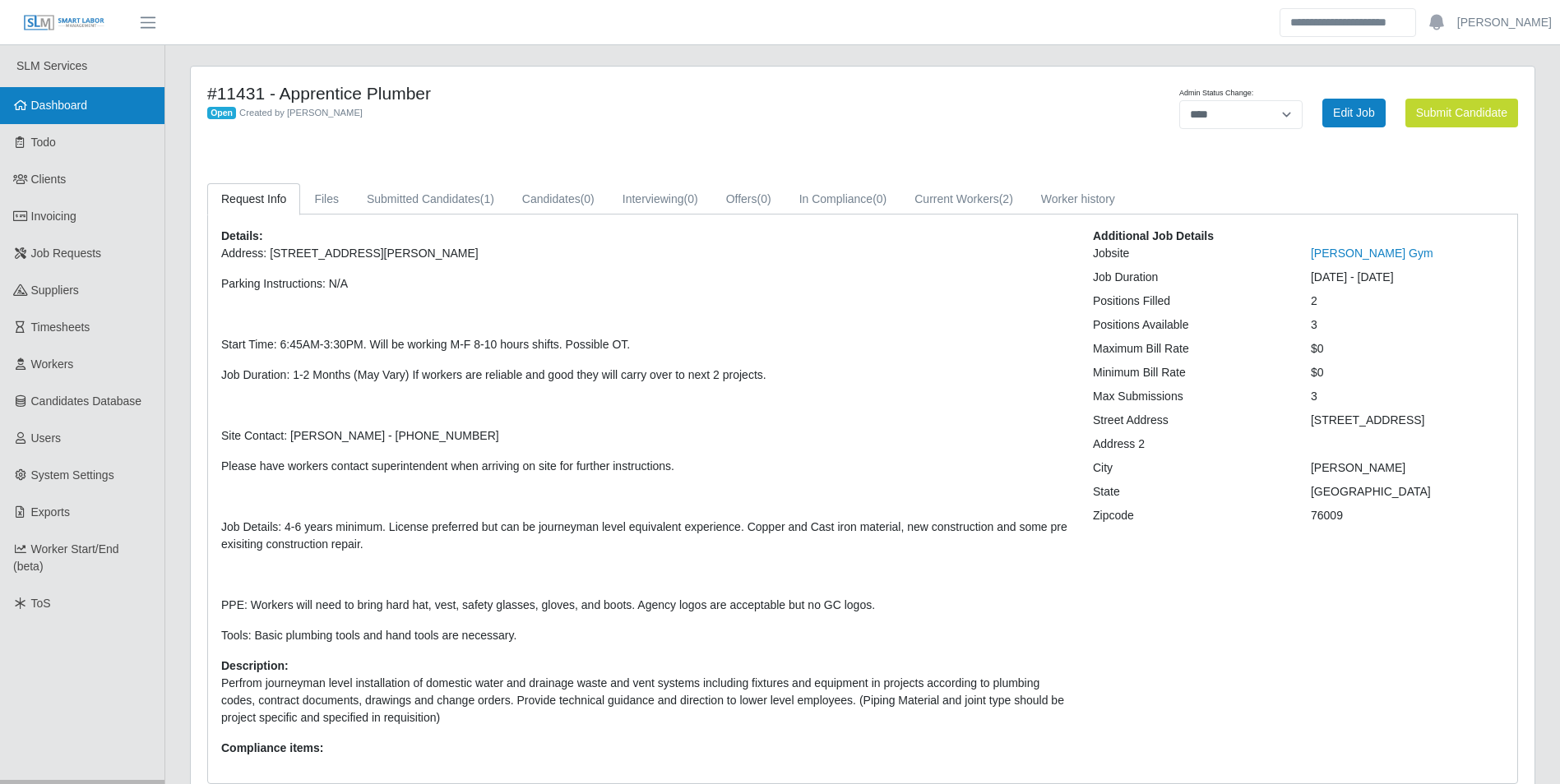
click at [61, 104] on span "Dashboard" at bounding box center [59, 105] width 56 height 13
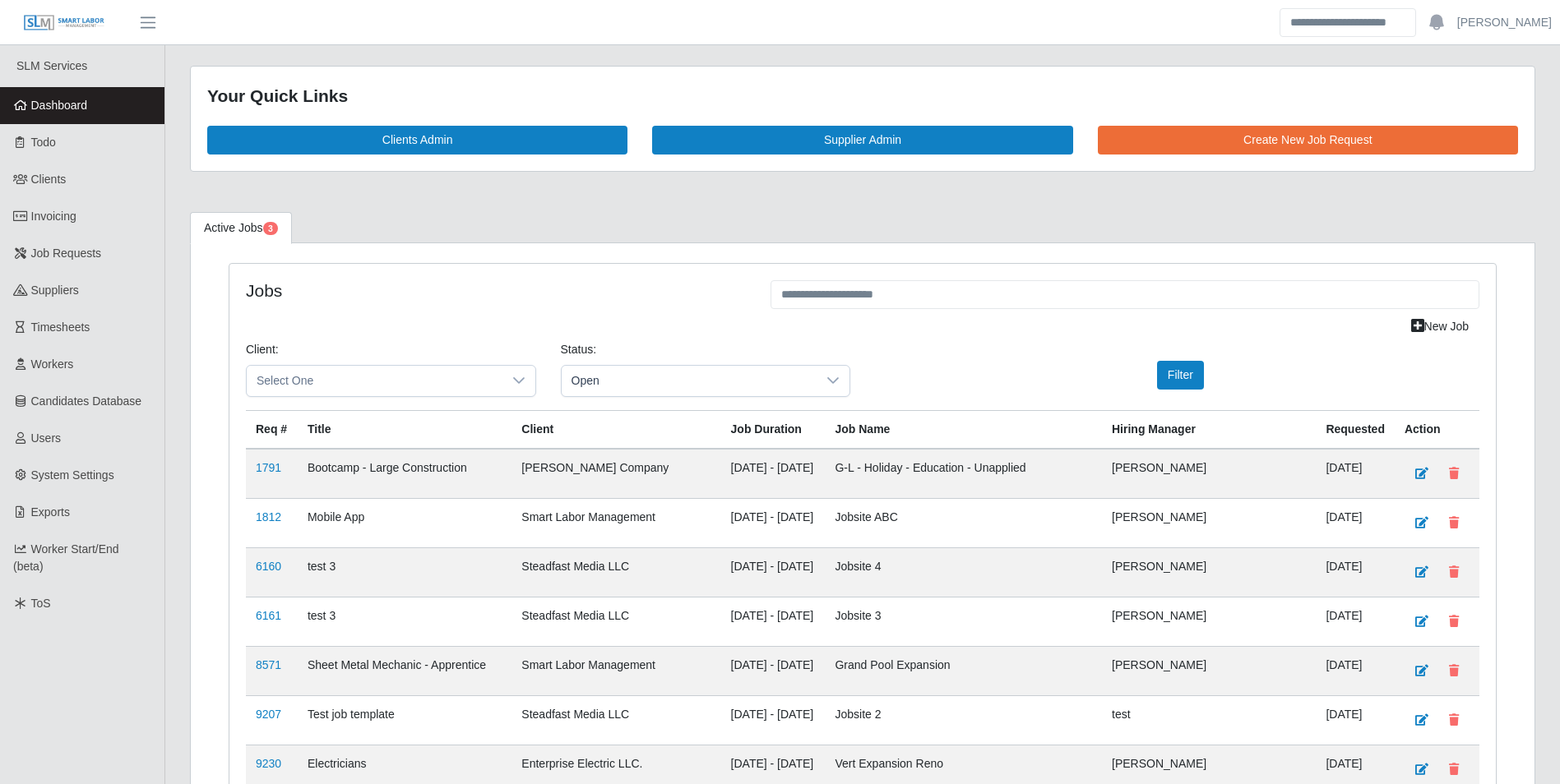
click at [515, 281] on h4 "Jobs" at bounding box center [496, 291] width 500 height 21
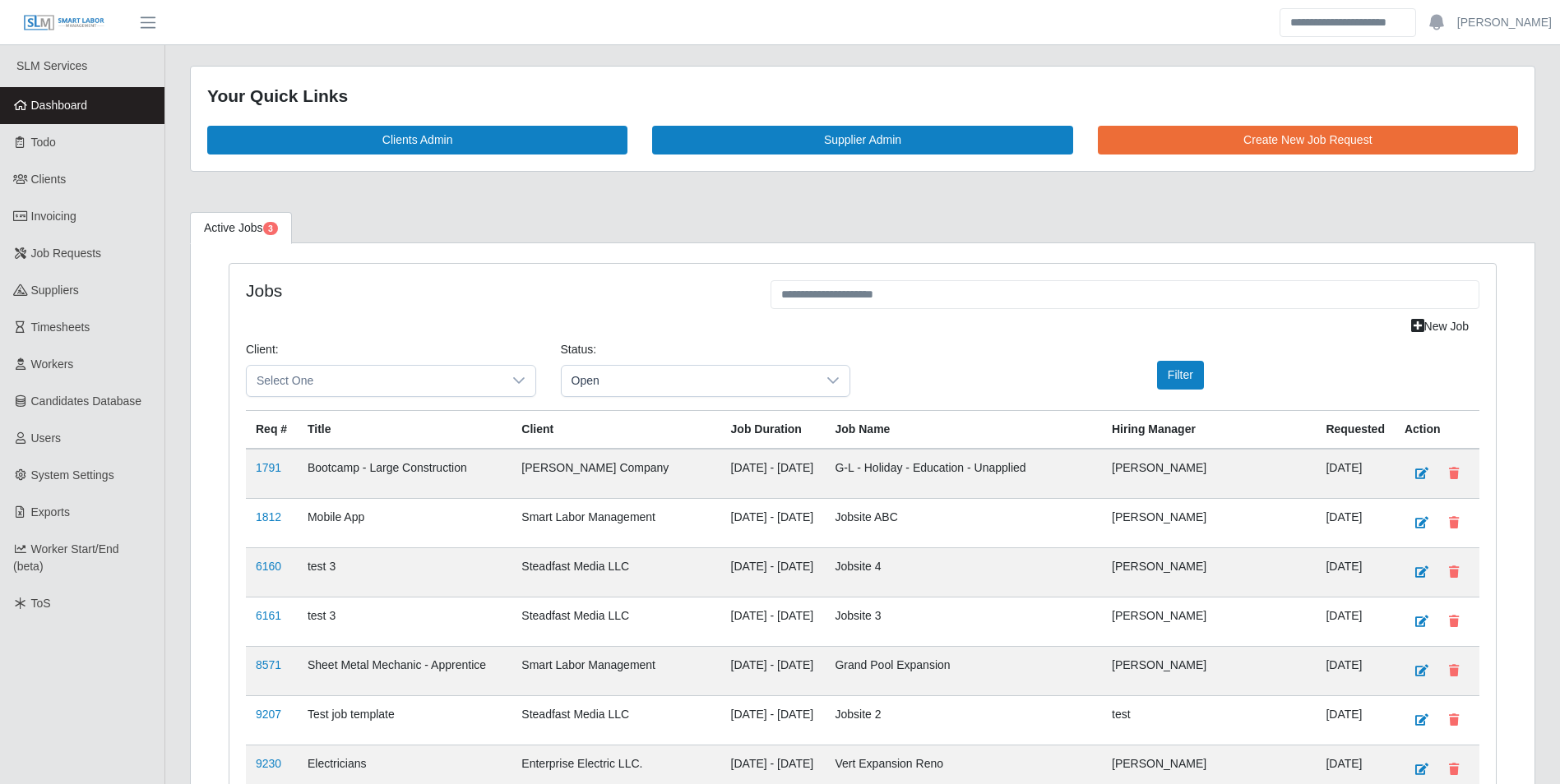
click at [518, 368] on div at bounding box center [519, 381] width 33 height 30
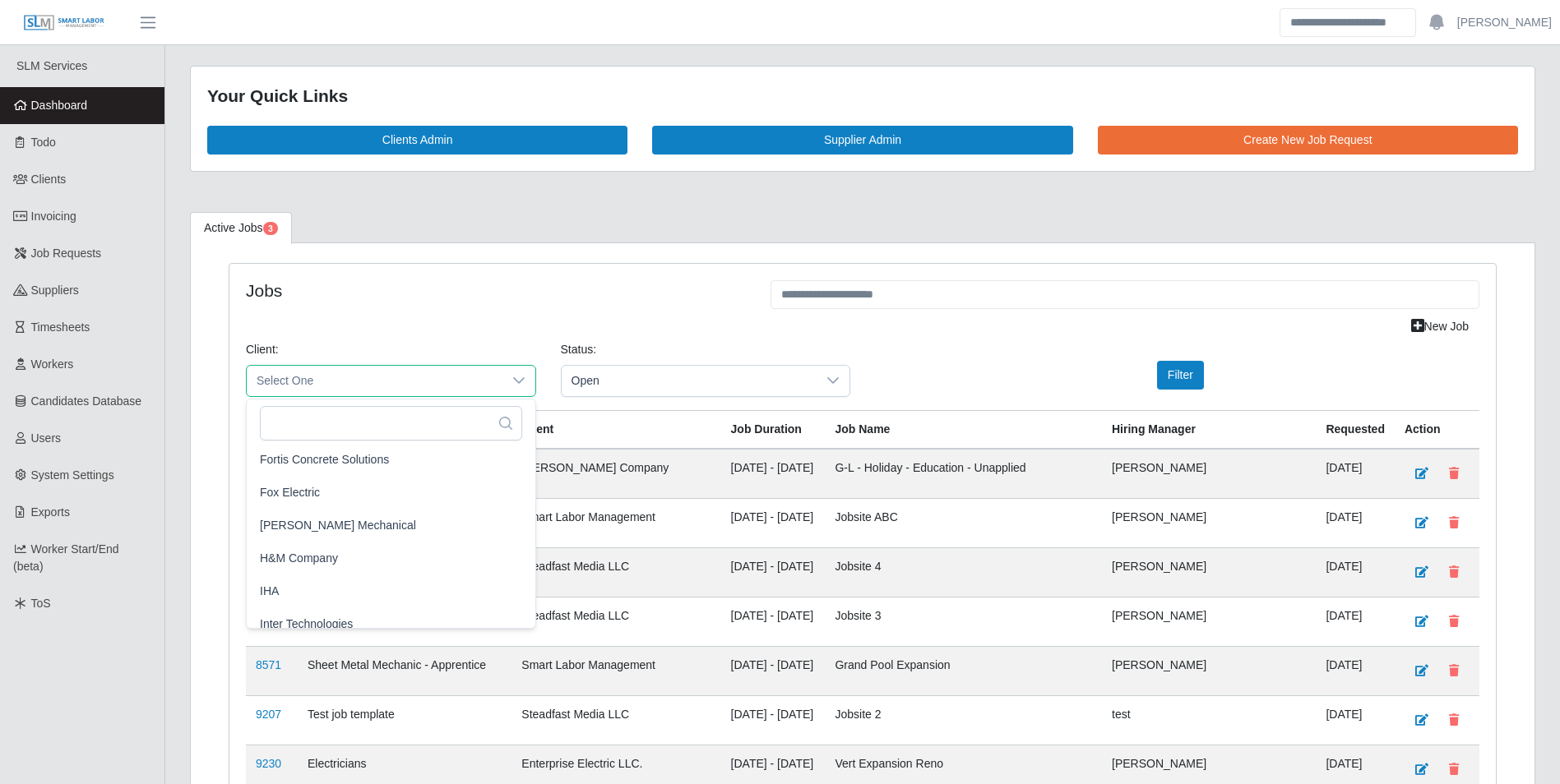
scroll to position [822, 0]
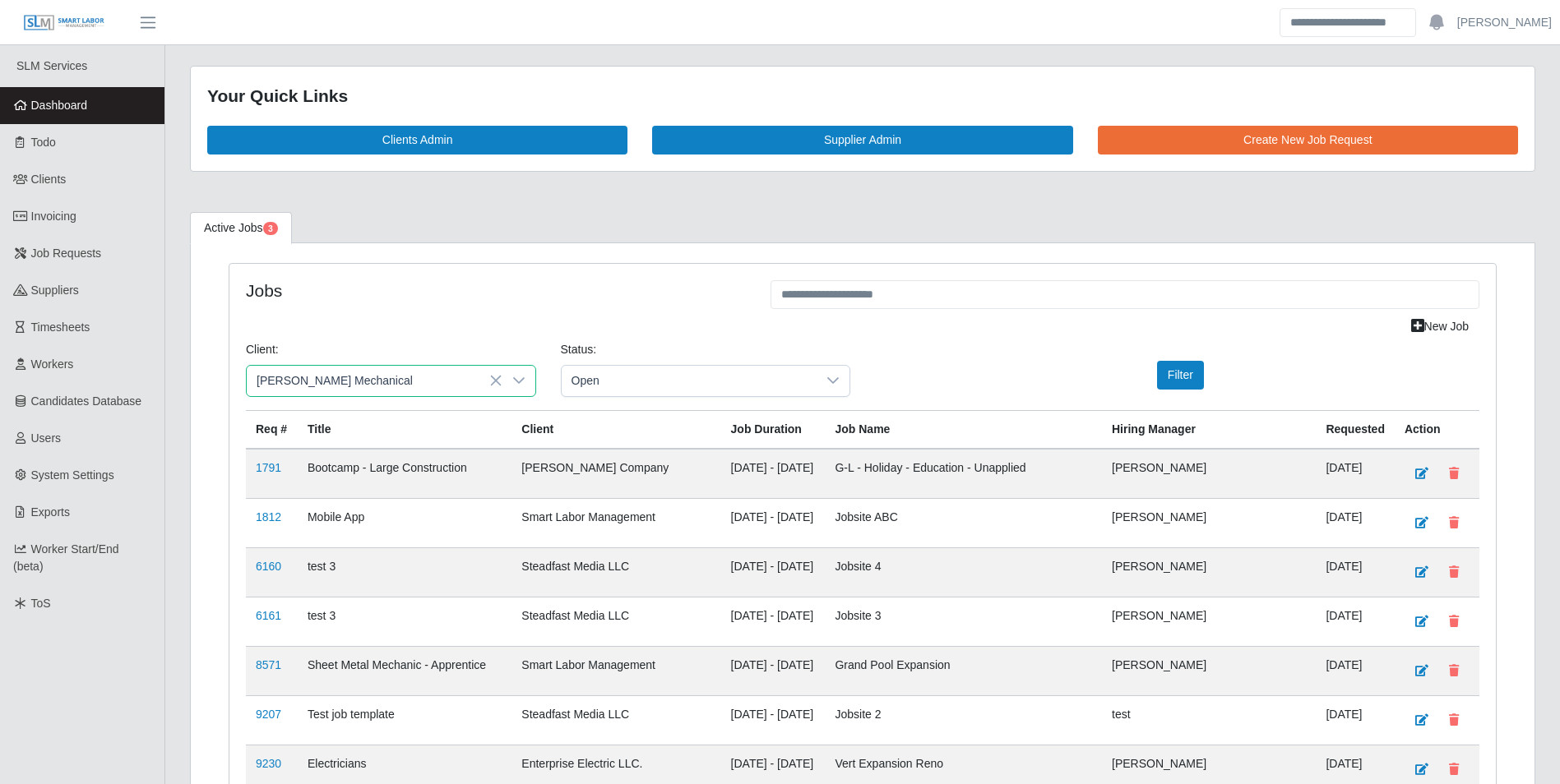
click at [395, 491] on li "[PERSON_NAME] Mechanical" at bounding box center [391, 496] width 282 height 31
click at [1197, 377] on button "Filter" at bounding box center [1180, 375] width 47 height 29
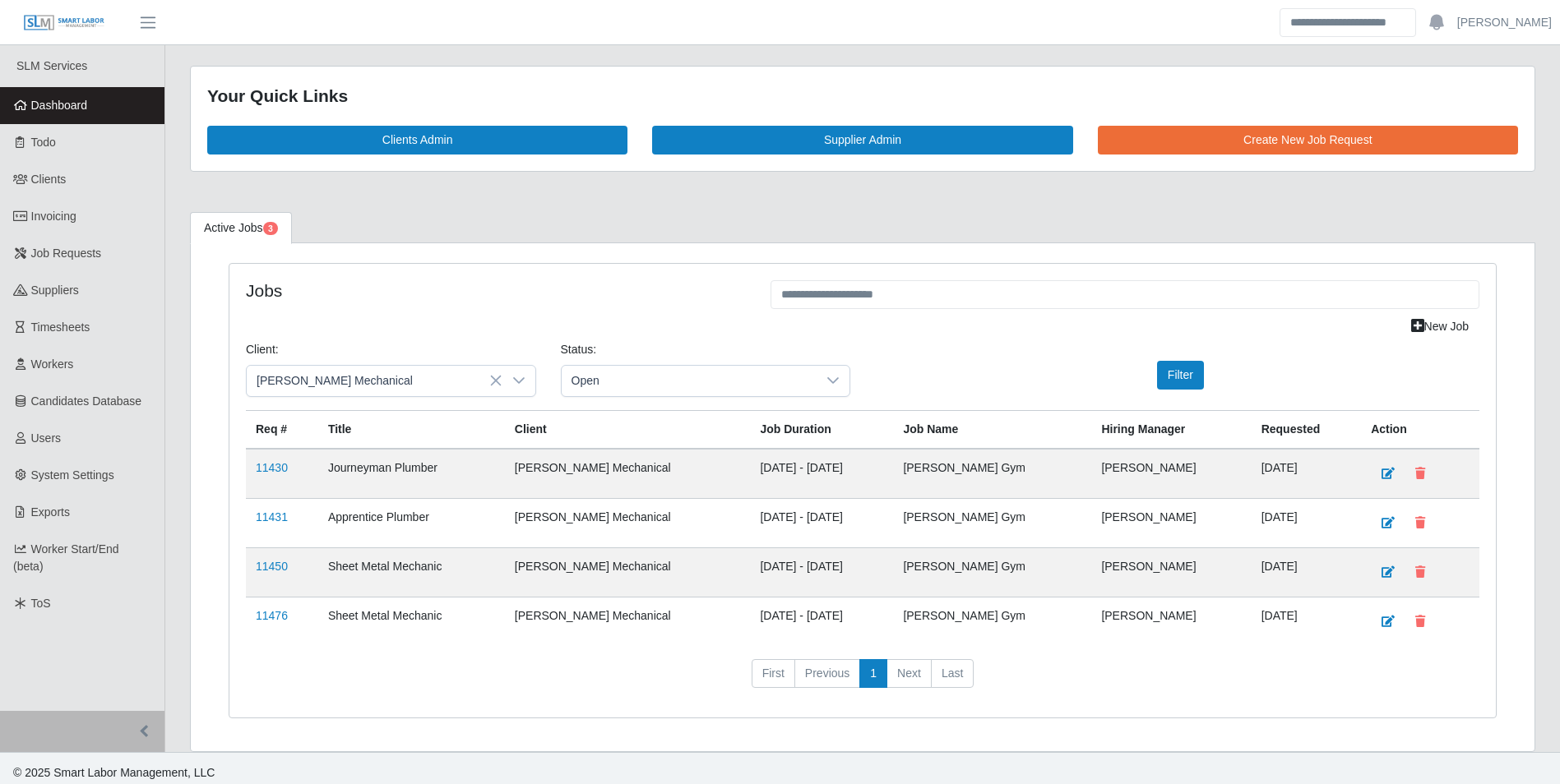
click at [515, 274] on div "Jobs New Job Client: [PERSON_NAME] Mechanical Status: Open Filter Req # Title C…" at bounding box center [863, 491] width 1267 height 454
click at [986, 660] on nav "First Previous 1 Next Last" at bounding box center [863, 680] width 1234 height 43
